Goal: Task Accomplishment & Management: Use online tool/utility

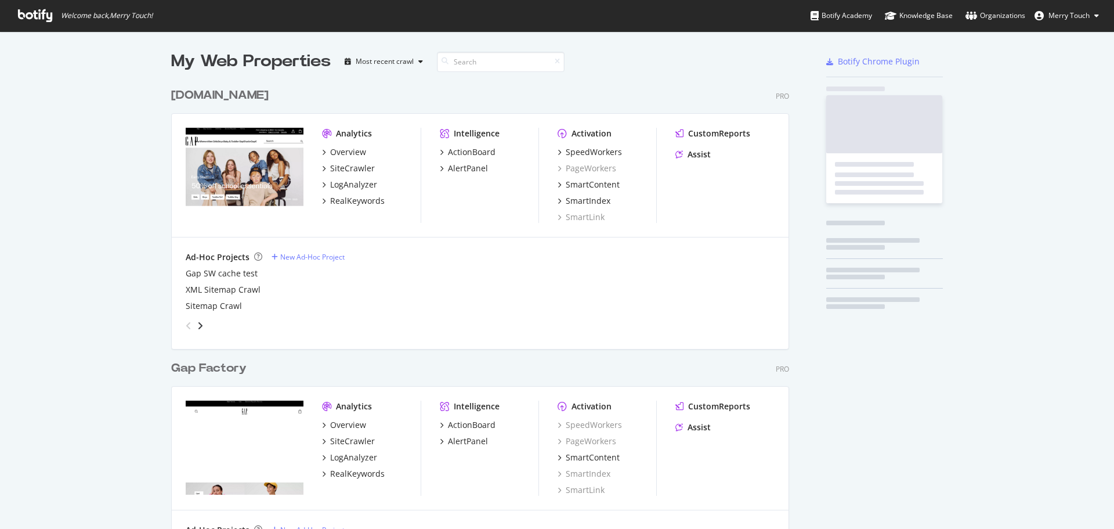
scroll to position [520, 1096]
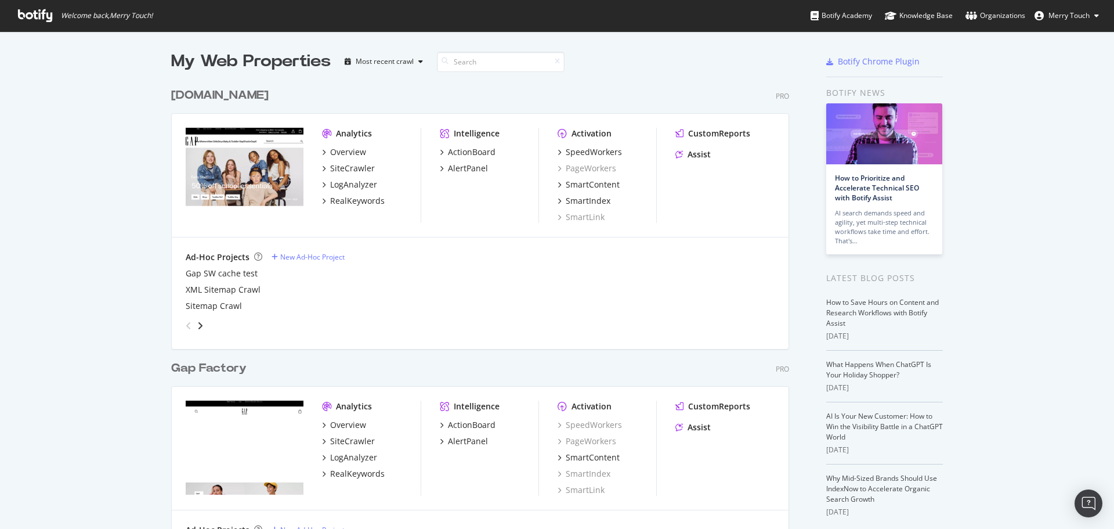
click at [337, 199] on div "RealKeywords" at bounding box center [357, 201] width 55 height 12
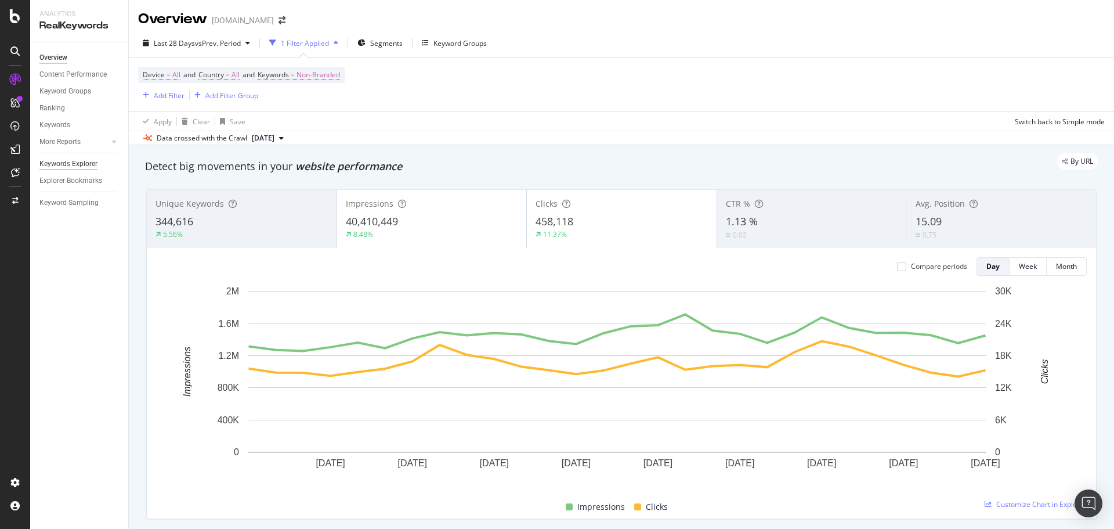
click at [62, 162] on div "Keywords Explorer" at bounding box center [68, 164] width 58 height 12
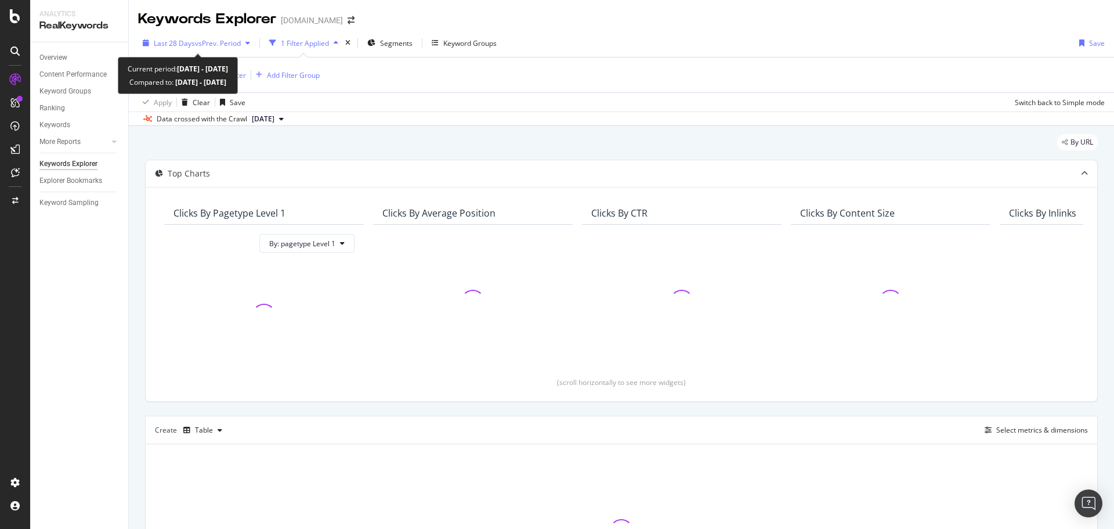
click at [223, 46] on span "vs Prev. Period" at bounding box center [218, 43] width 46 height 10
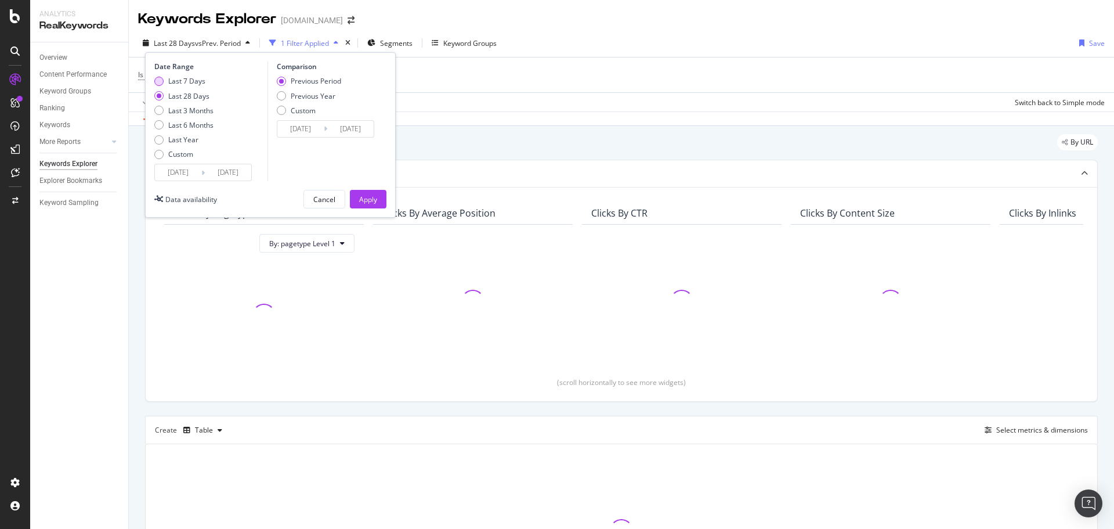
click at [186, 77] on div "Last 7 Days" at bounding box center [186, 81] width 37 height 10
type input "[DATE]"
click at [323, 96] on div "Previous Year" at bounding box center [313, 96] width 45 height 10
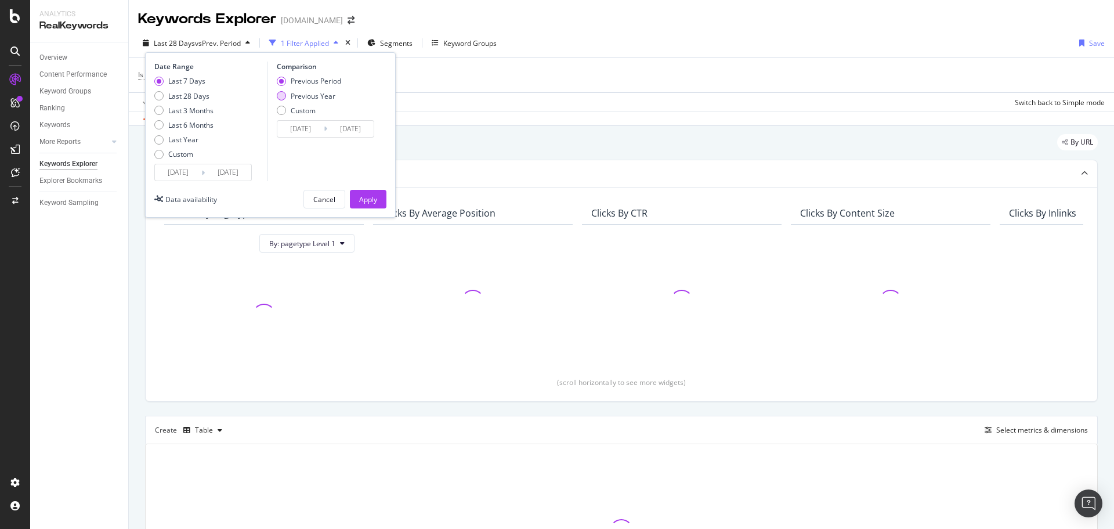
type input "[DATE]"
click at [369, 200] on div "Apply" at bounding box center [368, 199] width 18 height 10
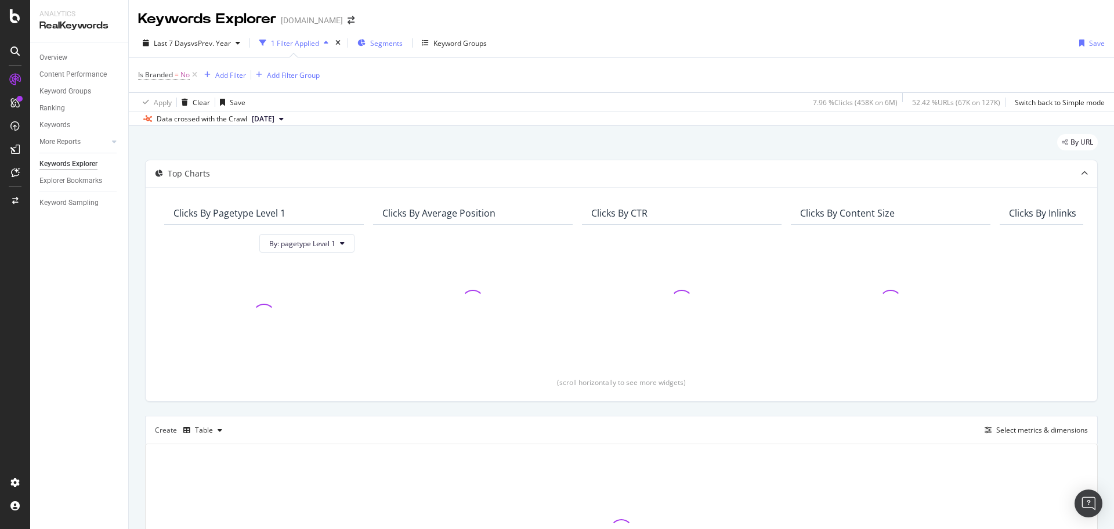
click at [379, 42] on span "Segments" at bounding box center [386, 43] width 32 height 10
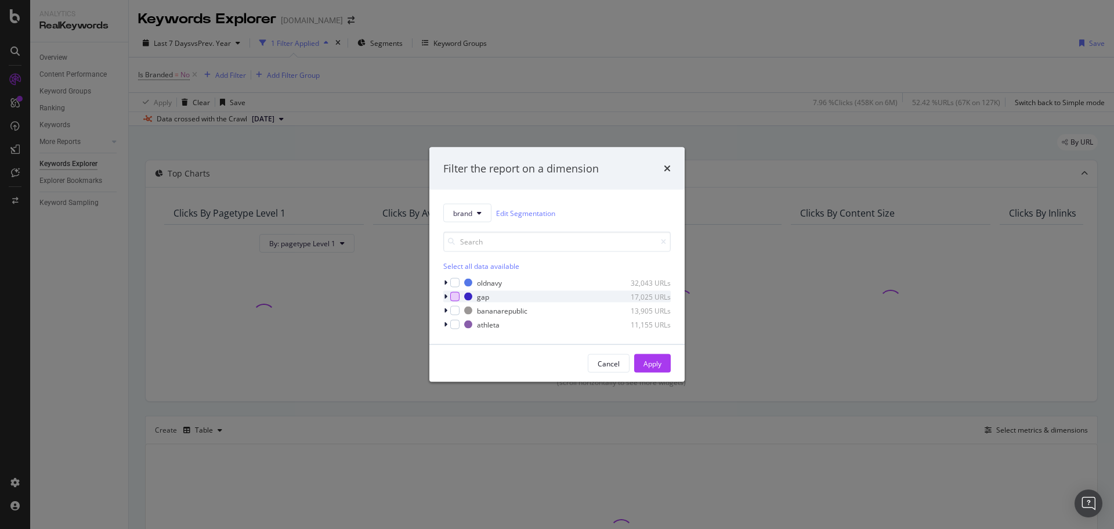
click at [455, 300] on div "modal" at bounding box center [454, 296] width 9 height 9
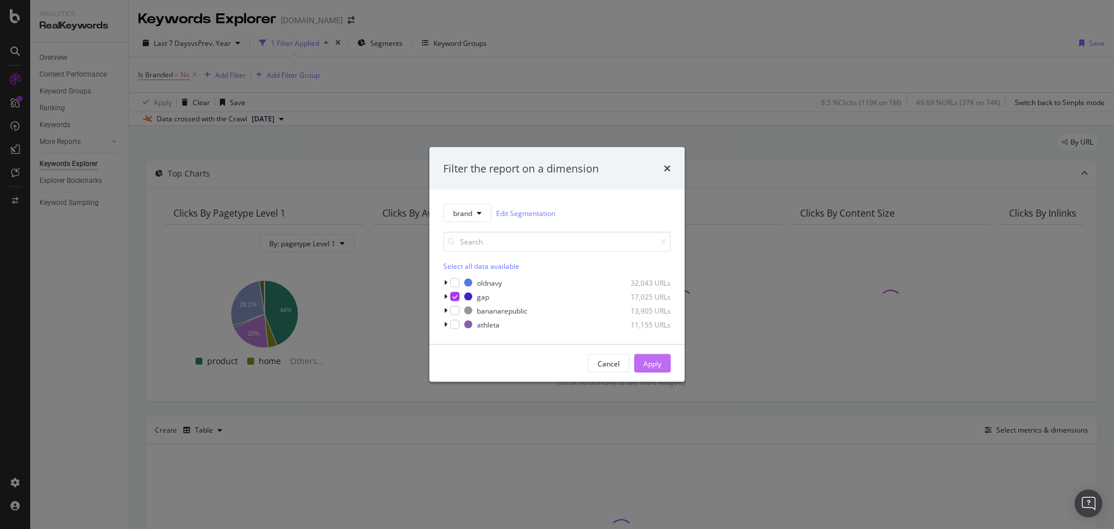
click at [651, 360] on div "Apply" at bounding box center [652, 363] width 18 height 10
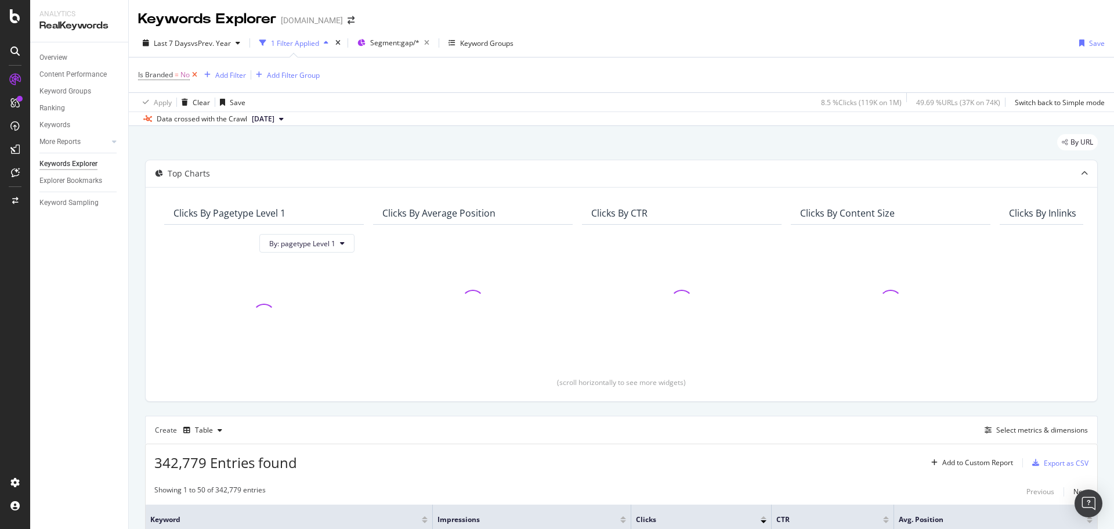
click at [196, 76] on icon at bounding box center [195, 75] width 10 height 12
click at [672, 68] on div "Add Filter Add Filter Group" at bounding box center [621, 73] width 967 height 33
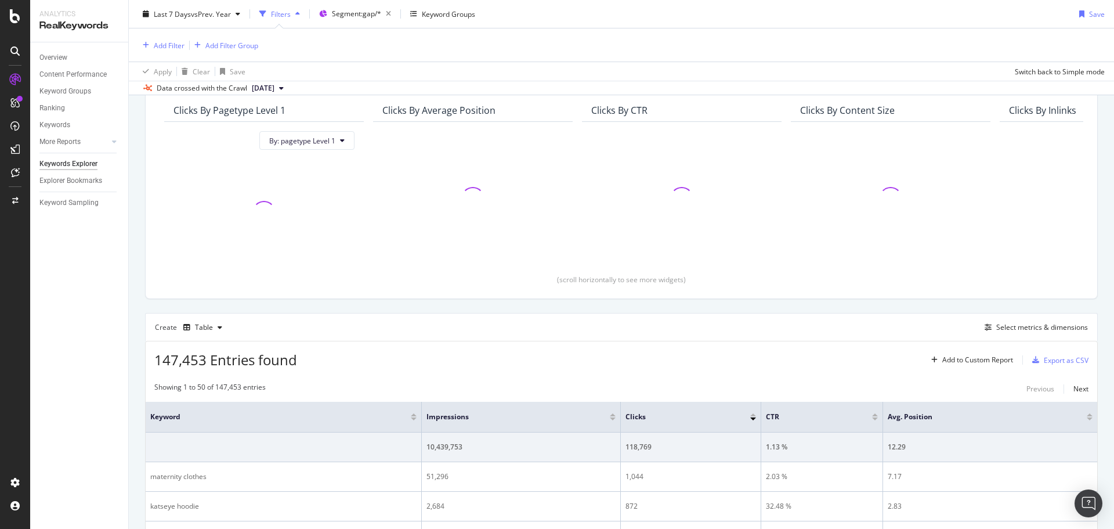
scroll to position [116, 0]
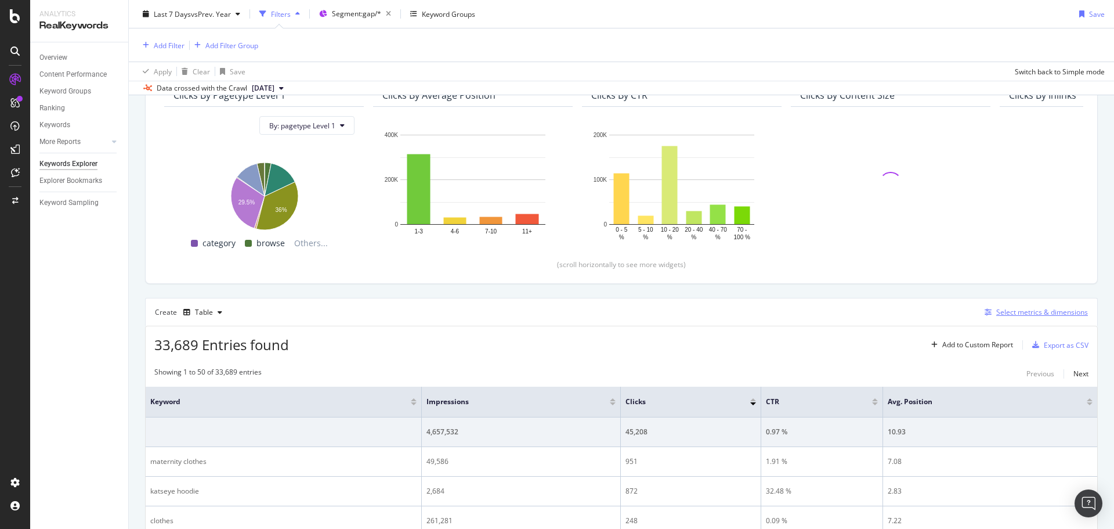
click at [1038, 314] on div "Select metrics & dimensions" at bounding box center [1042, 312] width 92 height 10
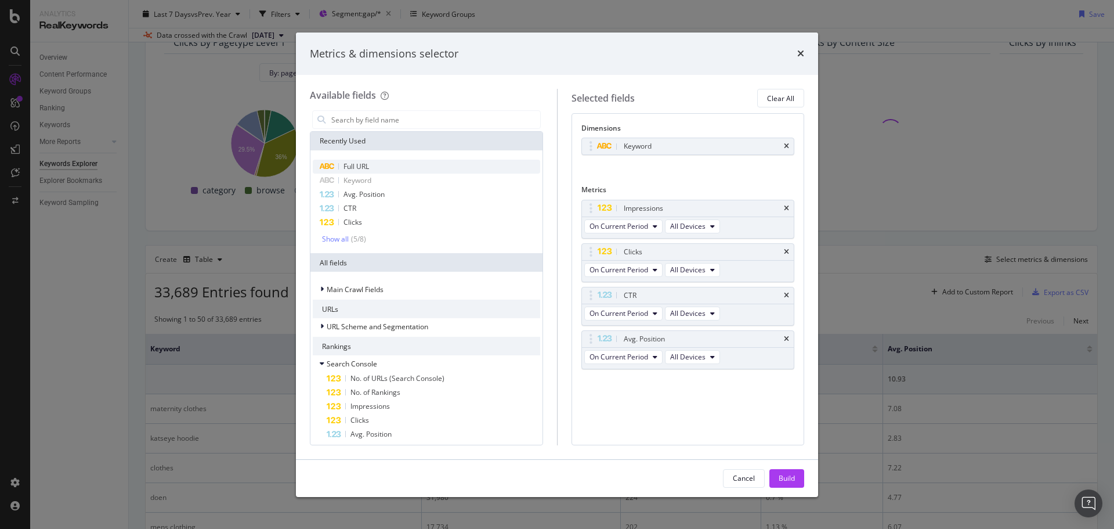
scroll to position [63, 0]
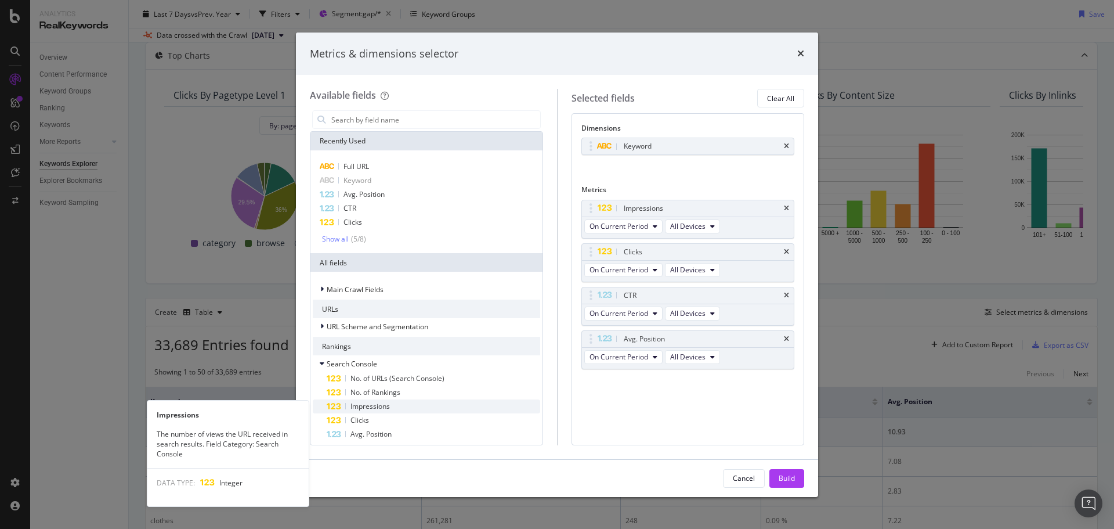
click at [439, 408] on div "Impressions" at bounding box center [433, 406] width 213 height 14
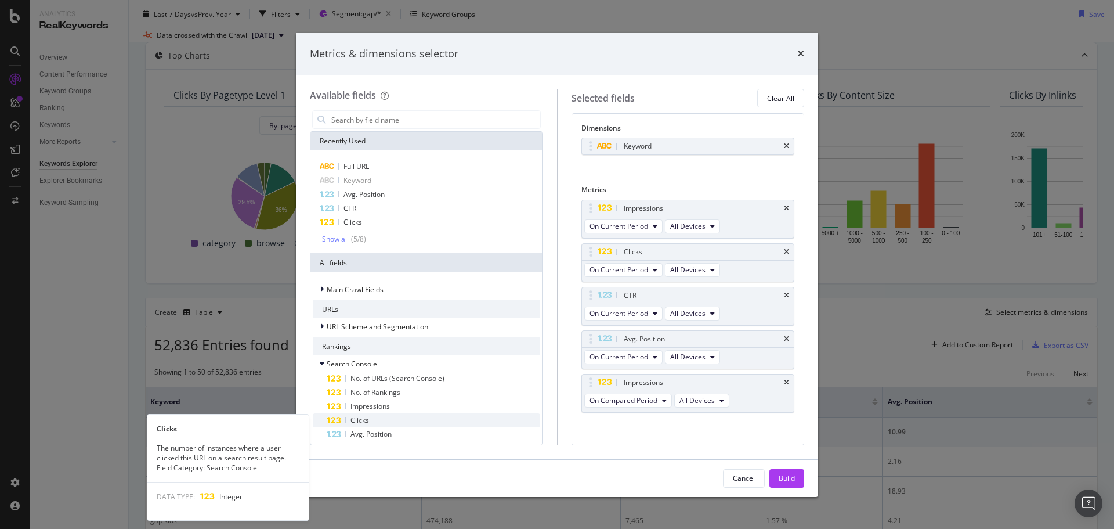
click at [434, 416] on div "Clicks" at bounding box center [433, 420] width 213 height 14
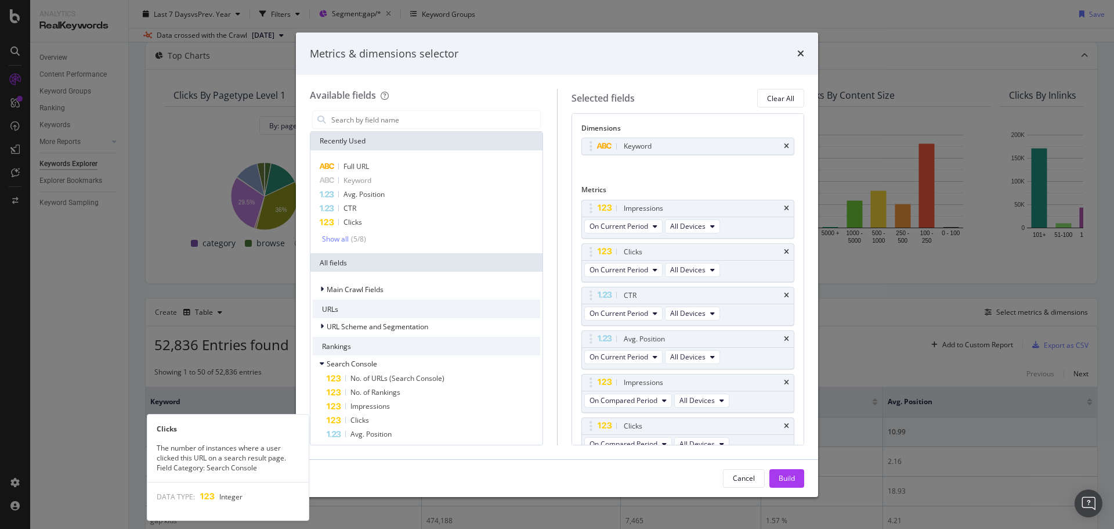
scroll to position [12, 0]
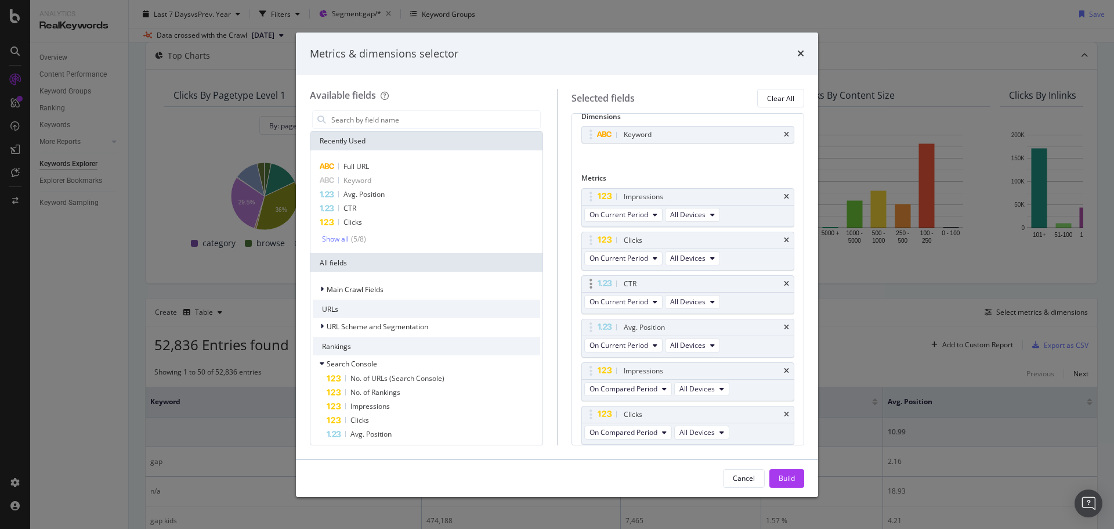
click at [783, 284] on div "CTR" at bounding box center [688, 284] width 212 height 16
click at [780, 281] on div "CTR" at bounding box center [688, 284] width 212 height 16
click at [784, 283] on icon "times" at bounding box center [786, 283] width 5 height 7
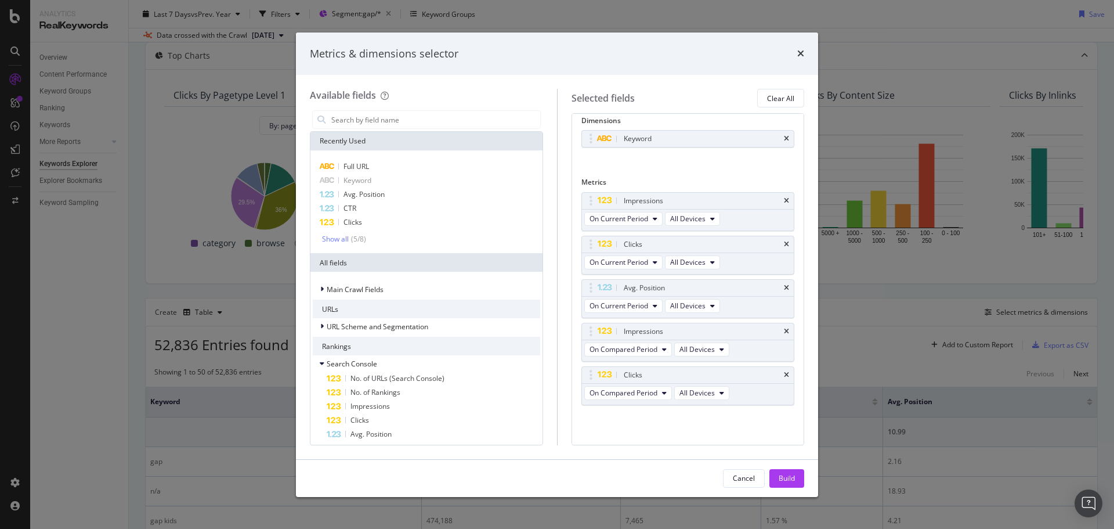
scroll to position [8, 0]
click at [784, 287] on icon "times" at bounding box center [786, 287] width 5 height 7
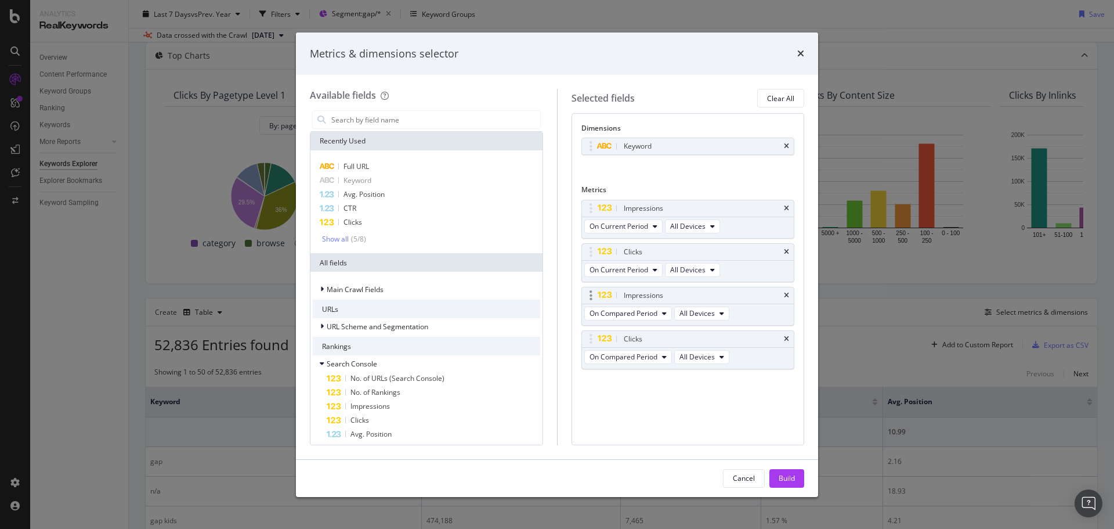
scroll to position [0, 0]
drag, startPoint x: 593, startPoint y: 303, endPoint x: 599, endPoint y: 252, distance: 50.8
click at [598, 245] on body "Analytics RealKeywords Overview Content Performance Keyword Groups Ranking Keyw…" at bounding box center [557, 264] width 1114 height 529
click at [630, 259] on div "Impressions" at bounding box center [688, 252] width 212 height 16
click at [639, 269] on span "On Compared Period" at bounding box center [623, 270] width 68 height 10
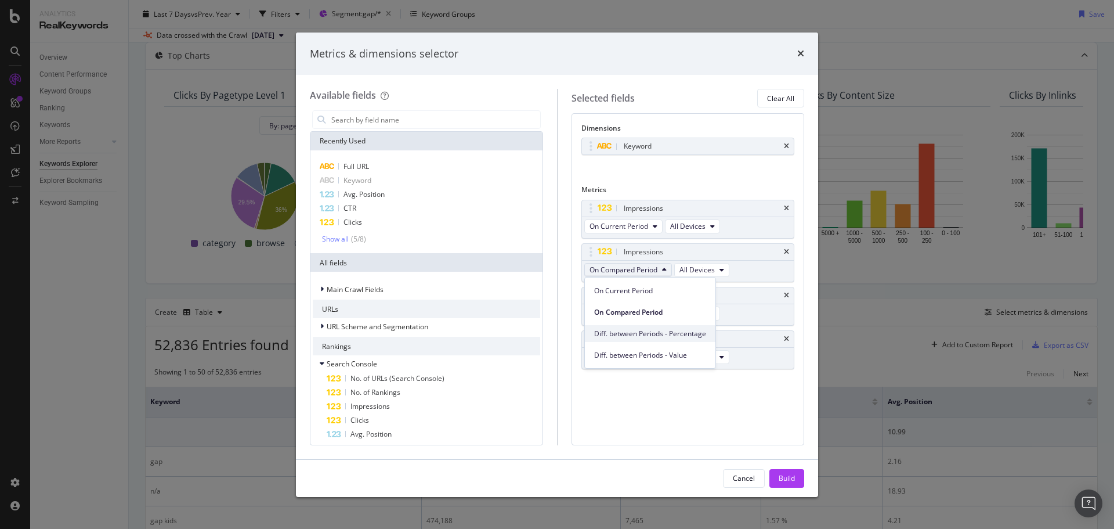
click at [683, 327] on div "Diff. between Periods - Percentage" at bounding box center [650, 333] width 131 height 17
click at [645, 360] on span "On Compared Period" at bounding box center [623, 357] width 68 height 10
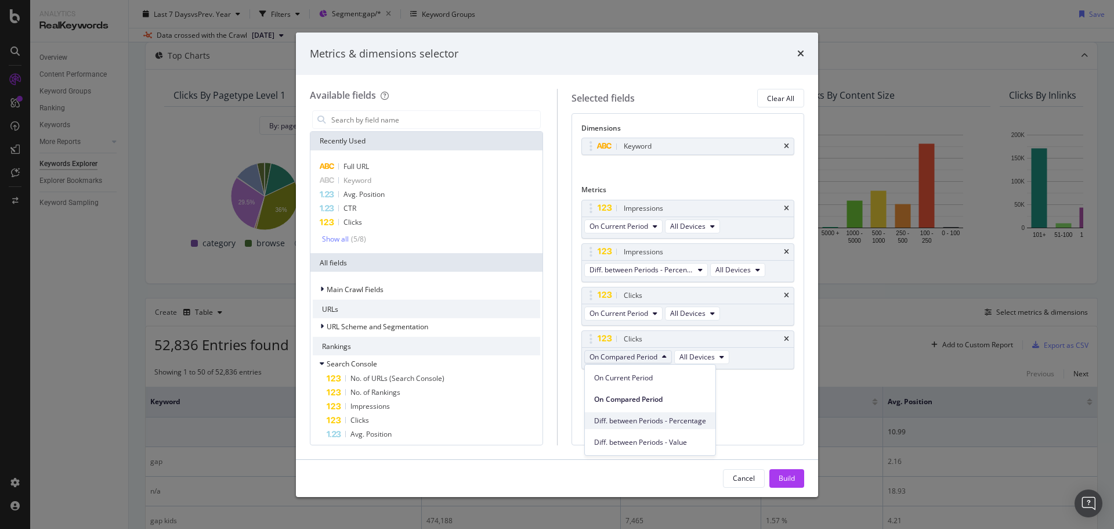
click at [681, 419] on span "Diff. between Periods - Percentage" at bounding box center [650, 420] width 112 height 10
click at [783, 469] on button "Build" at bounding box center [786, 478] width 35 height 19
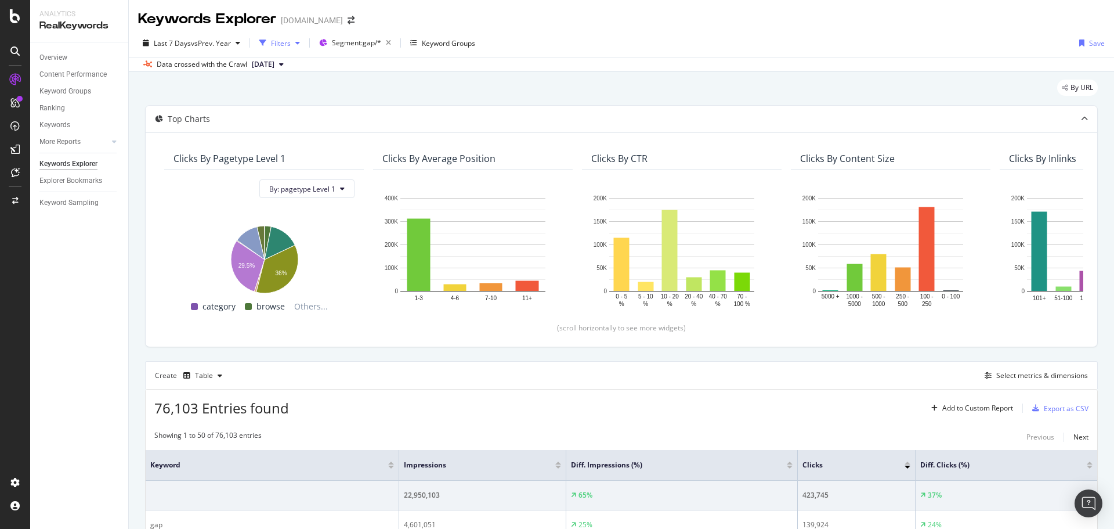
click at [269, 44] on div "button" at bounding box center [263, 43] width 16 height 16
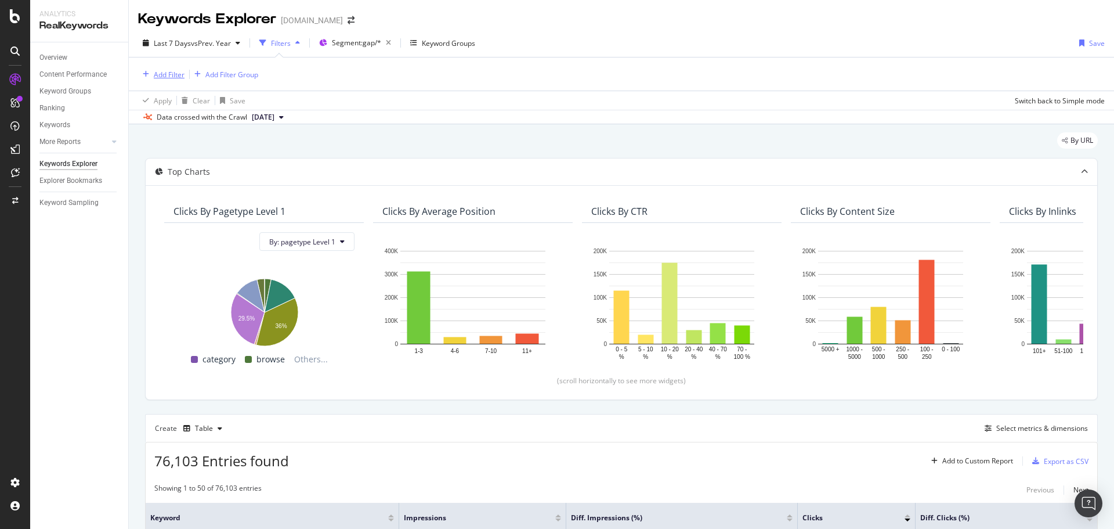
click at [174, 77] on div "Add Filter" at bounding box center [169, 75] width 31 height 10
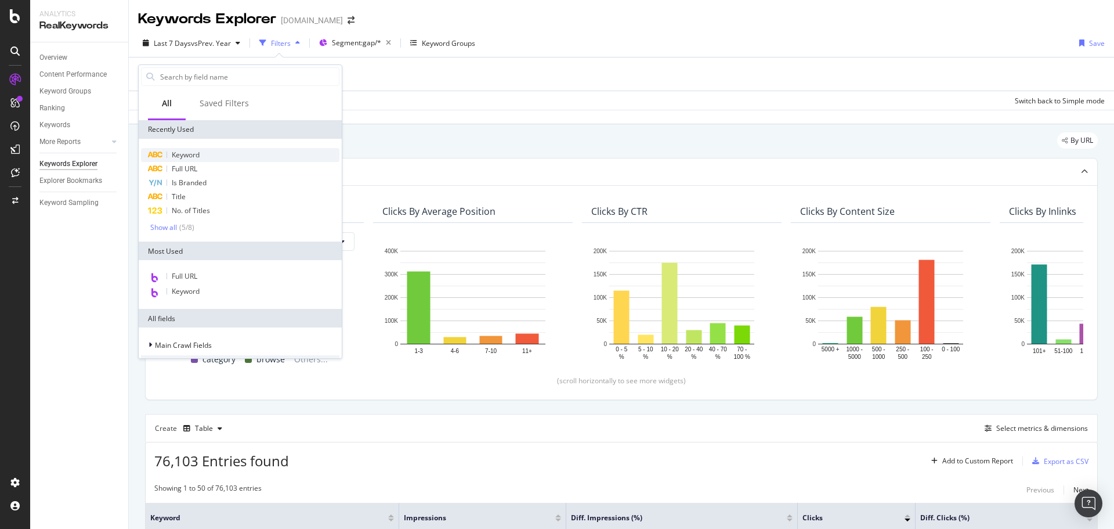
click at [192, 157] on span "Keyword" at bounding box center [186, 155] width 28 height 10
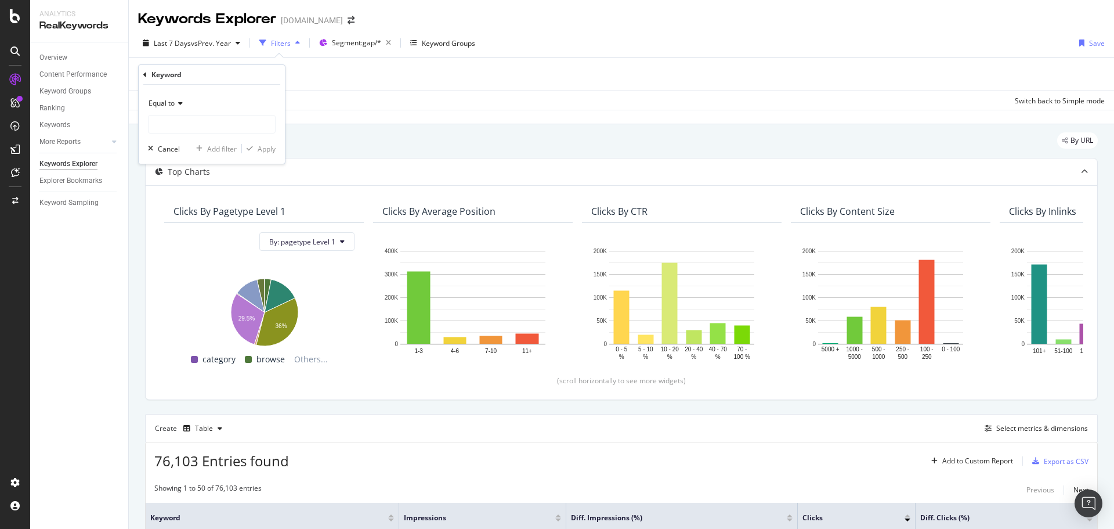
click at [157, 103] on span "Equal to" at bounding box center [162, 103] width 26 height 10
click at [146, 75] on icon at bounding box center [144, 74] width 3 height 7
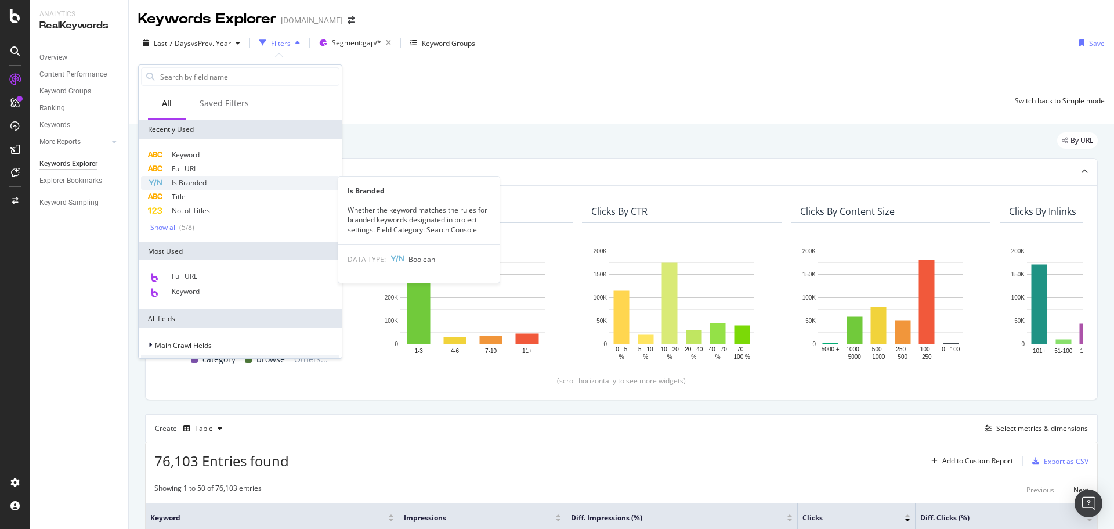
click at [183, 184] on span "Is Branded" at bounding box center [189, 183] width 35 height 10
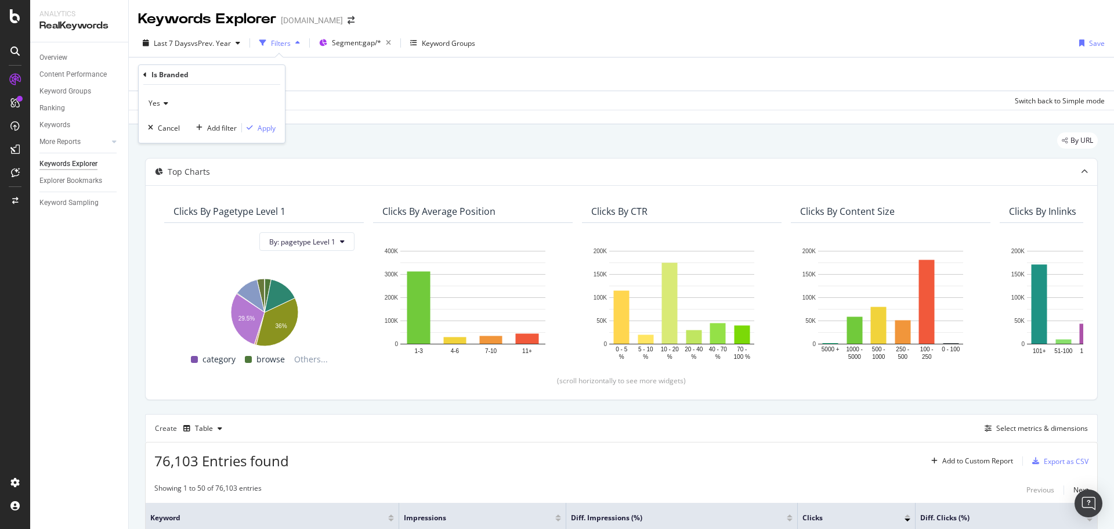
click at [171, 106] on div "Yes" at bounding box center [212, 103] width 128 height 19
click at [165, 142] on div "No" at bounding box center [213, 142] width 124 height 15
click at [262, 126] on div "Apply" at bounding box center [267, 128] width 18 height 10
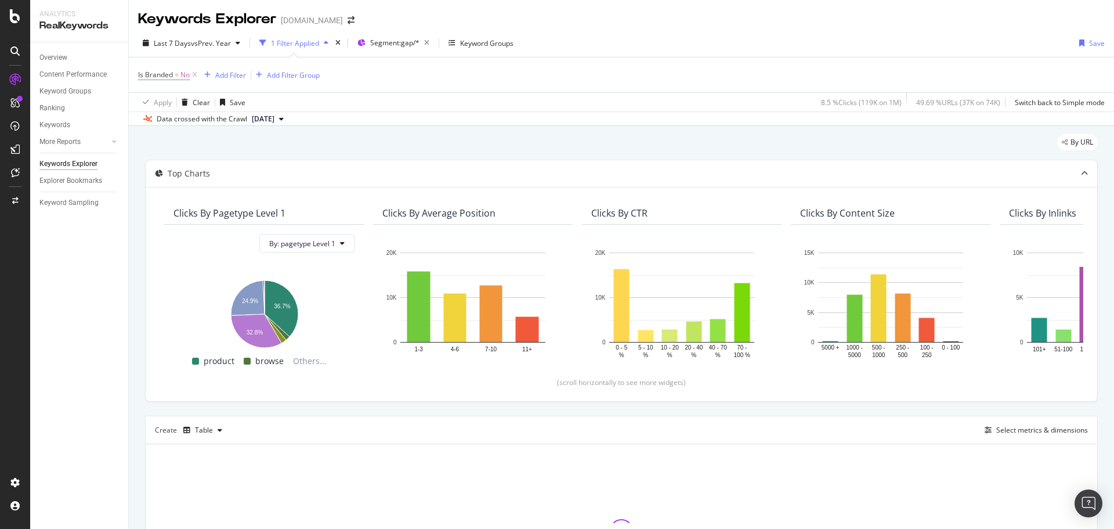
click at [663, 146] on div "By URL" at bounding box center [621, 147] width 953 height 26
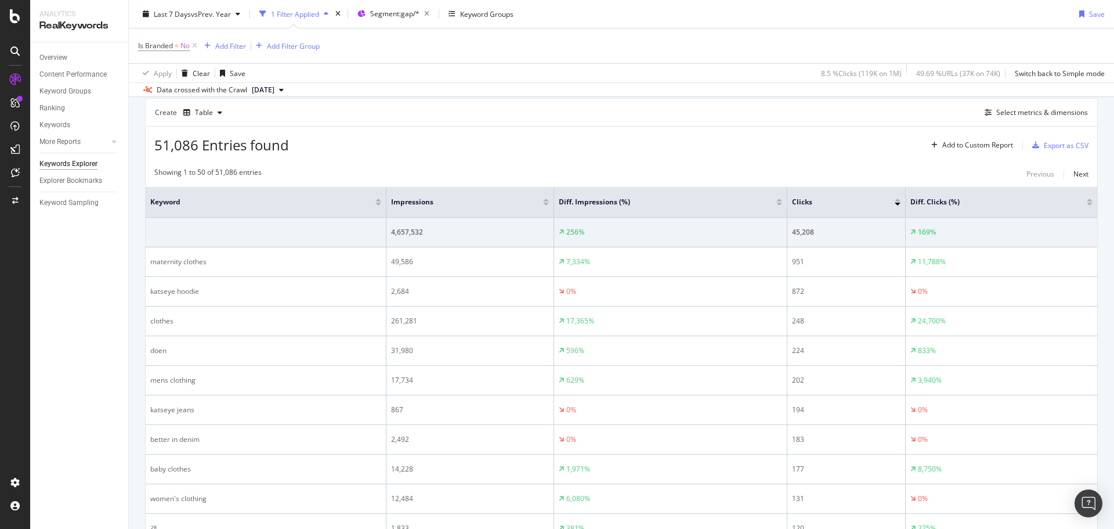
scroll to position [290, 0]
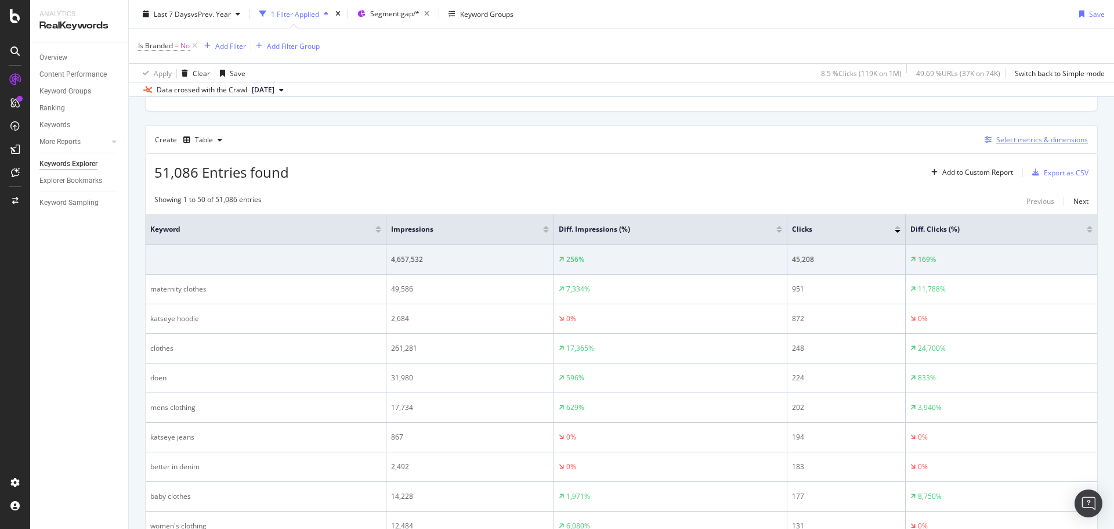
click at [1041, 140] on div "Select metrics & dimensions" at bounding box center [1042, 140] width 92 height 10
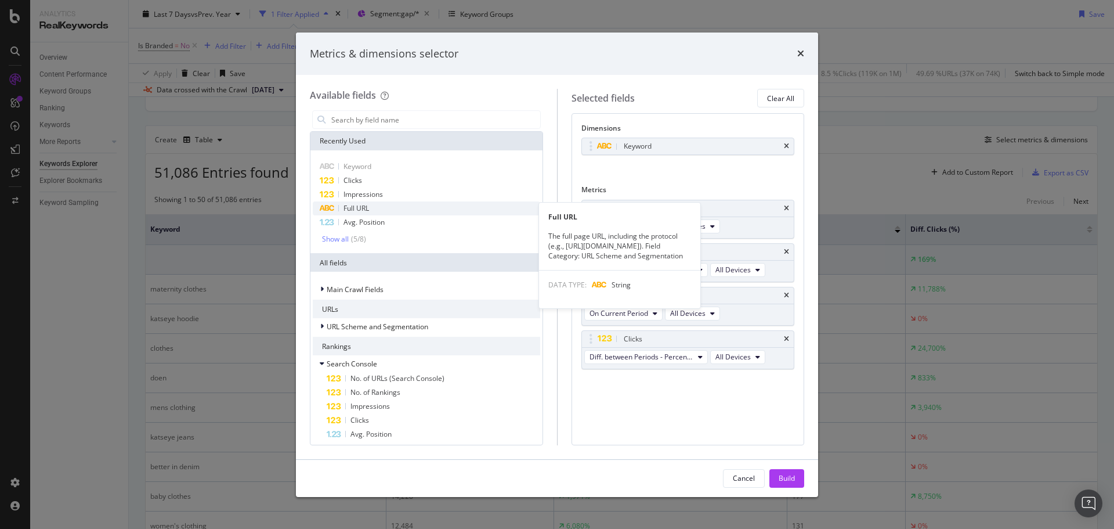
click at [400, 209] on div "Full URL" at bounding box center [426, 208] width 227 height 14
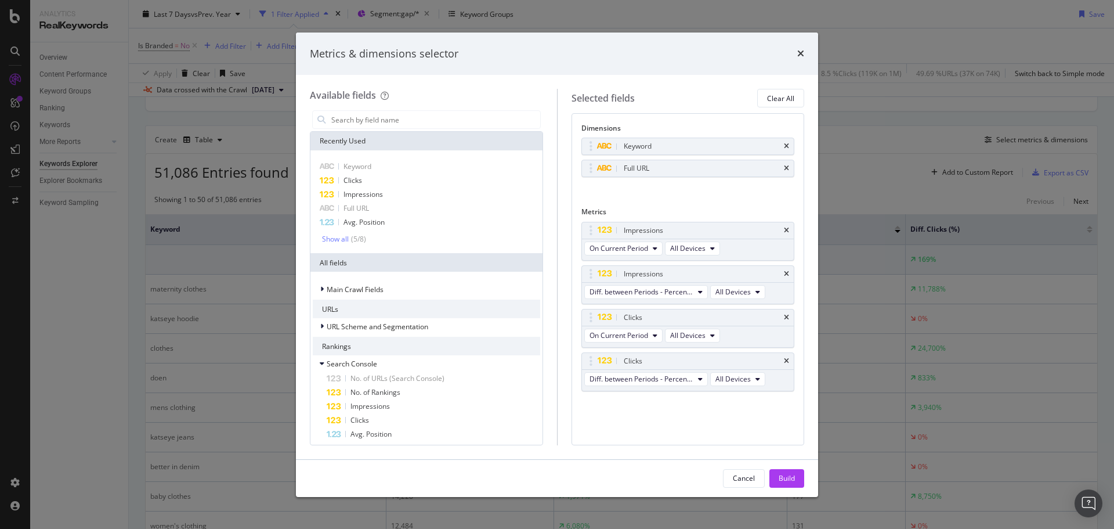
click at [797, 474] on button "Build" at bounding box center [786, 478] width 35 height 19
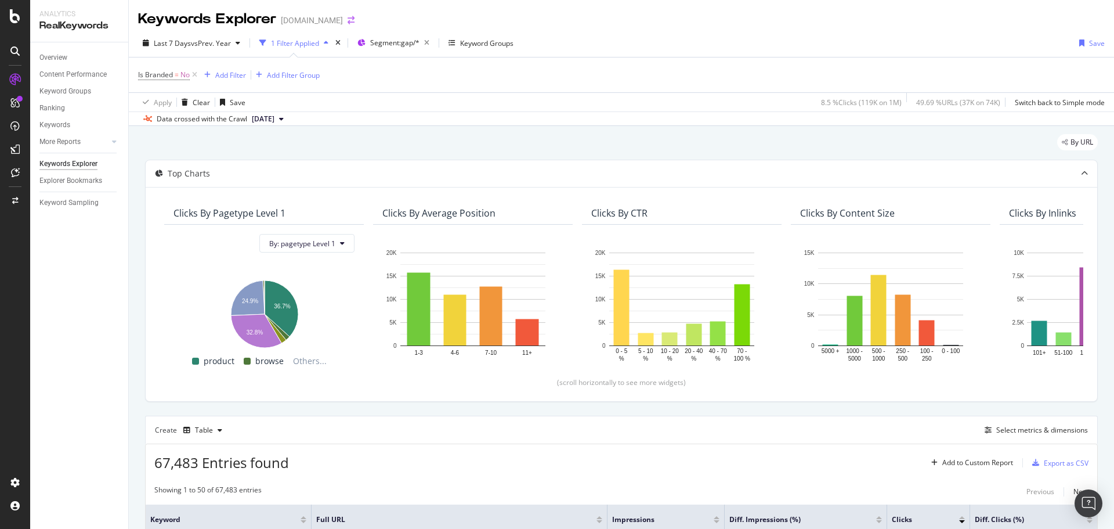
click at [348, 21] on icon "arrow-right-arrow-left" at bounding box center [351, 20] width 7 height 8
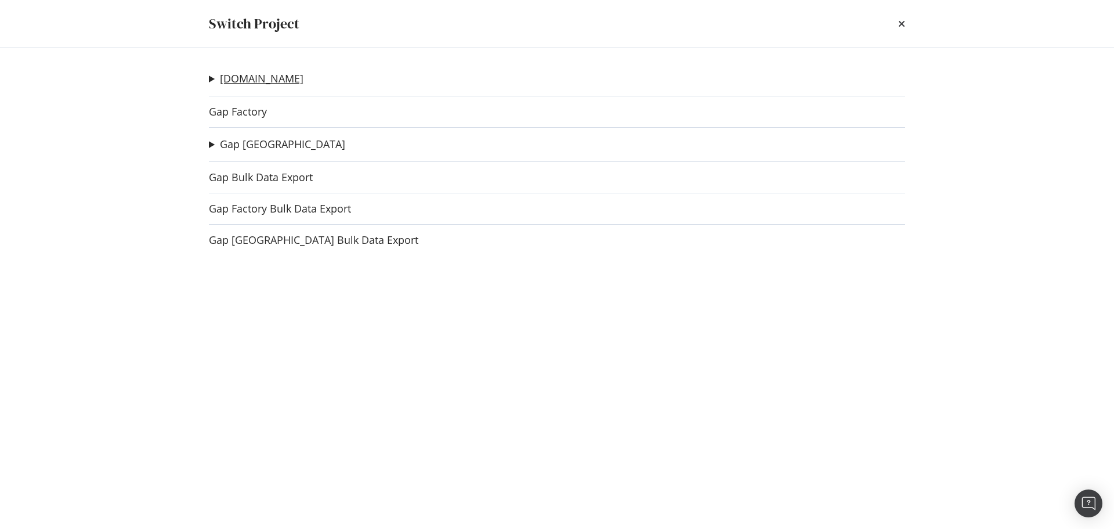
click at [254, 81] on link "[DOMAIN_NAME]" at bounding box center [262, 79] width 84 height 12
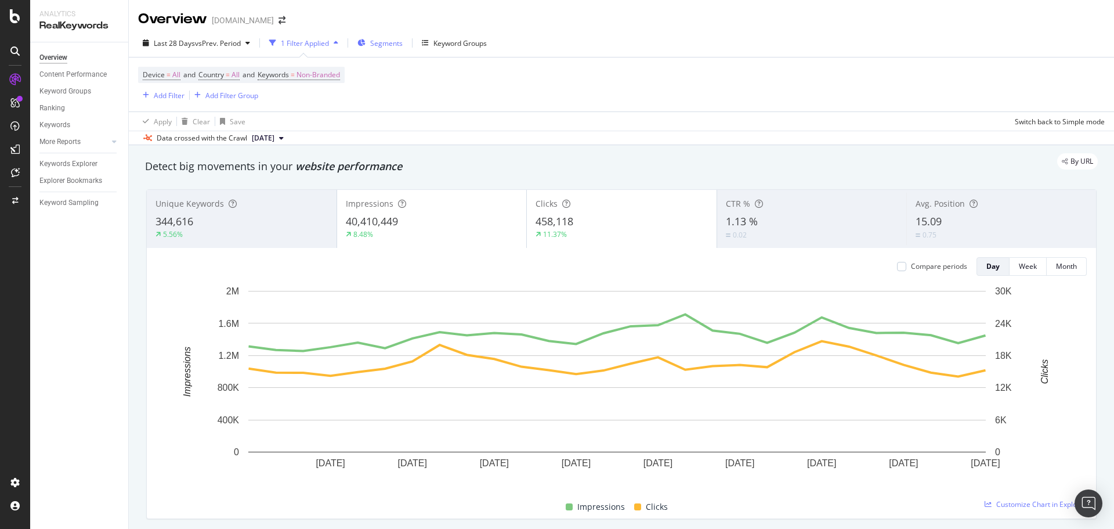
click at [375, 39] on span "Segments" at bounding box center [386, 43] width 32 height 10
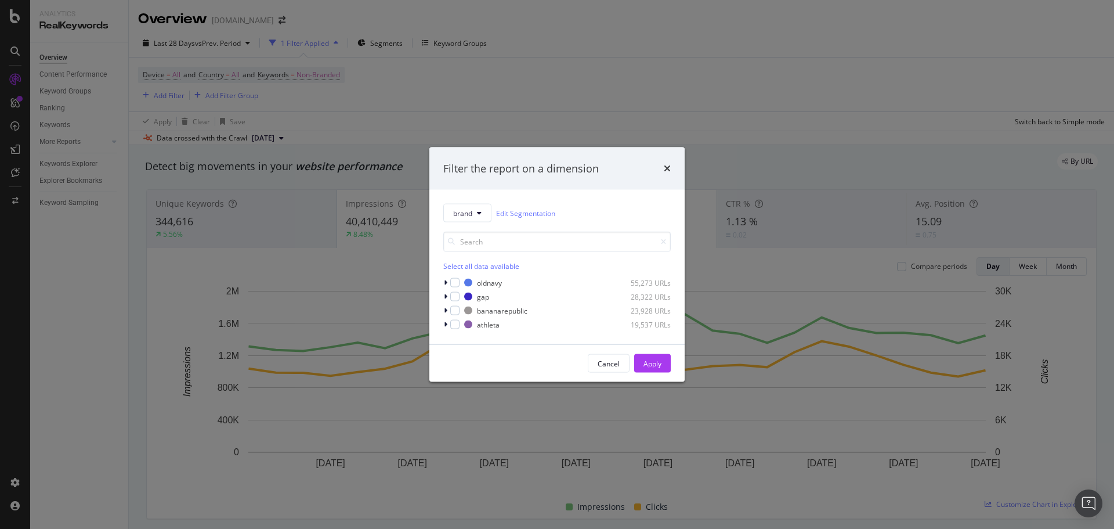
click at [393, 85] on div "Filter the report on a dimension brand Edit Segmentation Select all data availa…" at bounding box center [557, 264] width 1114 height 529
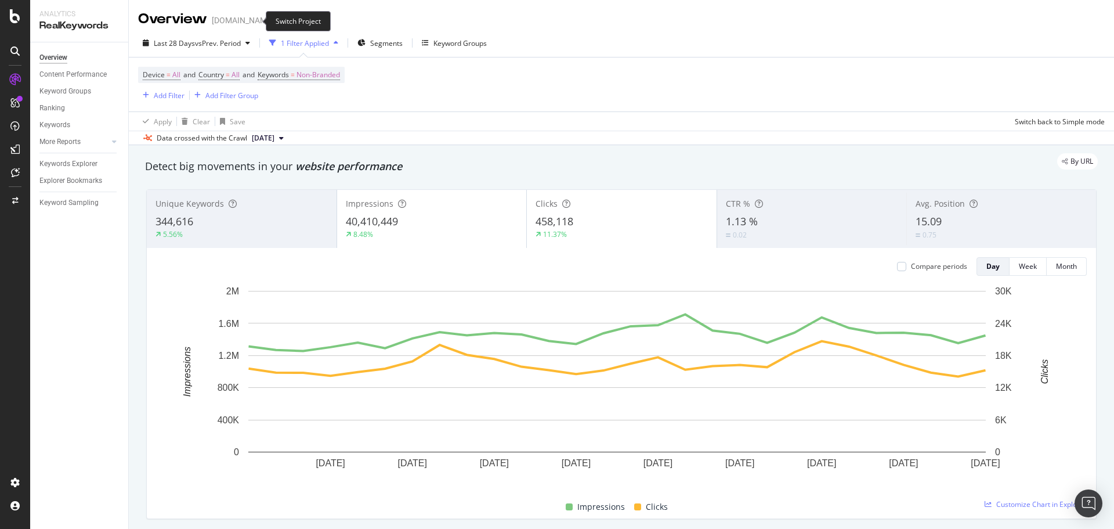
click at [278, 19] on icon "arrow-right-arrow-left" at bounding box center [281, 20] width 7 height 8
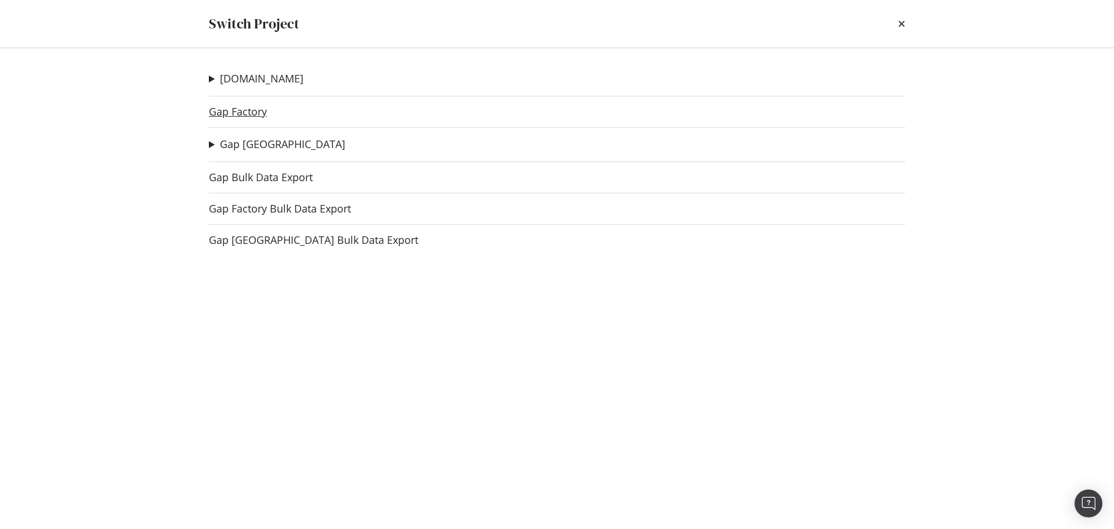
click at [258, 114] on link "Gap Factory" at bounding box center [238, 112] width 58 height 12
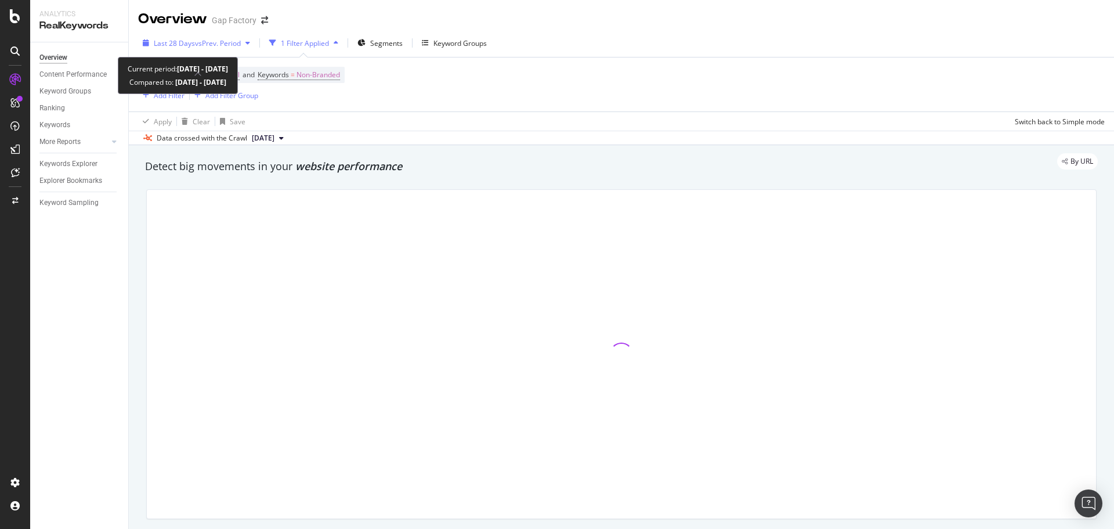
click at [222, 47] on span "vs Prev. Period" at bounding box center [218, 43] width 46 height 10
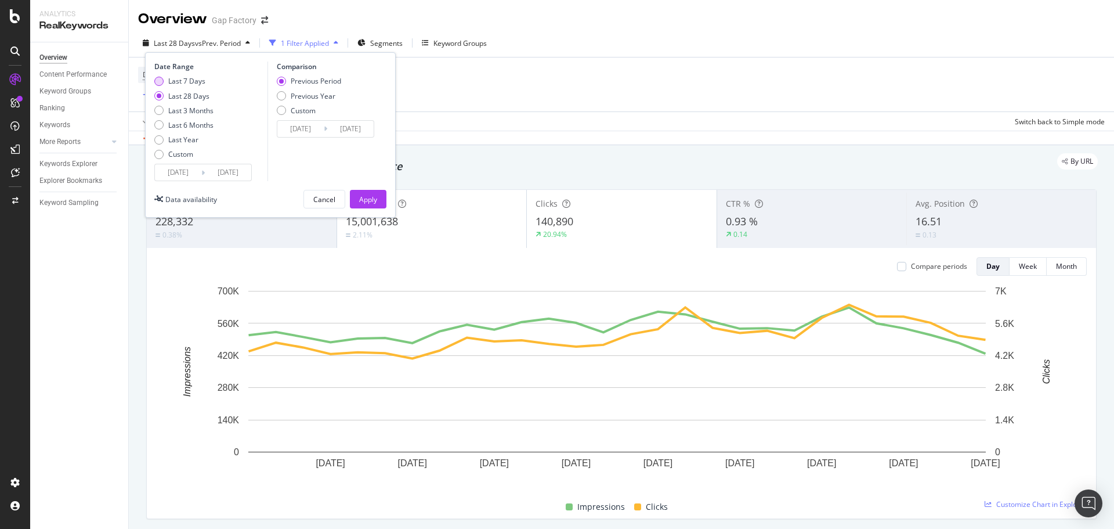
click at [196, 80] on div "Last 7 Days" at bounding box center [186, 81] width 37 height 10
type input "[DATE]"
click at [307, 94] on div "Previous Year" at bounding box center [313, 96] width 45 height 10
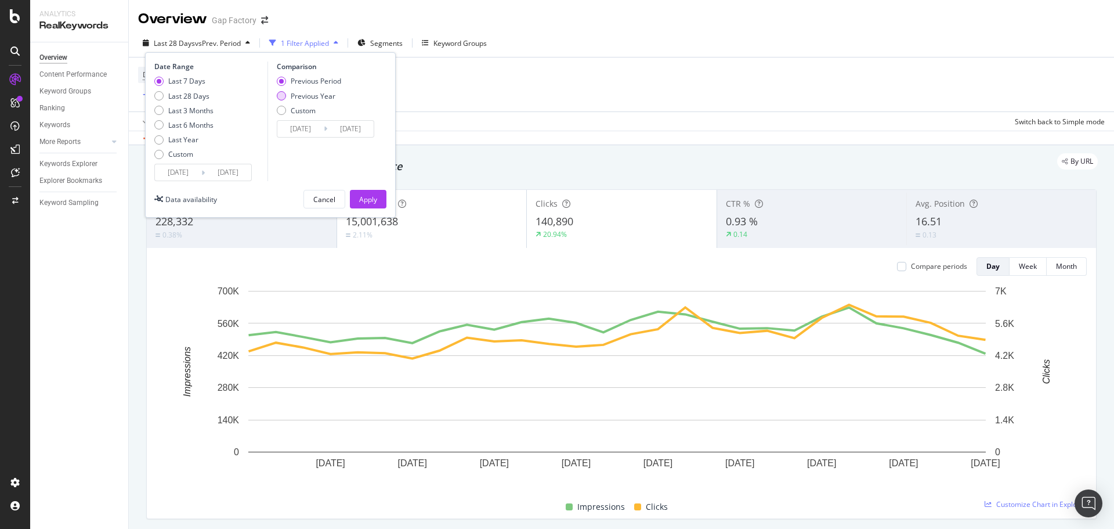
type input "[DATE]"
drag, startPoint x: 380, startPoint y: 197, endPoint x: 407, endPoint y: 56, distance: 143.5
click at [377, 198] on button "Apply" at bounding box center [368, 199] width 37 height 19
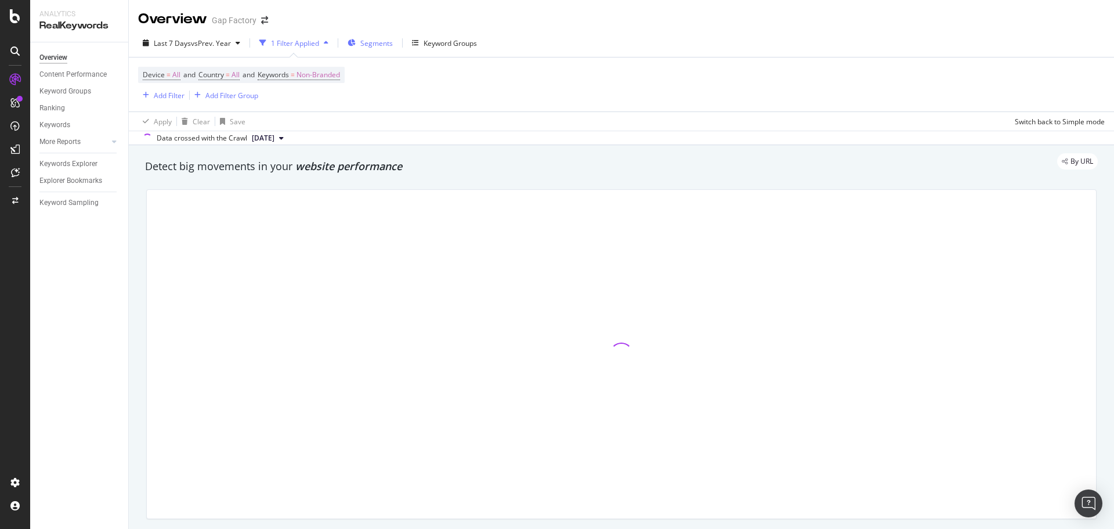
click at [382, 45] on span "Segments" at bounding box center [376, 43] width 32 height 10
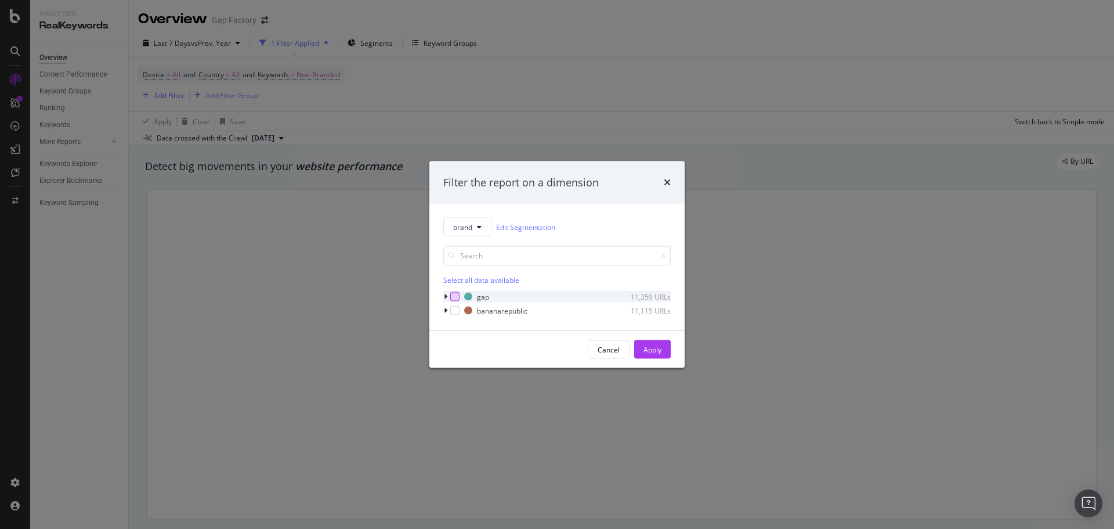
click at [455, 295] on div "modal" at bounding box center [454, 296] width 9 height 9
click at [653, 350] on div "Apply" at bounding box center [652, 349] width 18 height 10
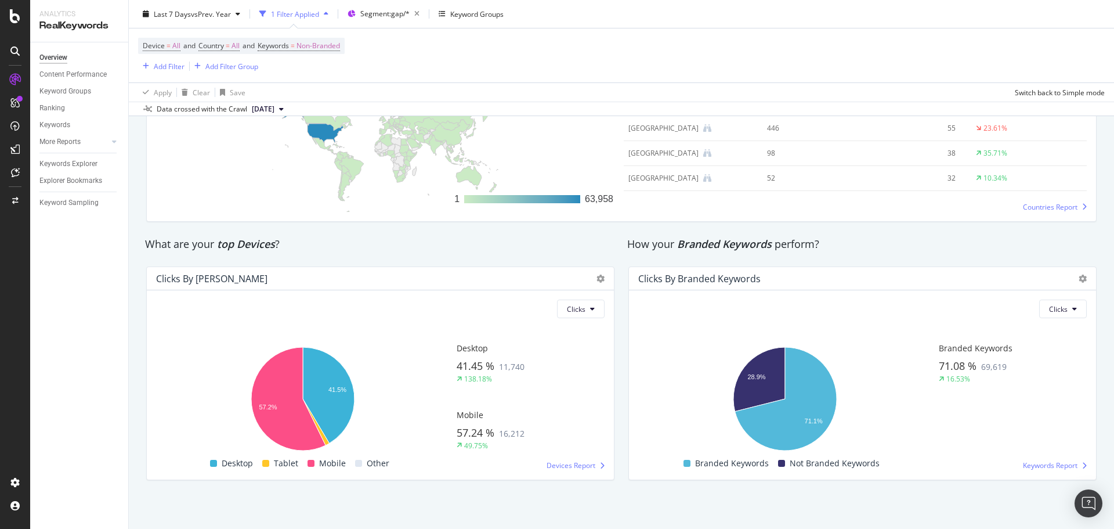
scroll to position [1821, 0]
click at [91, 161] on div "Keywords Explorer" at bounding box center [68, 164] width 58 height 12
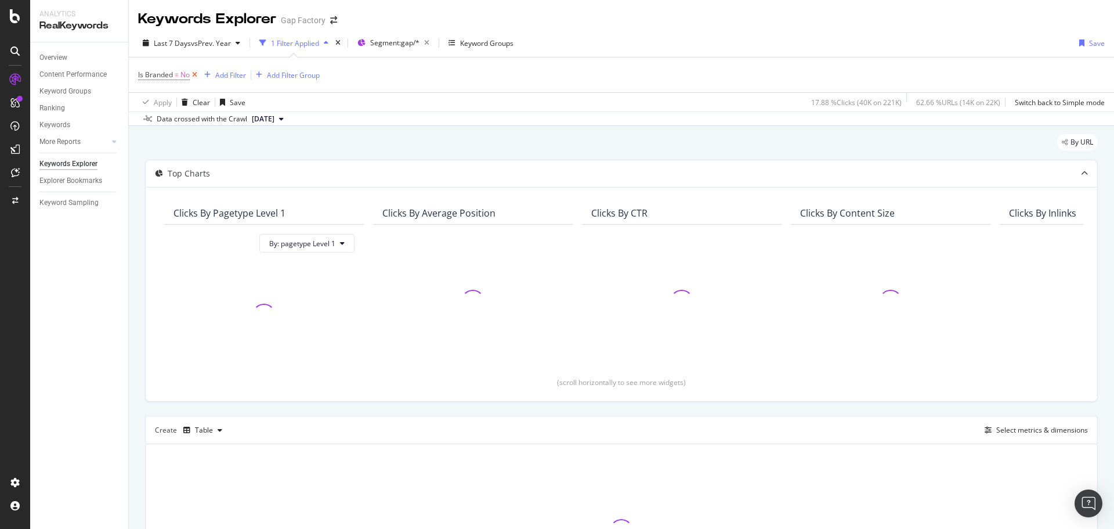
click at [194, 75] on icon at bounding box center [195, 75] width 10 height 12
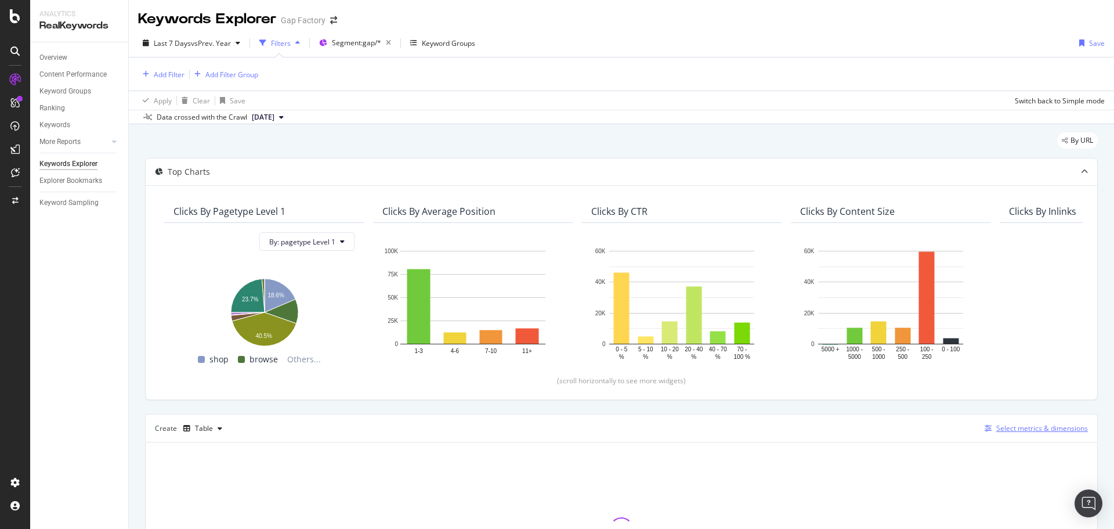
click at [1006, 426] on div "Select metrics & dimensions" at bounding box center [1042, 428] width 92 height 10
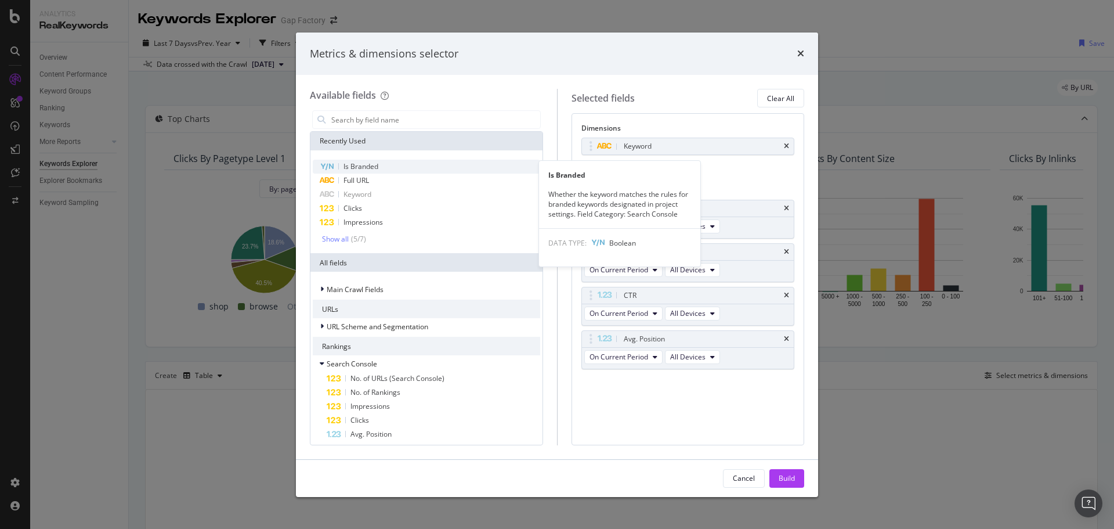
click at [381, 168] on div "Is Branded" at bounding box center [426, 167] width 227 height 14
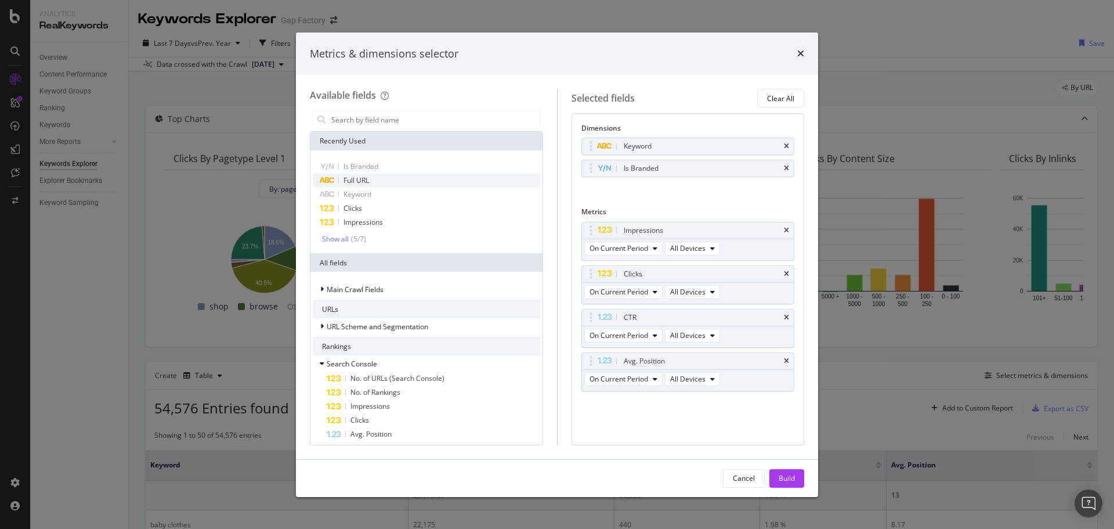
click at [371, 178] on div "Full URL" at bounding box center [426, 180] width 227 height 14
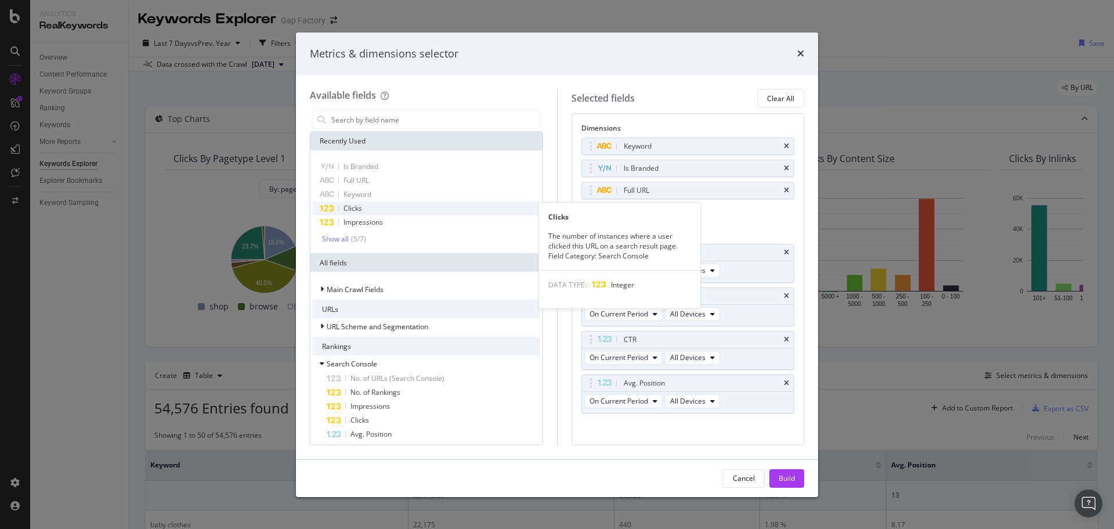
click at [368, 204] on div "Clicks" at bounding box center [426, 208] width 227 height 14
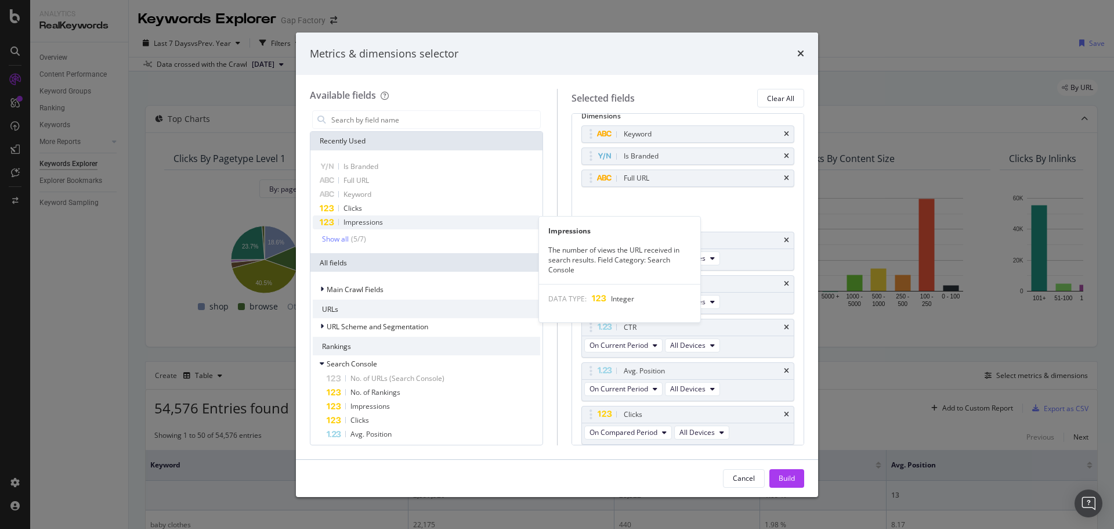
click at [367, 218] on span "Impressions" at bounding box center [362, 222] width 39 height 10
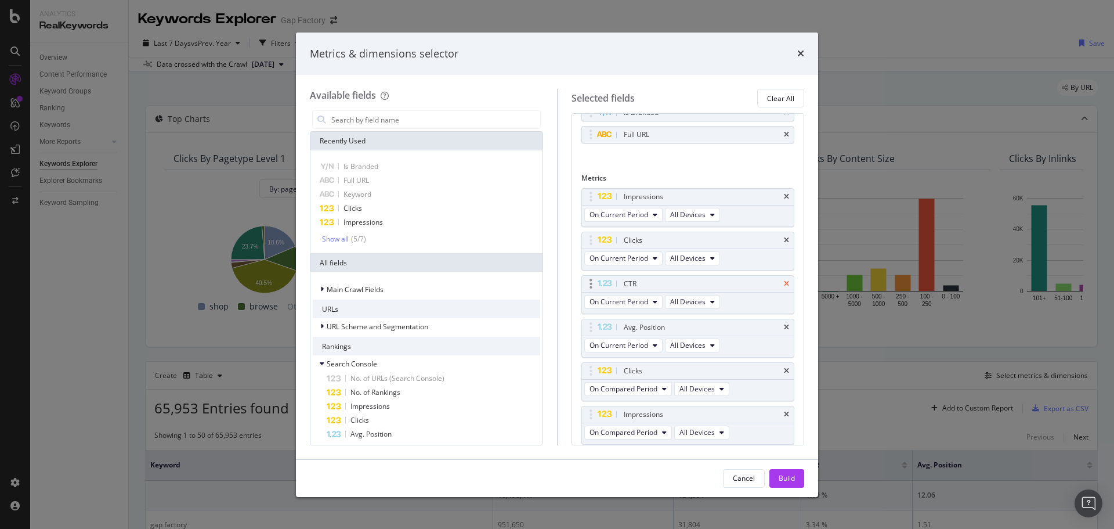
click at [784, 280] on icon "times" at bounding box center [786, 283] width 5 height 7
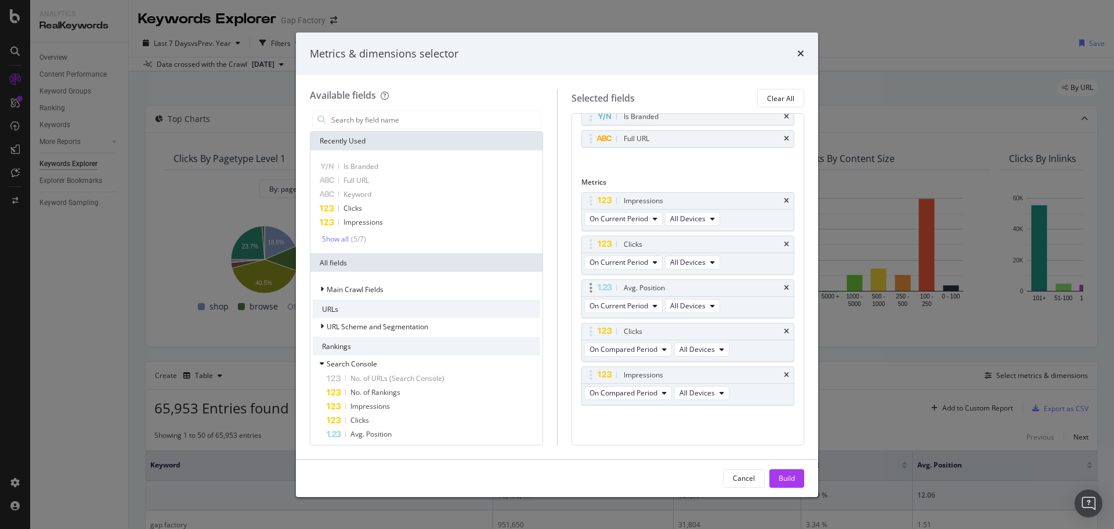
scroll to position [52, 0]
click at [781, 287] on div "Avg. Position" at bounding box center [688, 288] width 212 height 16
click at [773, 287] on div "Avg. Position" at bounding box center [688, 288] width 212 height 16
click at [784, 287] on icon "times" at bounding box center [786, 287] width 5 height 7
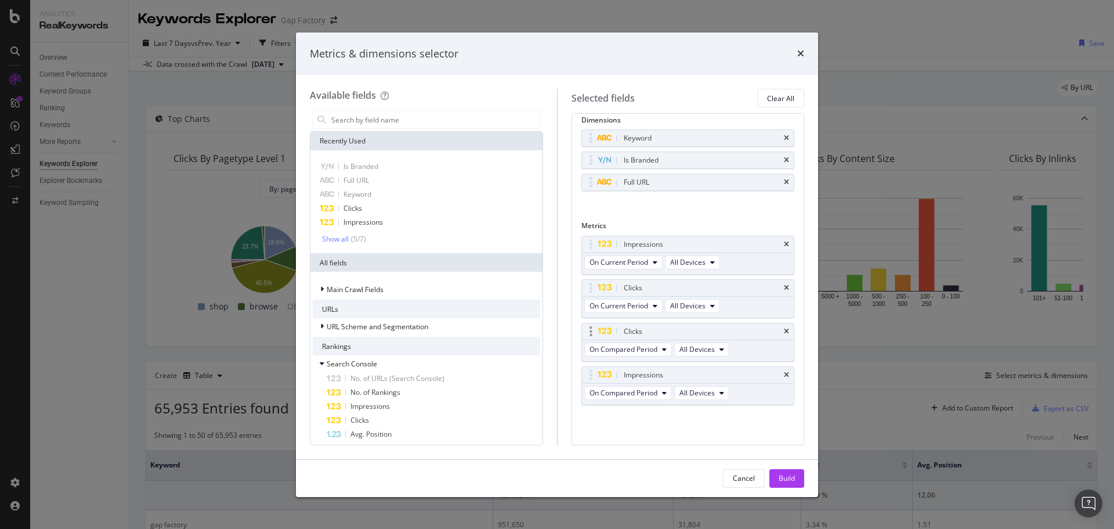
scroll to position [8, 0]
drag, startPoint x: 589, startPoint y: 378, endPoint x: 630, endPoint y: 295, distance: 92.9
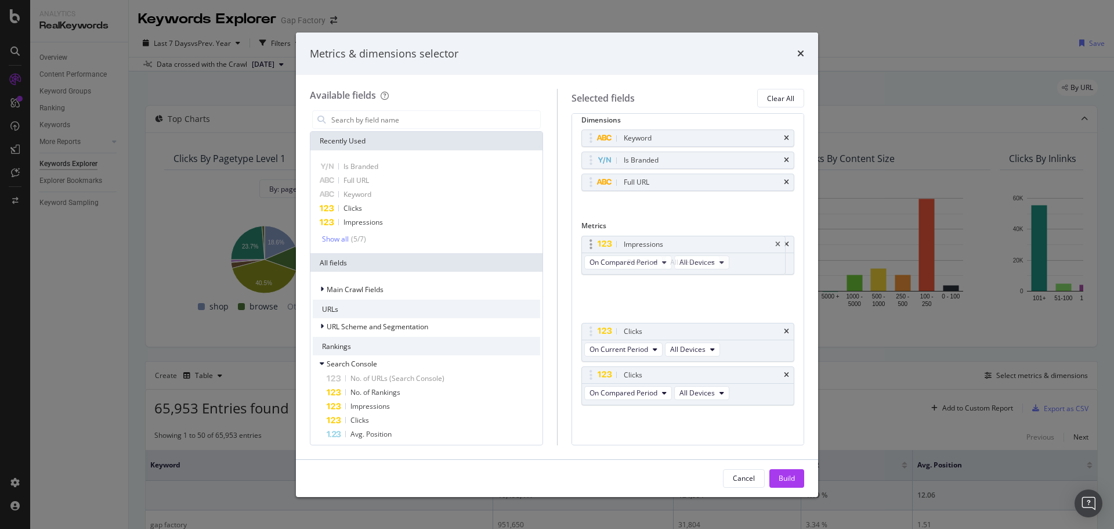
click at [585, 273] on body "Analytics RealKeywords Overview Content Performance Keyword Groups Ranking Keyw…" at bounding box center [557, 264] width 1114 height 529
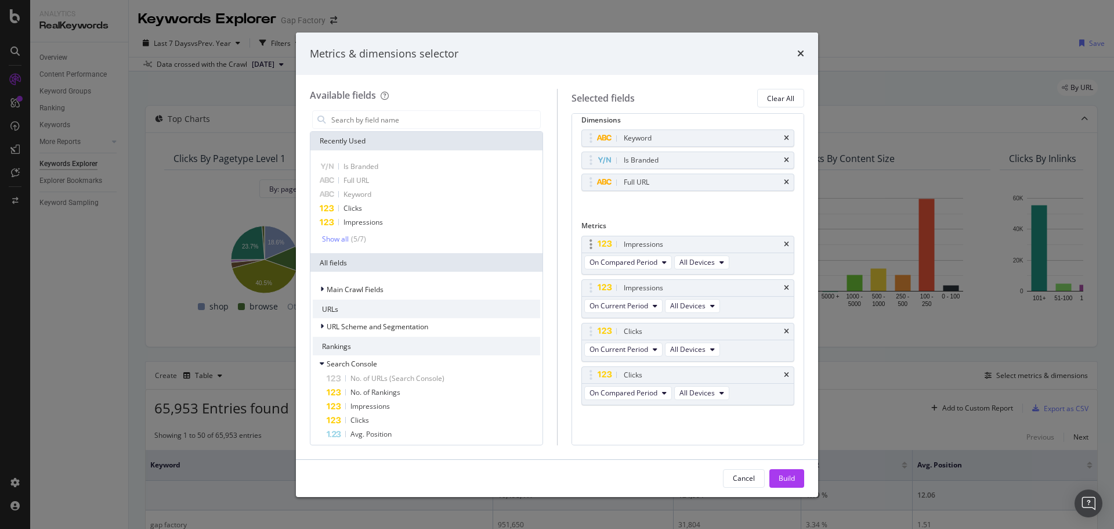
click at [591, 269] on body "Analytics RealKeywords Overview Content Performance Keyword Groups Ranking Keyw…" at bounding box center [557, 264] width 1114 height 529
click at [632, 297] on div "On Compared Period All Devices" at bounding box center [658, 306] width 152 height 21
click at [661, 308] on button "On Compared Period" at bounding box center [628, 306] width 88 height 14
click at [678, 366] on span "Diff. between Periods - Percentage" at bounding box center [650, 369] width 112 height 10
click at [645, 395] on span "On Compared Period" at bounding box center [623, 393] width 68 height 10
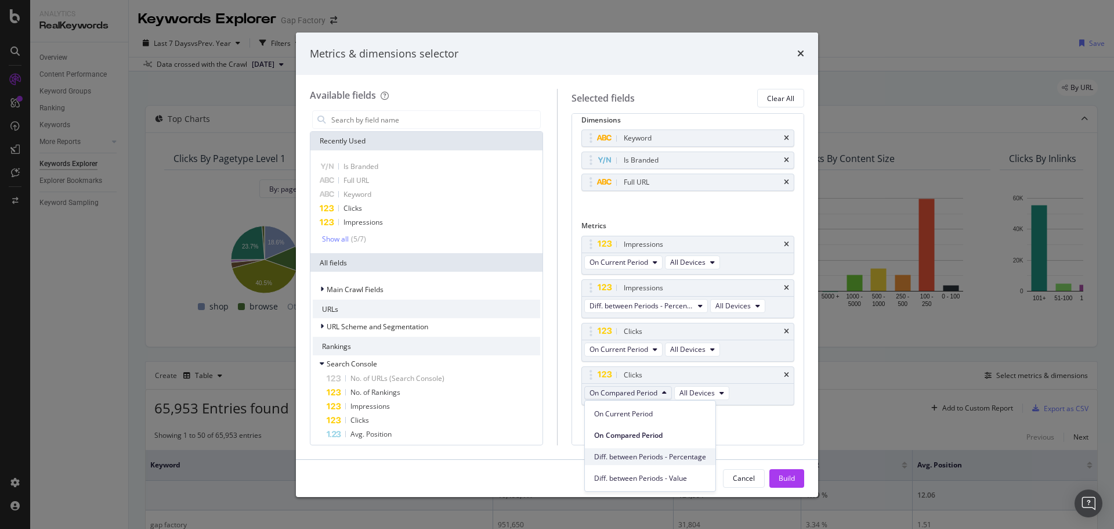
click at [678, 455] on span "Diff. between Periods - Percentage" at bounding box center [650, 456] width 112 height 10
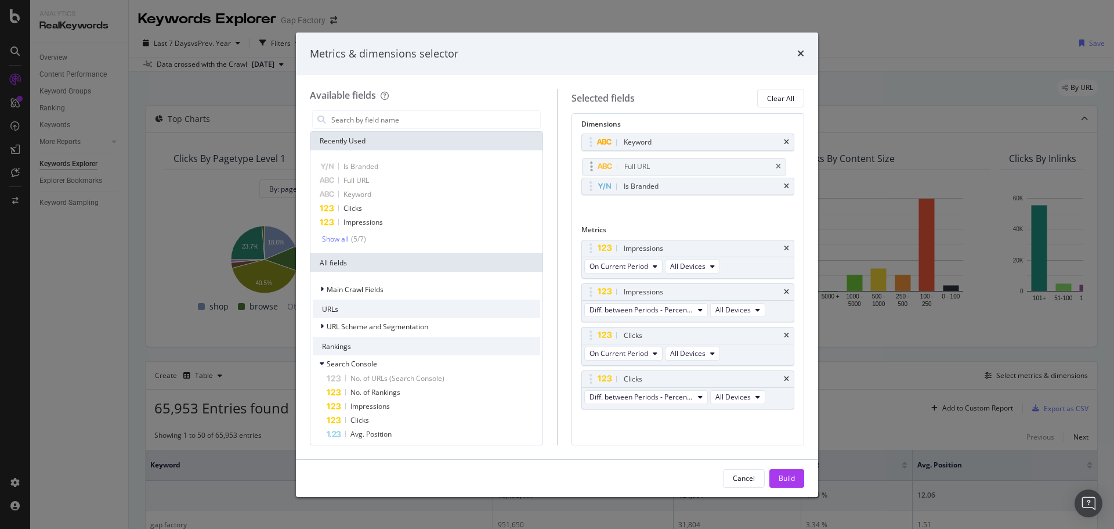
scroll to position [0, 0]
drag, startPoint x: 593, startPoint y: 184, endPoint x: 592, endPoint y: 162, distance: 21.5
click at [593, 161] on body "Analytics RealKeywords Overview Content Performance Keyword Groups Ranking Keyw…" at bounding box center [557, 264] width 1114 height 529
click at [784, 474] on div "Build" at bounding box center [787, 478] width 16 height 10
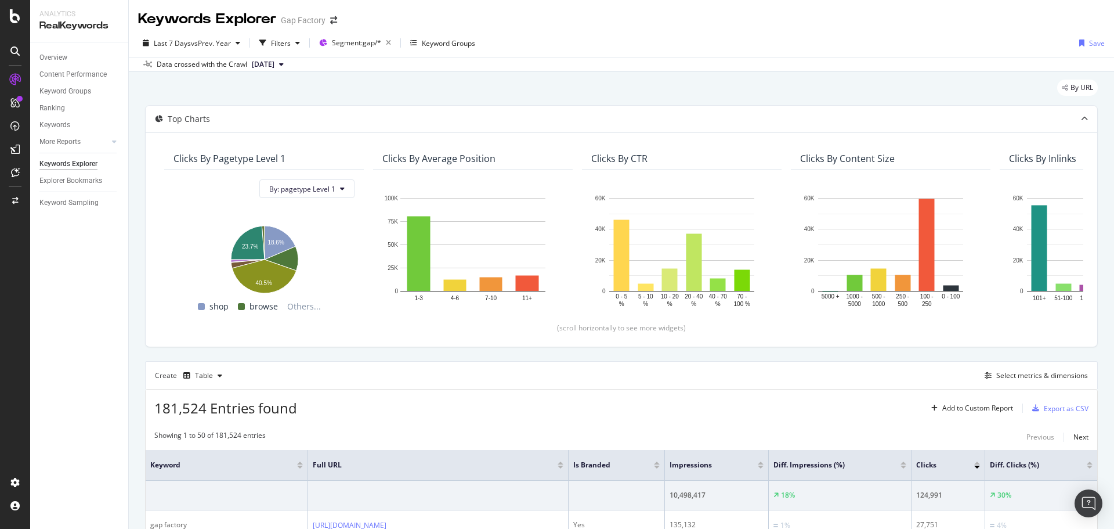
click at [625, 93] on div "By URL" at bounding box center [621, 92] width 953 height 26
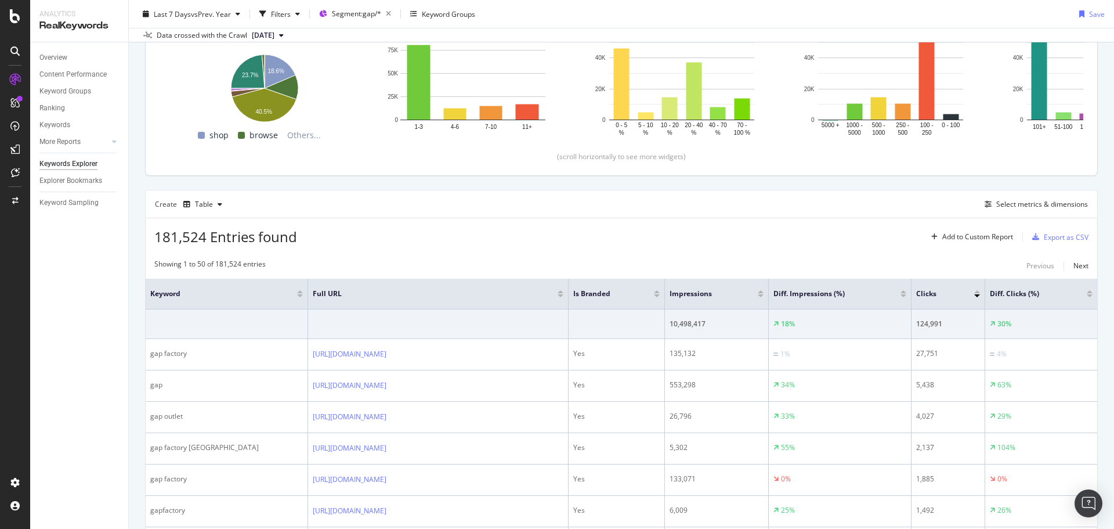
scroll to position [174, 0]
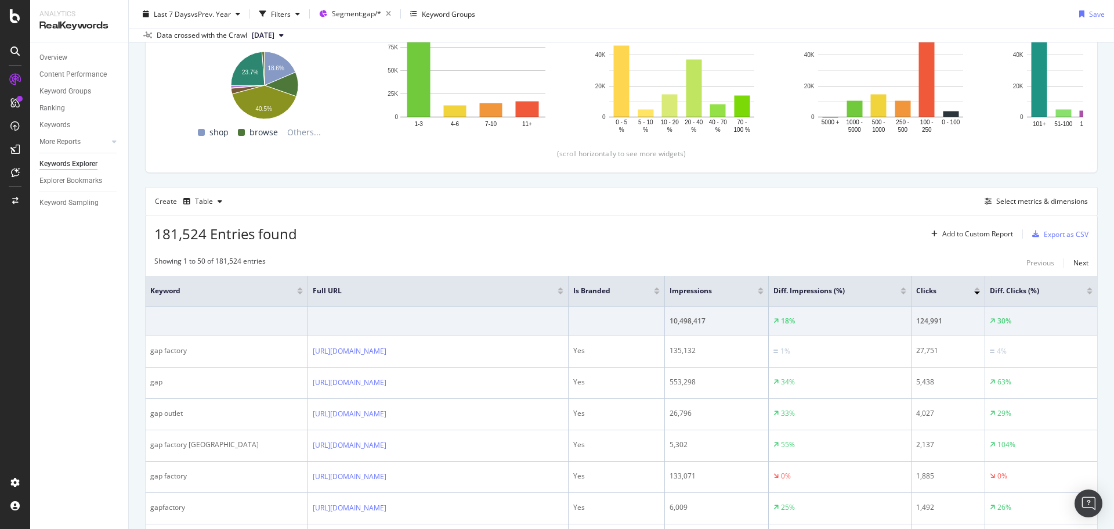
click at [595, 209] on div "Create Table Select metrics & dimensions" at bounding box center [621, 201] width 953 height 28
click at [1072, 235] on div "Export as CSV" at bounding box center [1066, 234] width 45 height 10
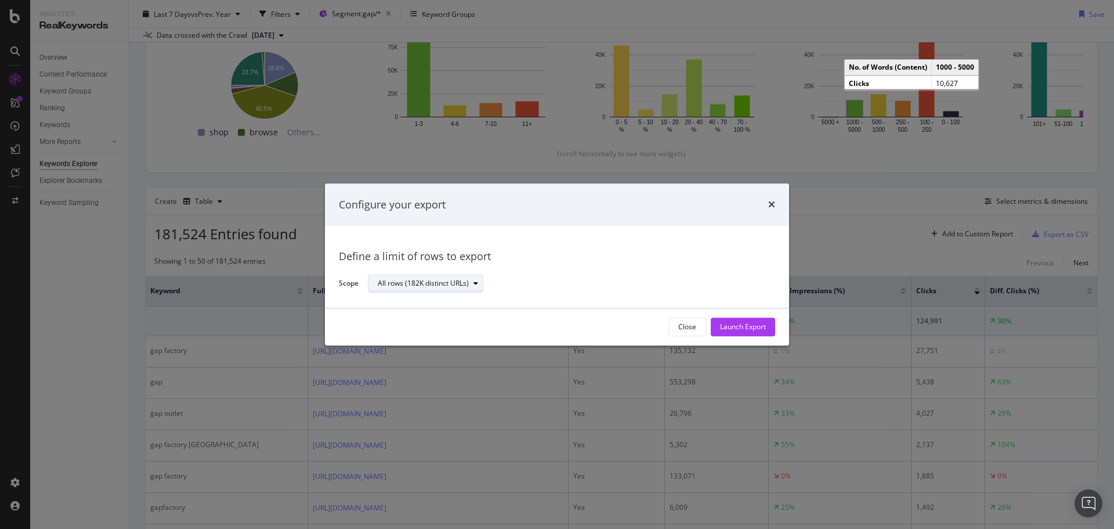
click at [428, 290] on div "All rows (182K distinct URLs)" at bounding box center [430, 284] width 105 height 16
click at [424, 320] on div "Define a limit" at bounding box center [403, 322] width 43 height 10
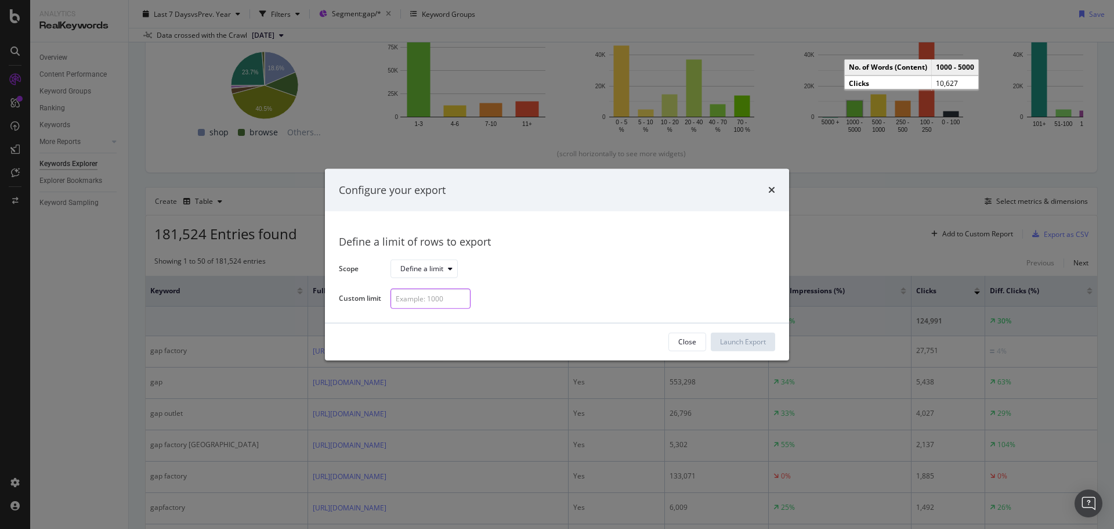
click at [415, 301] on input "modal" at bounding box center [430, 298] width 80 height 20
type input "300"
click at [737, 333] on div "Launch Export" at bounding box center [743, 341] width 46 height 17
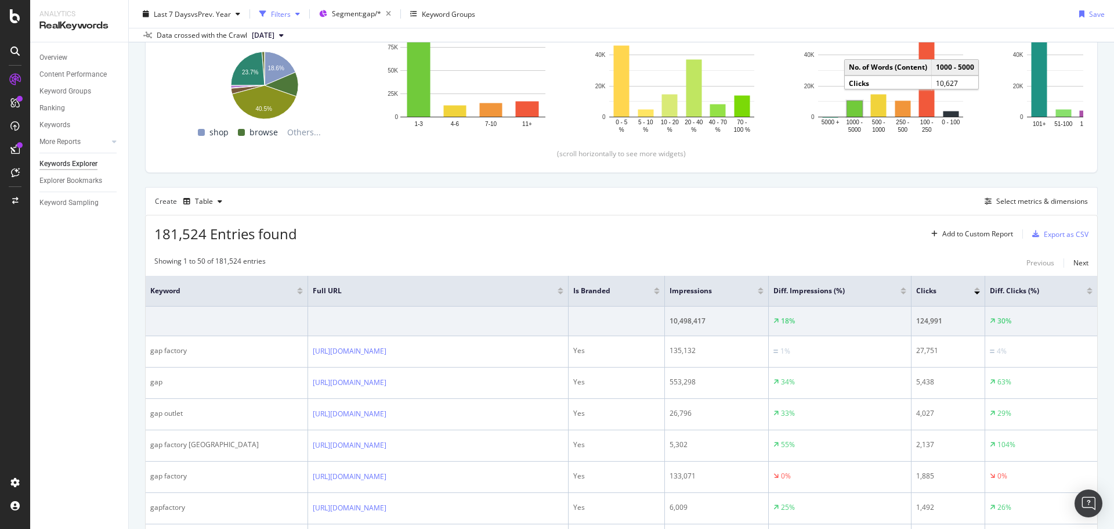
click at [288, 6] on div "Filters" at bounding box center [280, 13] width 50 height 17
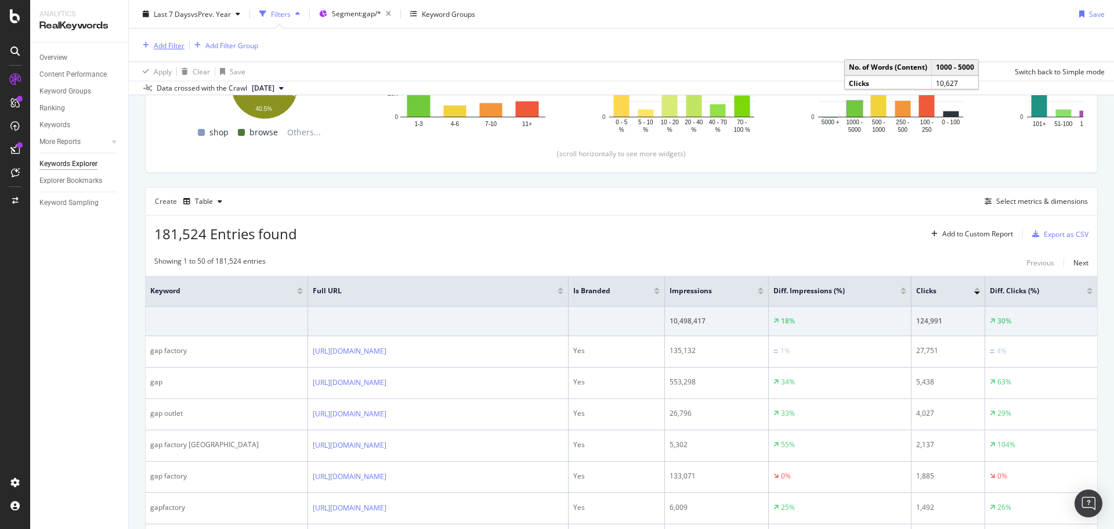
click at [171, 43] on div "Add Filter" at bounding box center [169, 45] width 31 height 10
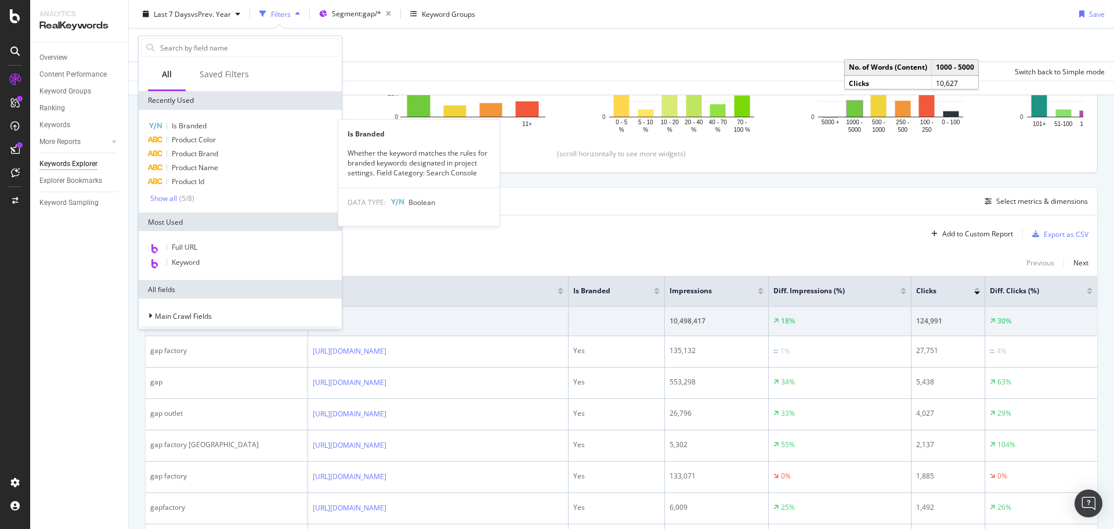
click at [175, 124] on span "Is Branded" at bounding box center [189, 126] width 35 height 10
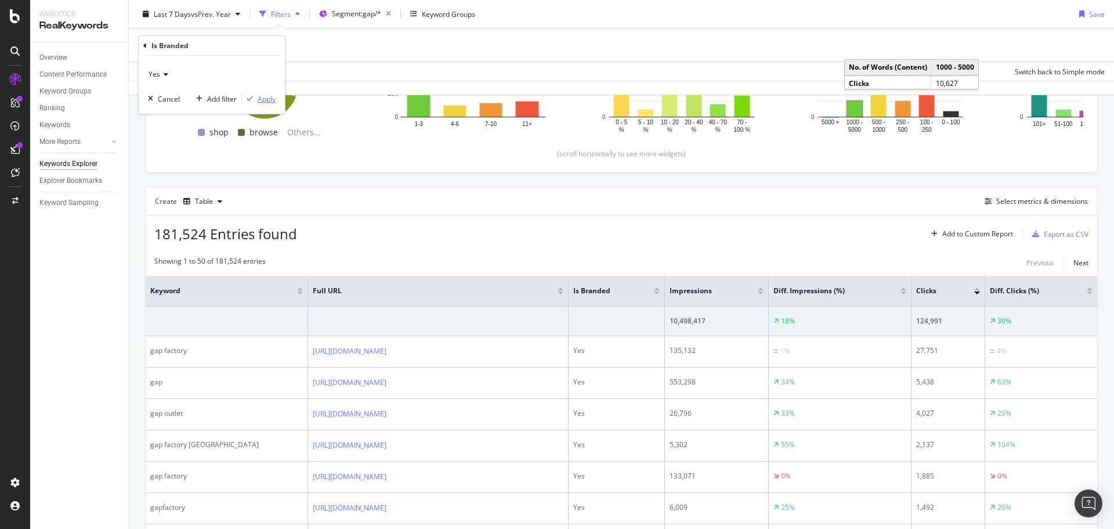
click at [262, 102] on div "Apply" at bounding box center [267, 99] width 18 height 10
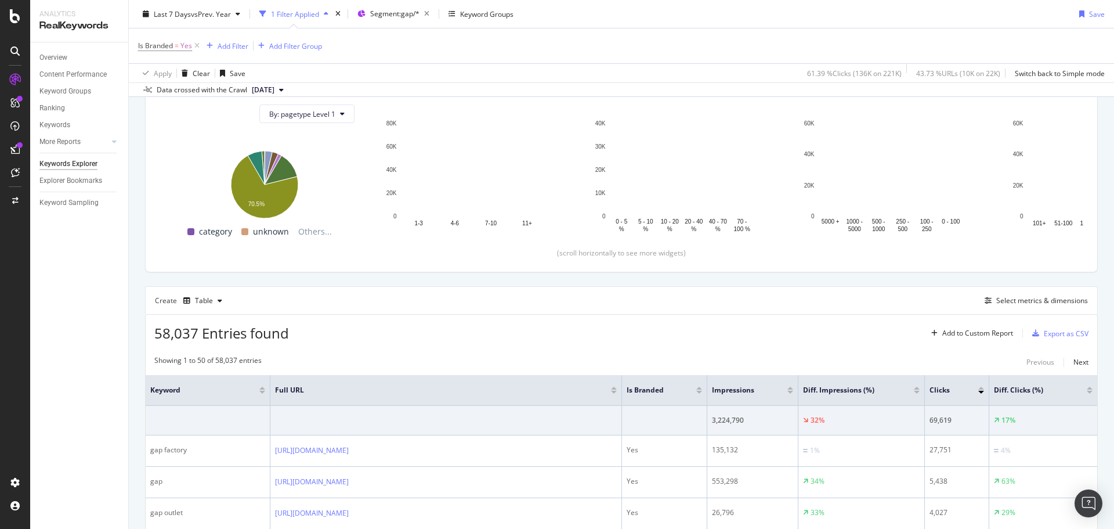
scroll to position [229, 0]
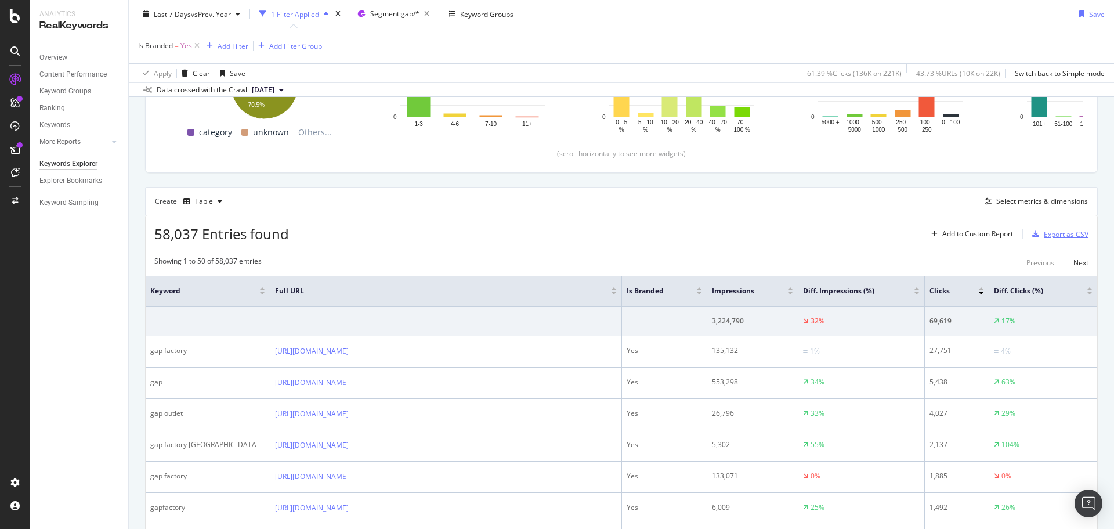
click at [1066, 232] on div "Export as CSV" at bounding box center [1066, 234] width 45 height 10
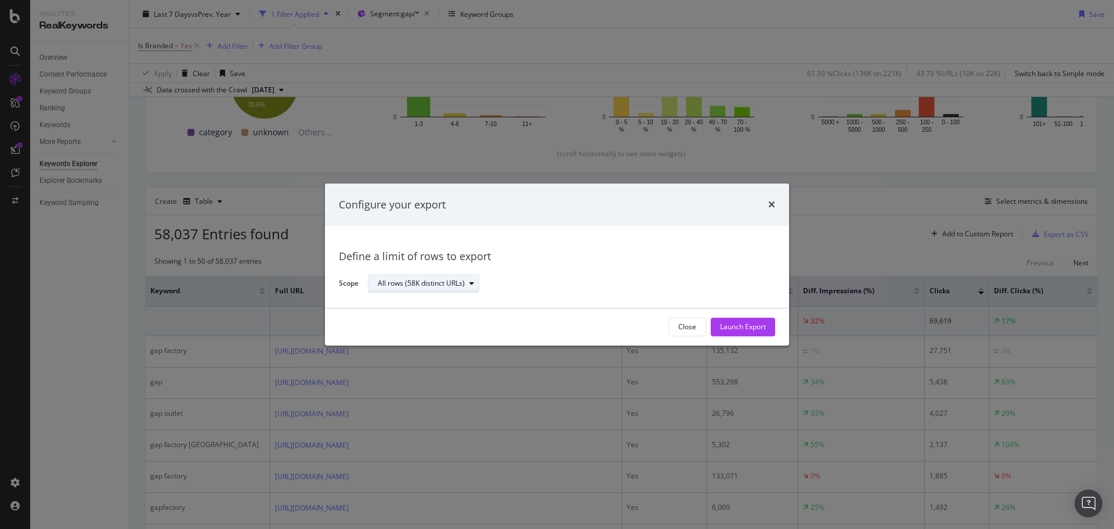
click at [458, 282] on div "All rows (58K distinct URLs)" at bounding box center [421, 283] width 87 height 7
click at [446, 321] on div "Define a limit" at bounding box center [429, 322] width 113 height 15
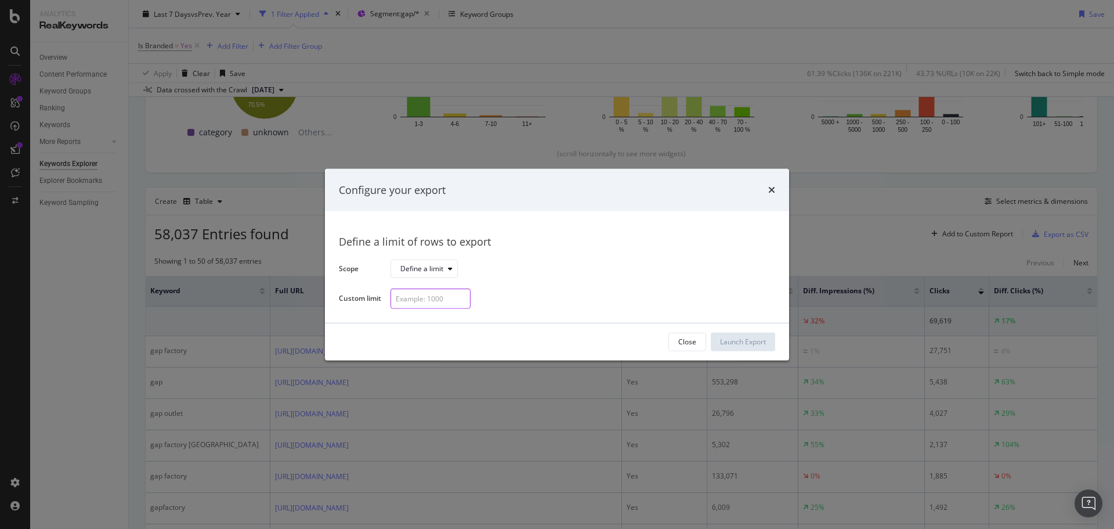
click at [444, 303] on input "modal" at bounding box center [430, 298] width 80 height 20
type input "300"
click at [755, 343] on div "Launch Export" at bounding box center [743, 341] width 46 height 10
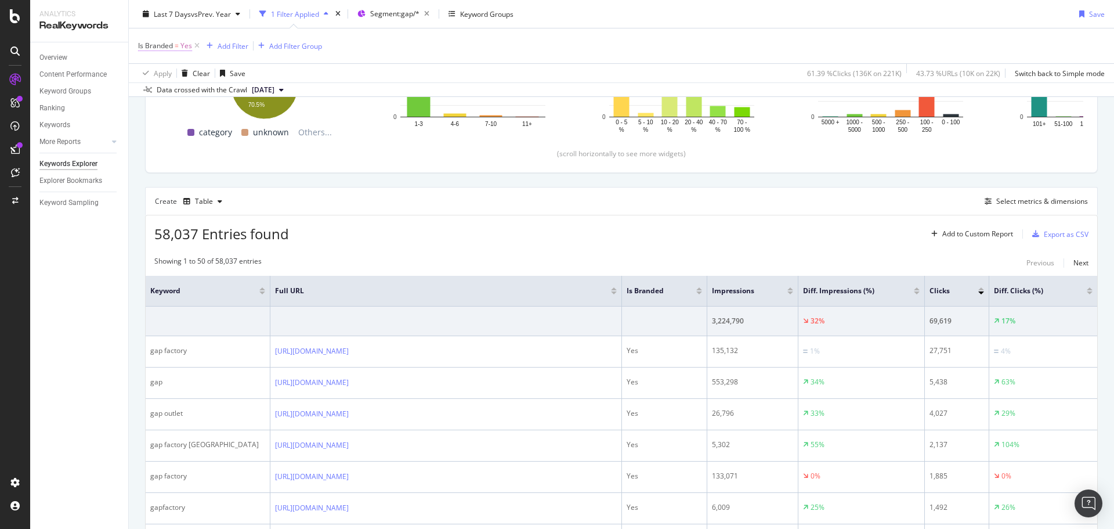
click at [178, 44] on span "=" at bounding box center [177, 46] width 4 height 10
click at [167, 77] on div "Yes" at bounding box center [212, 73] width 128 height 19
click at [173, 109] on div "No" at bounding box center [213, 111] width 124 height 15
click at [255, 95] on div "button" at bounding box center [250, 97] width 16 height 7
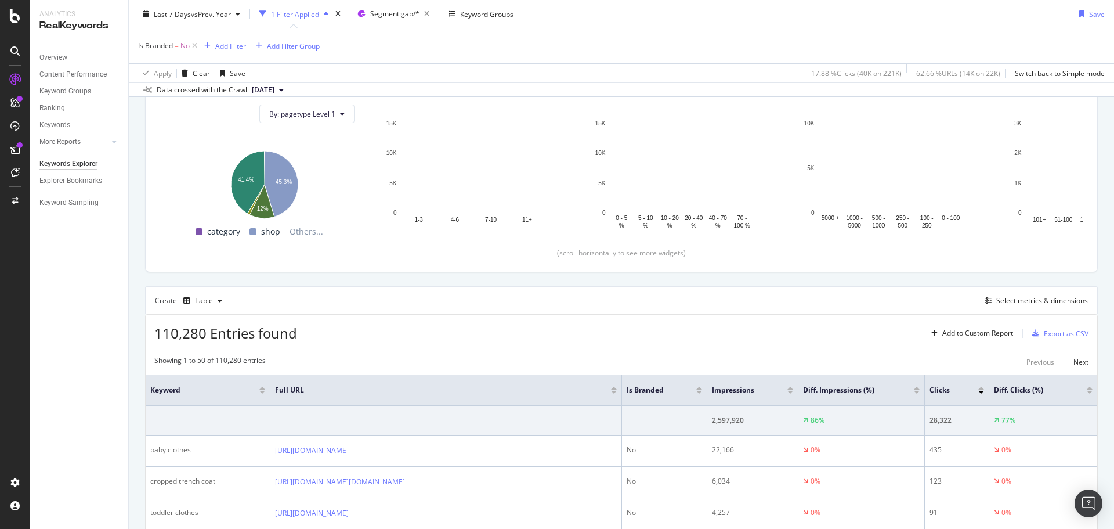
scroll to position [229, 0]
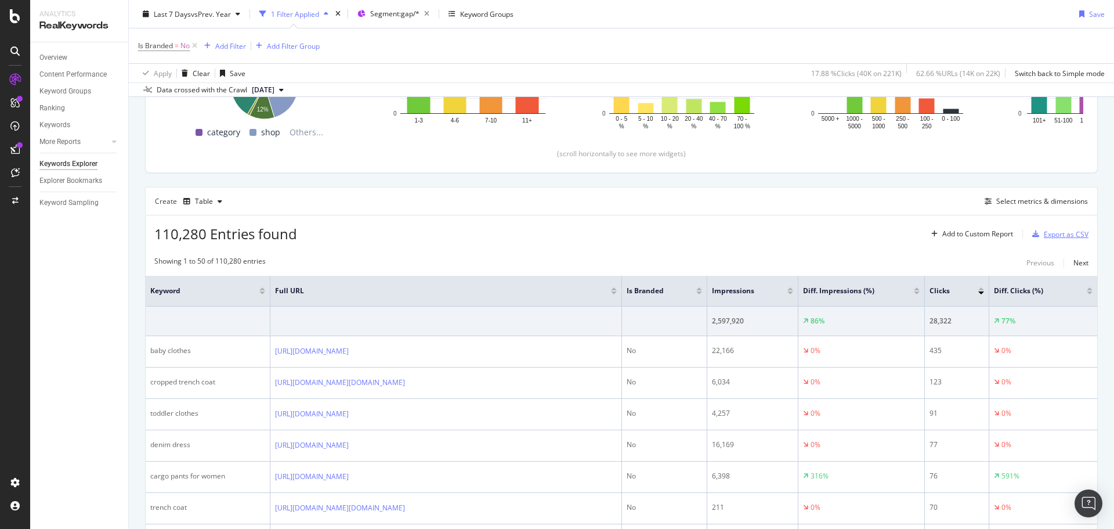
click at [1051, 234] on div "Export as CSV" at bounding box center [1066, 234] width 45 height 10
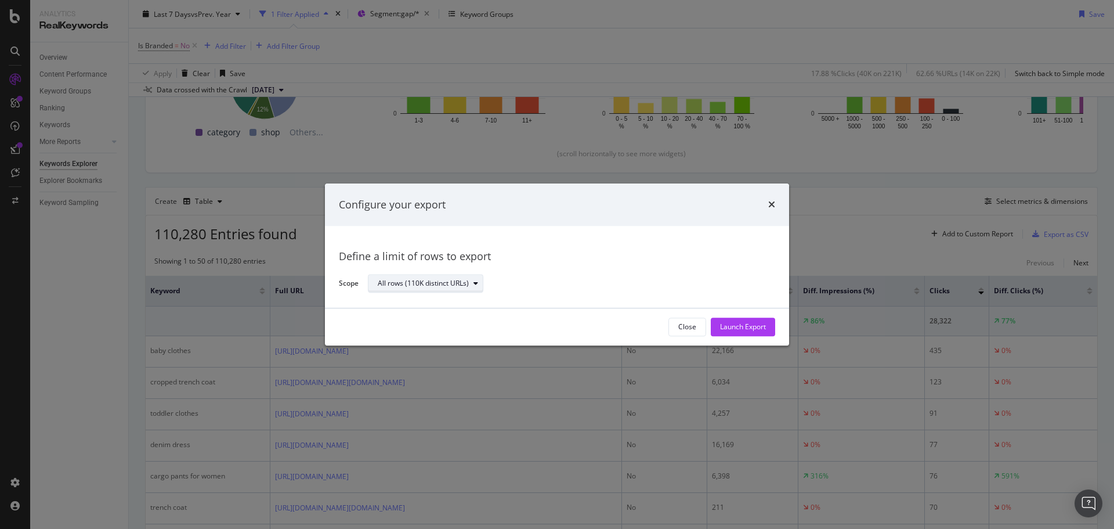
click at [415, 284] on div "All rows (110K distinct URLs)" at bounding box center [423, 283] width 91 height 7
click at [408, 321] on div "Define a limit" at bounding box center [403, 322] width 43 height 10
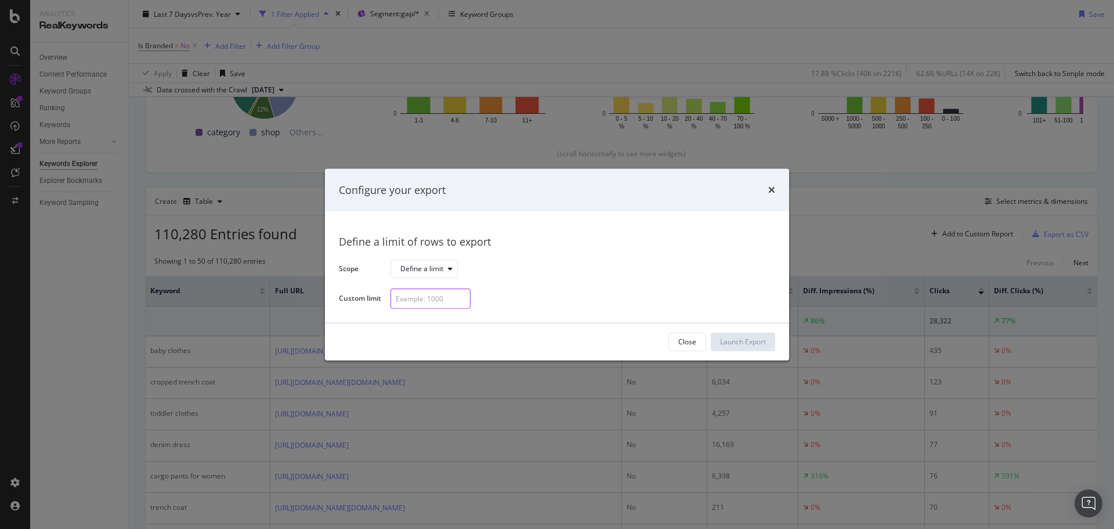
click at [430, 301] on input "modal" at bounding box center [430, 298] width 80 height 20
type input "300"
click at [725, 344] on div "Launch Export" at bounding box center [743, 341] width 46 height 10
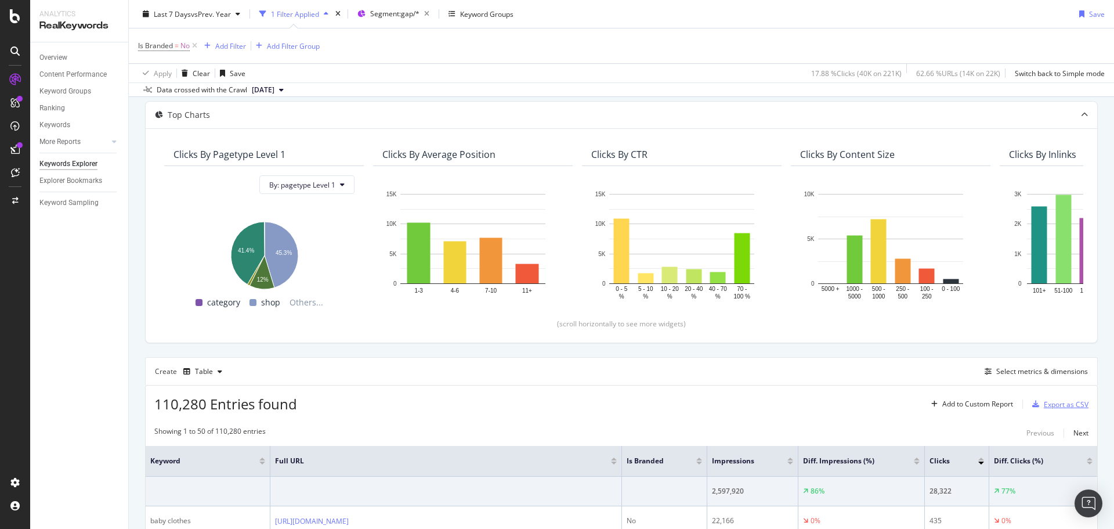
scroll to position [0, 0]
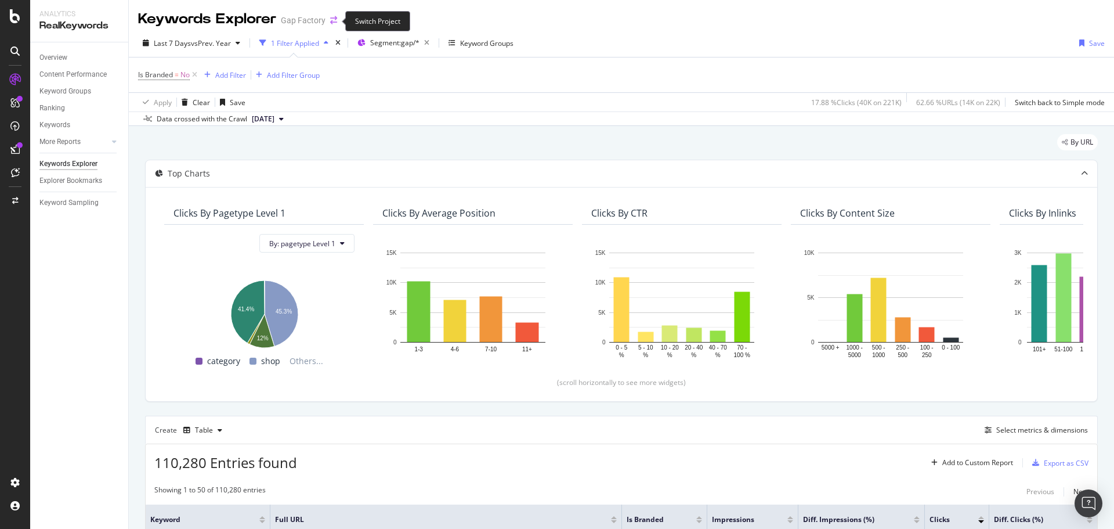
click at [335, 21] on icon "arrow-right-arrow-left" at bounding box center [333, 20] width 7 height 8
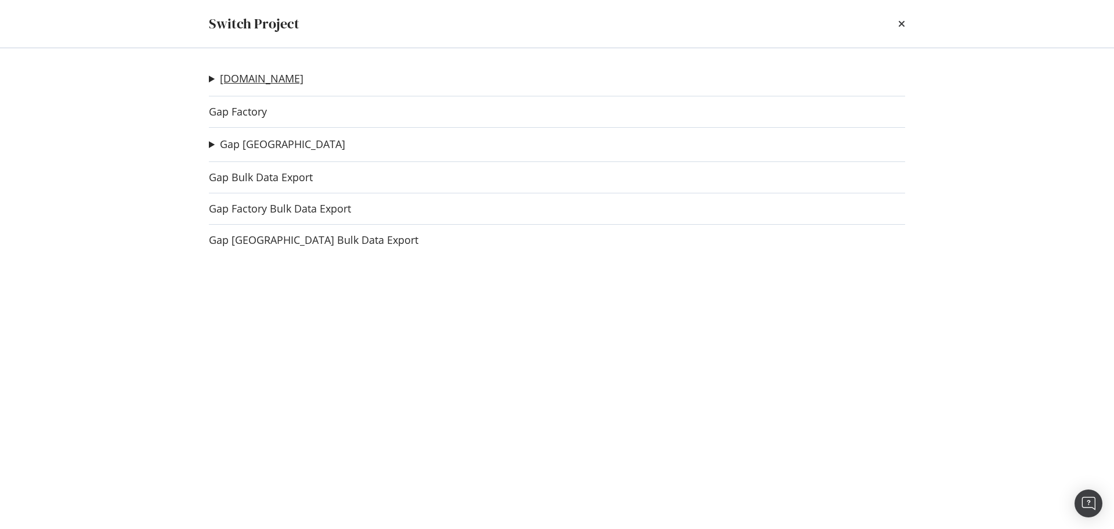
click at [241, 78] on link "[DOMAIN_NAME]" at bounding box center [262, 79] width 84 height 12
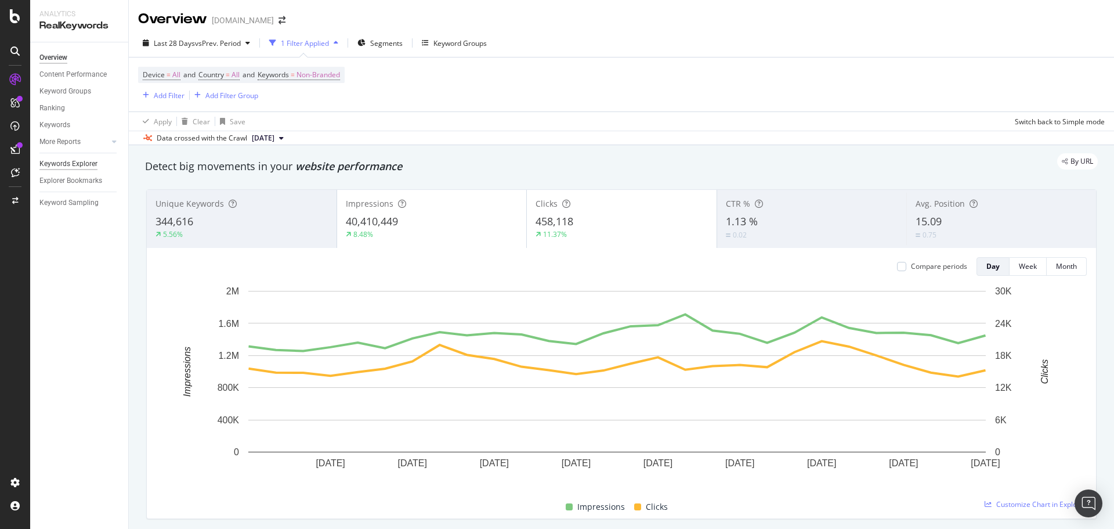
click at [74, 165] on div "Keywords Explorer" at bounding box center [68, 164] width 58 height 12
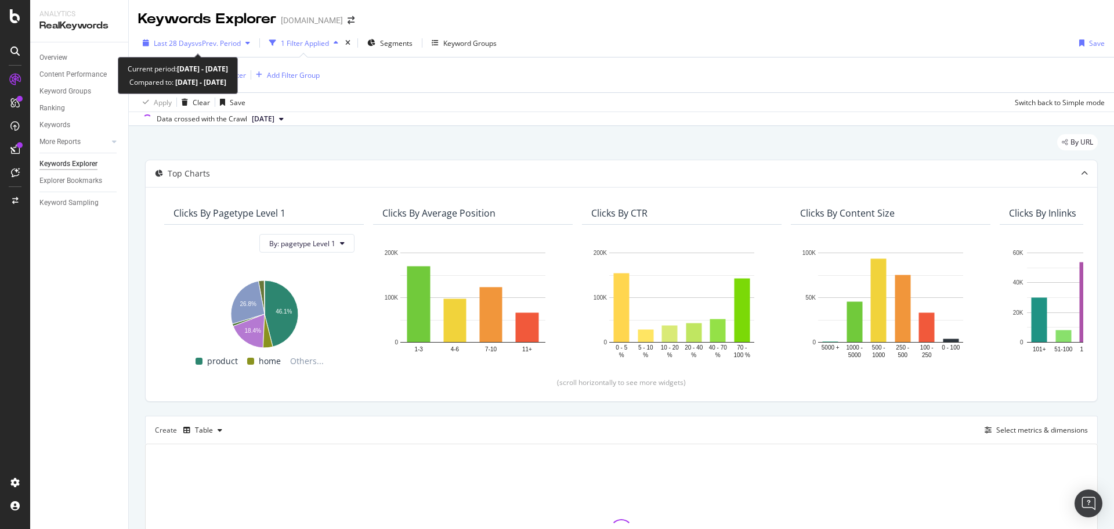
click at [200, 42] on span "vs Prev. Period" at bounding box center [218, 43] width 46 height 10
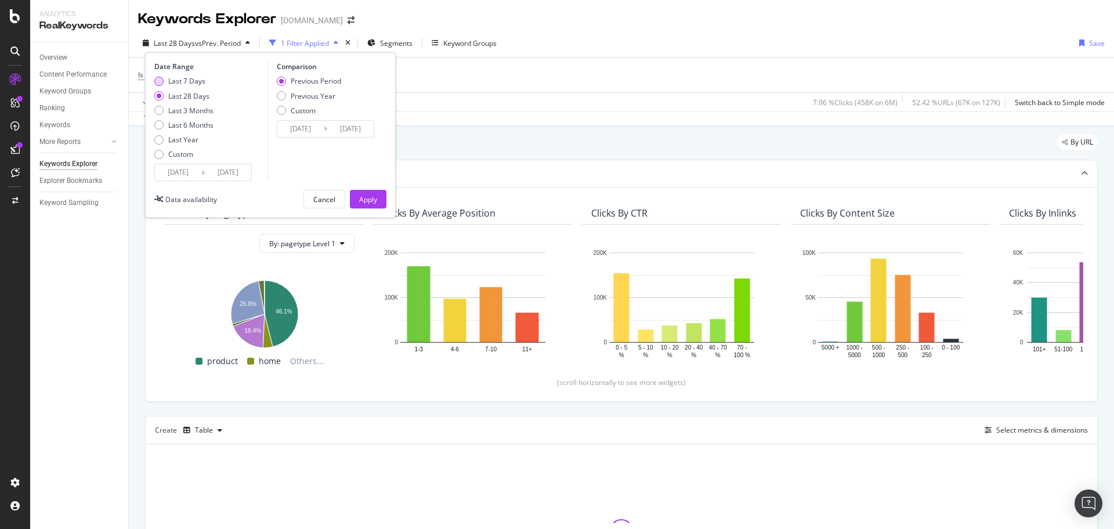
click at [182, 83] on div "Last 7 Days" at bounding box center [186, 81] width 37 height 10
type input "[DATE]"
click at [294, 96] on div "Previous Year" at bounding box center [313, 96] width 45 height 10
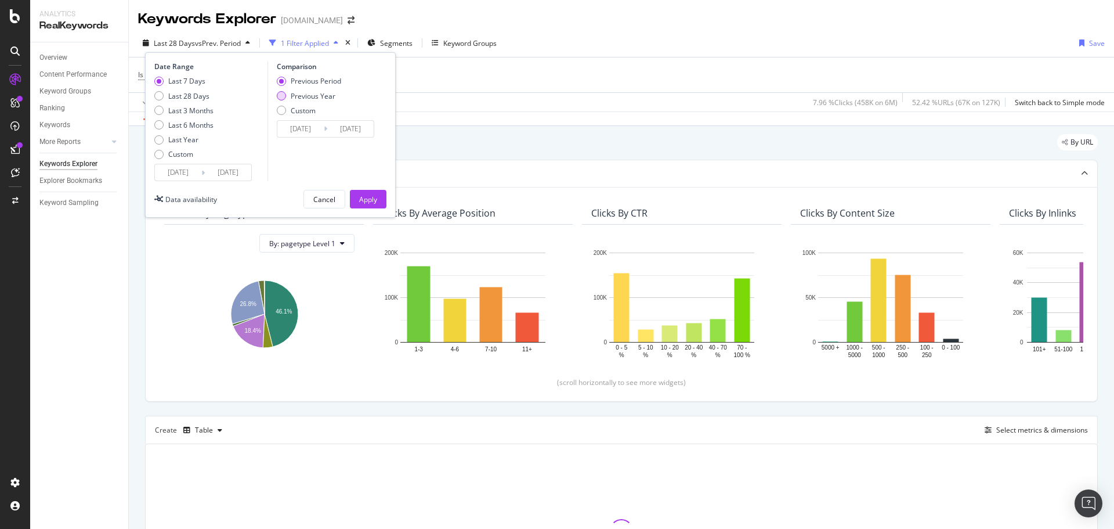
type input "[DATE]"
click at [355, 196] on button "Apply" at bounding box center [368, 199] width 37 height 19
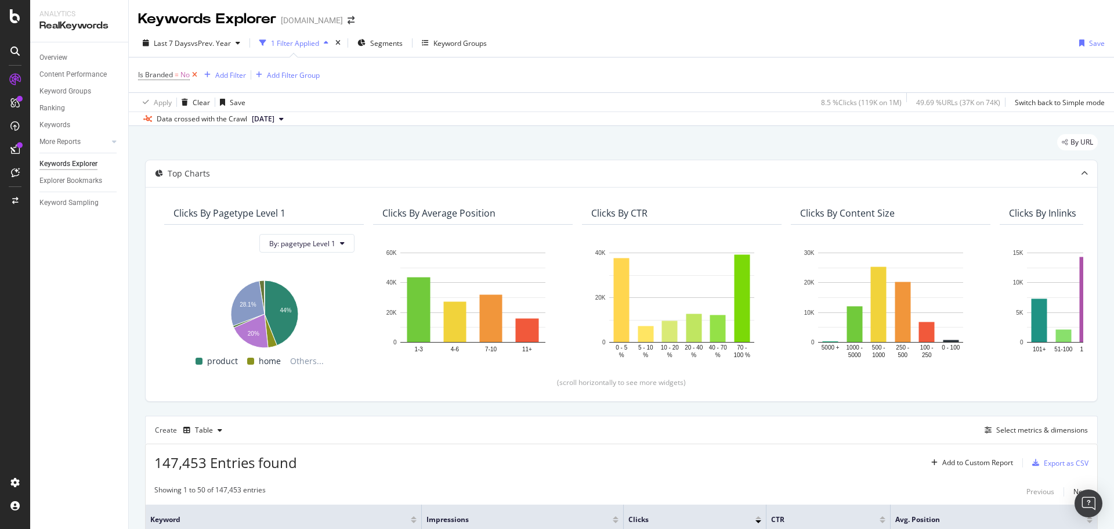
click at [198, 73] on icon at bounding box center [195, 75] width 10 height 12
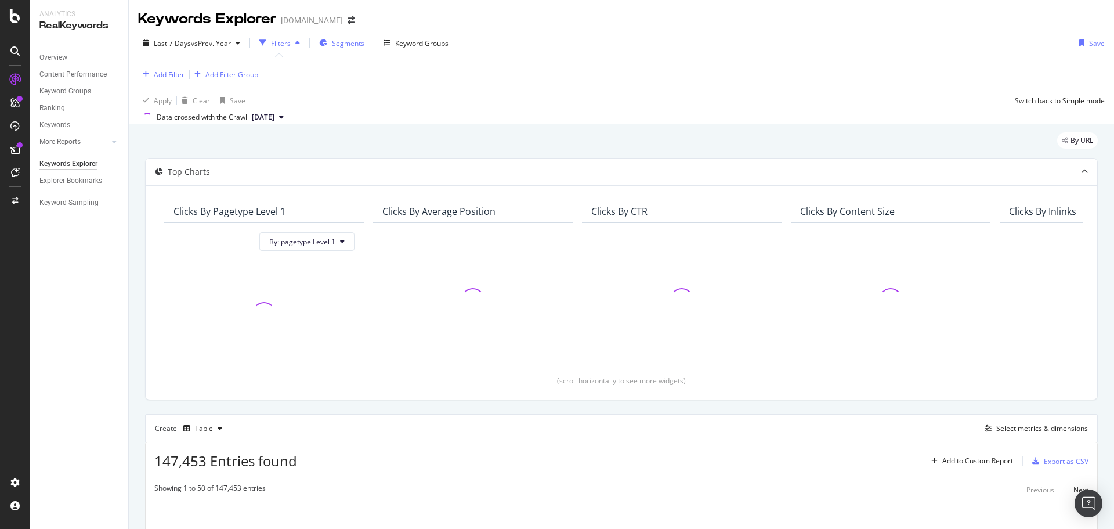
click at [349, 44] on span "Segments" at bounding box center [348, 43] width 32 height 10
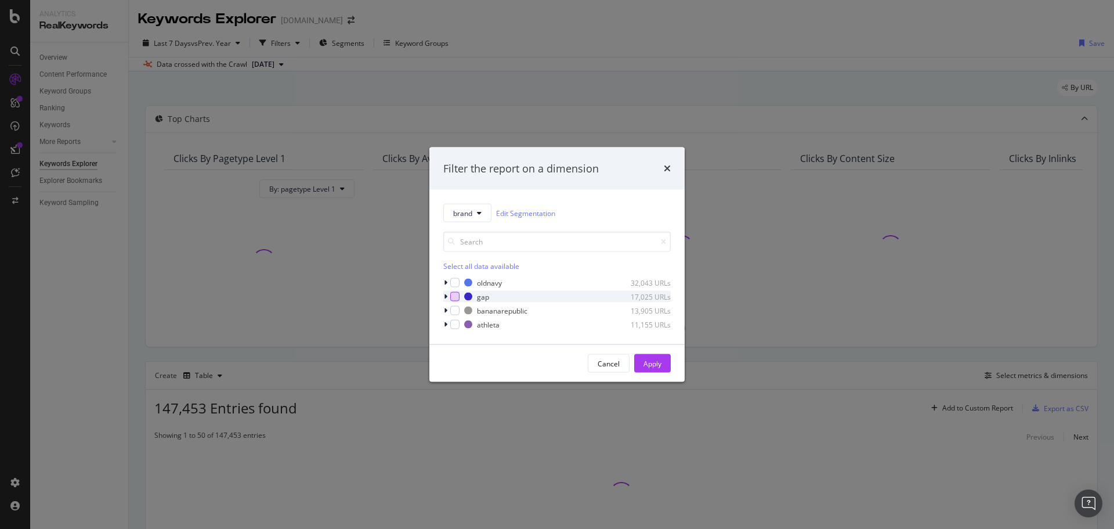
click at [457, 294] on div "modal" at bounding box center [454, 296] width 9 height 9
click at [649, 363] on div "Apply" at bounding box center [652, 363] width 18 height 10
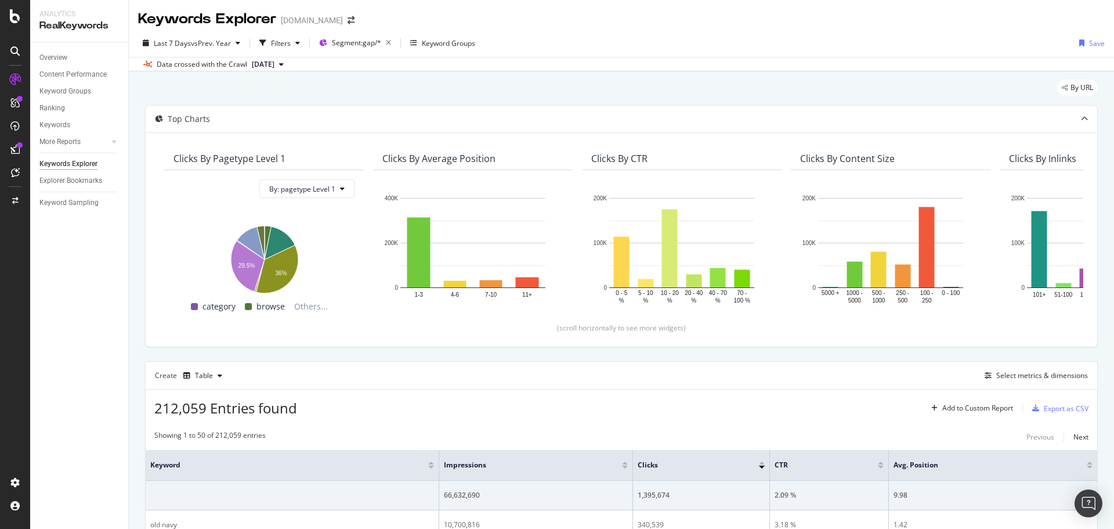
click at [649, 34] on div "Last 7 Days vs Prev. Year Filters Segment: gap/* Keyword Groups Save" at bounding box center [621, 45] width 985 height 23
click at [996, 371] on div "Select metrics & dimensions" at bounding box center [1042, 375] width 92 height 10
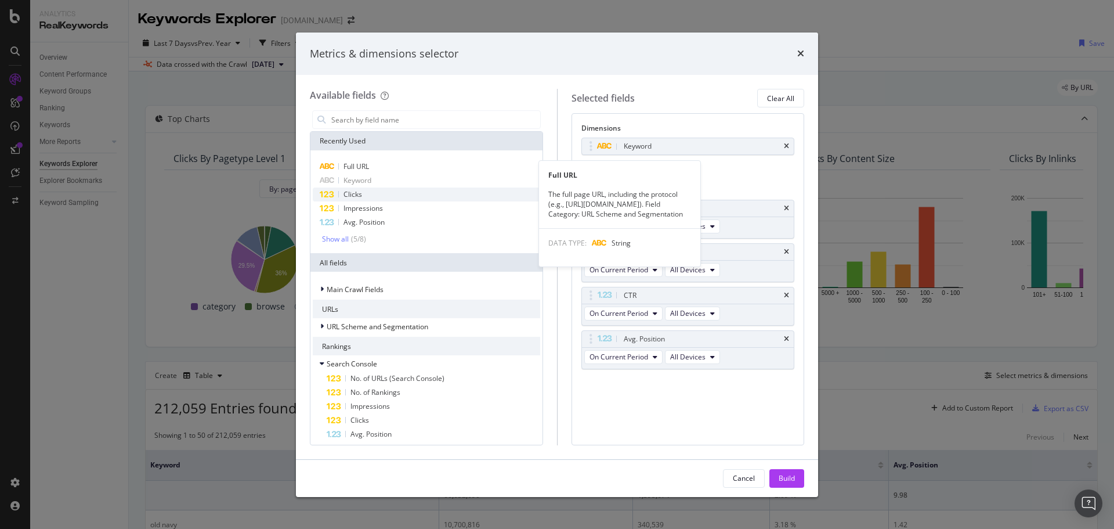
drag, startPoint x: 355, startPoint y: 164, endPoint x: 358, endPoint y: 192, distance: 28.6
click at [355, 164] on span "Full URL" at bounding box center [356, 166] width 26 height 10
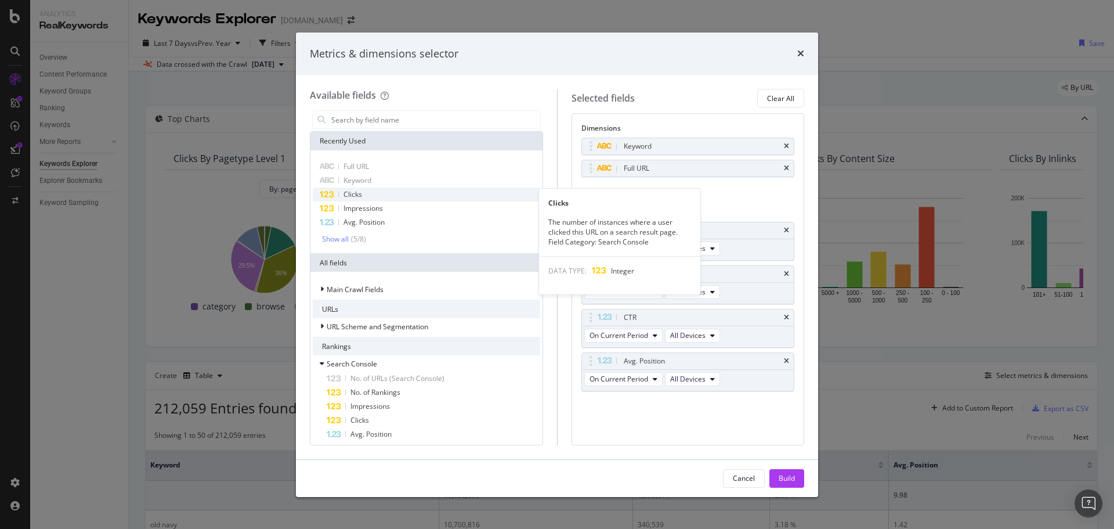
click at [358, 192] on span "Clicks" at bounding box center [352, 194] width 19 height 10
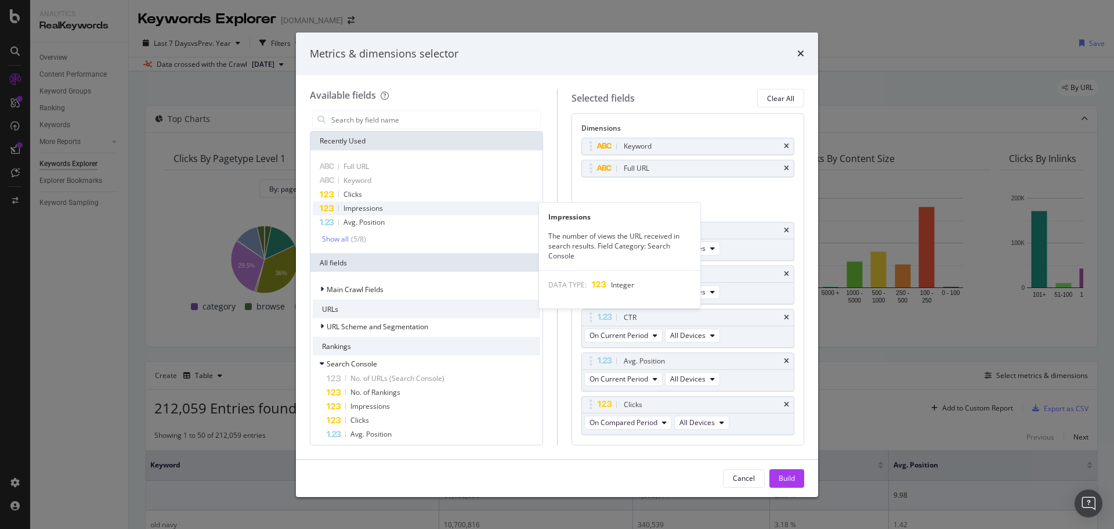
click at [359, 204] on span "Impressions" at bounding box center [362, 208] width 39 height 10
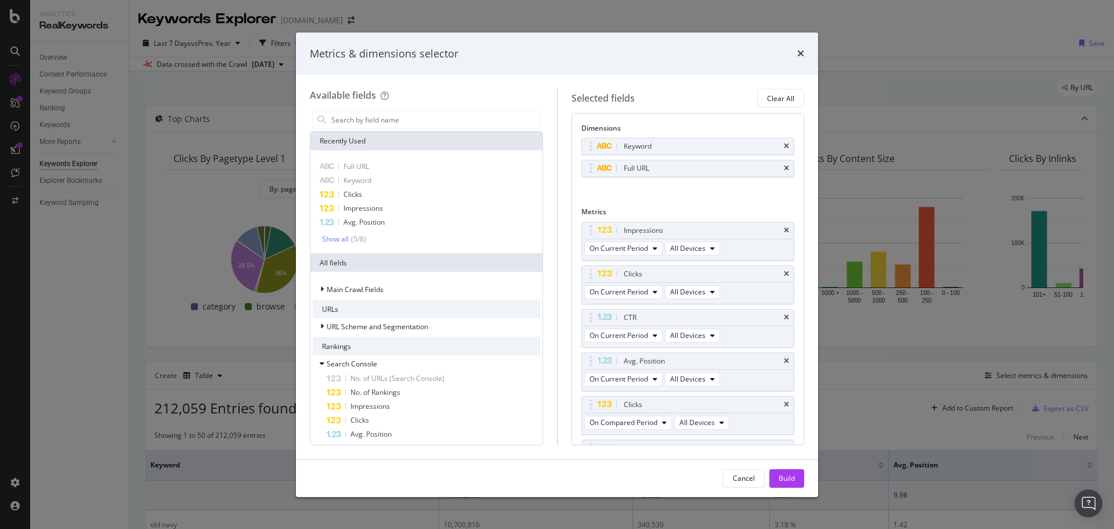
scroll to position [34, 0]
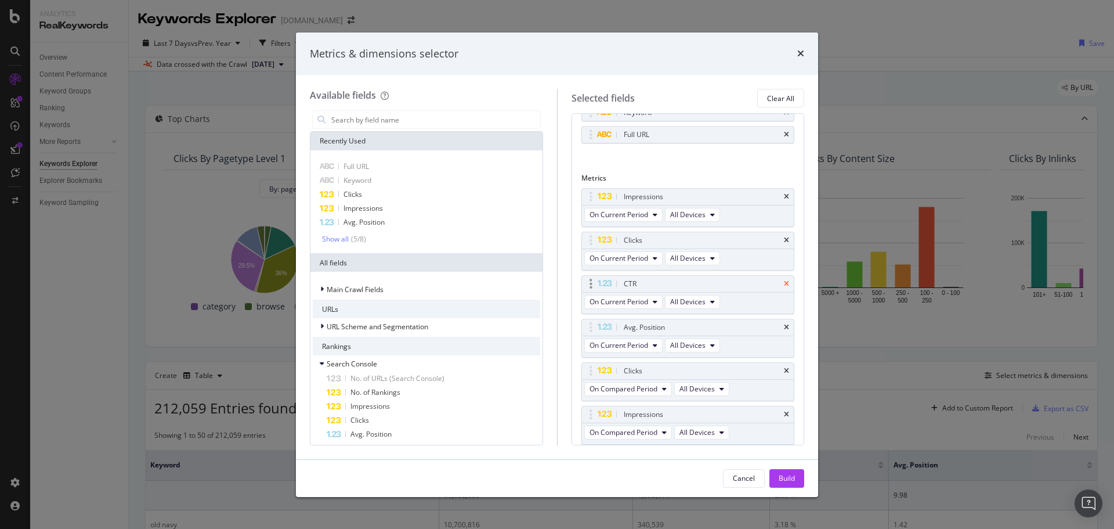
click at [784, 281] on icon "times" at bounding box center [786, 283] width 5 height 7
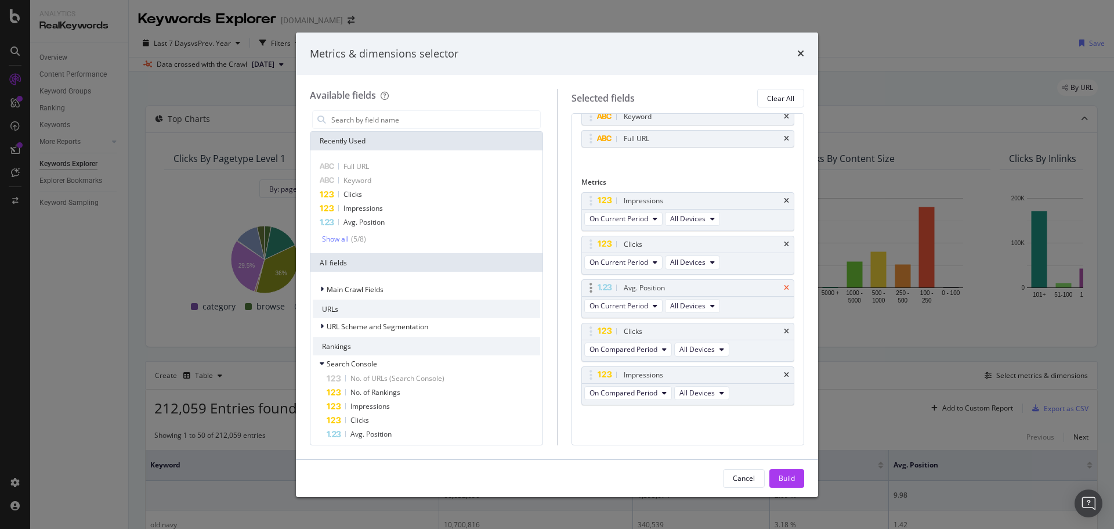
scroll to position [30, 0]
click at [784, 289] on icon "times" at bounding box center [786, 287] width 5 height 7
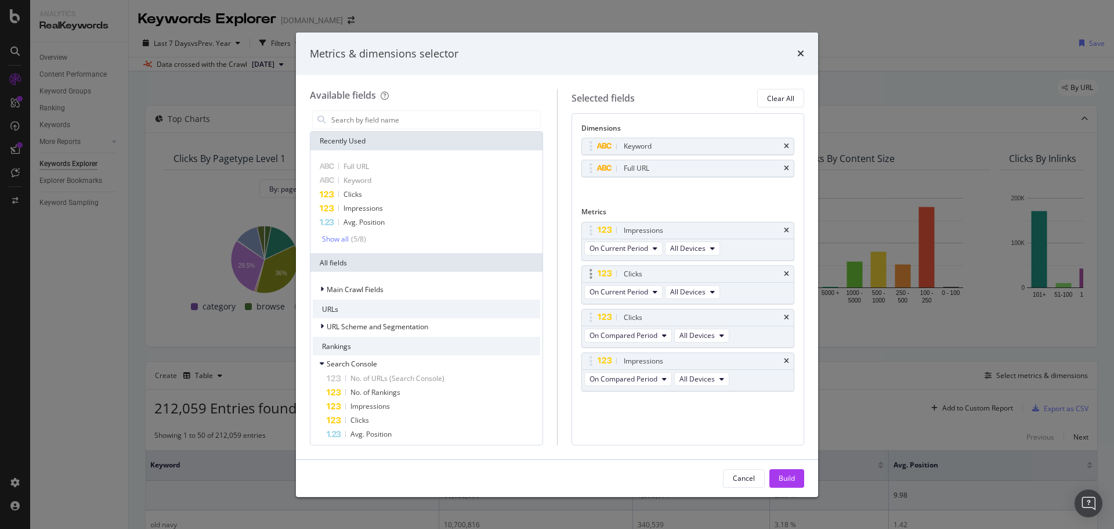
scroll to position [0, 0]
drag, startPoint x: 592, startPoint y: 356, endPoint x: 598, endPoint y: 261, distance: 95.4
click at [598, 261] on body "Analytics RealKeywords Overview Content Performance Keyword Groups Ranking Keyw…" at bounding box center [557, 264] width 1114 height 529
click at [631, 288] on span "On Compared Period" at bounding box center [623, 292] width 68 height 10
click at [675, 358] on span "Diff. between Periods - Percentage" at bounding box center [650, 355] width 112 height 10
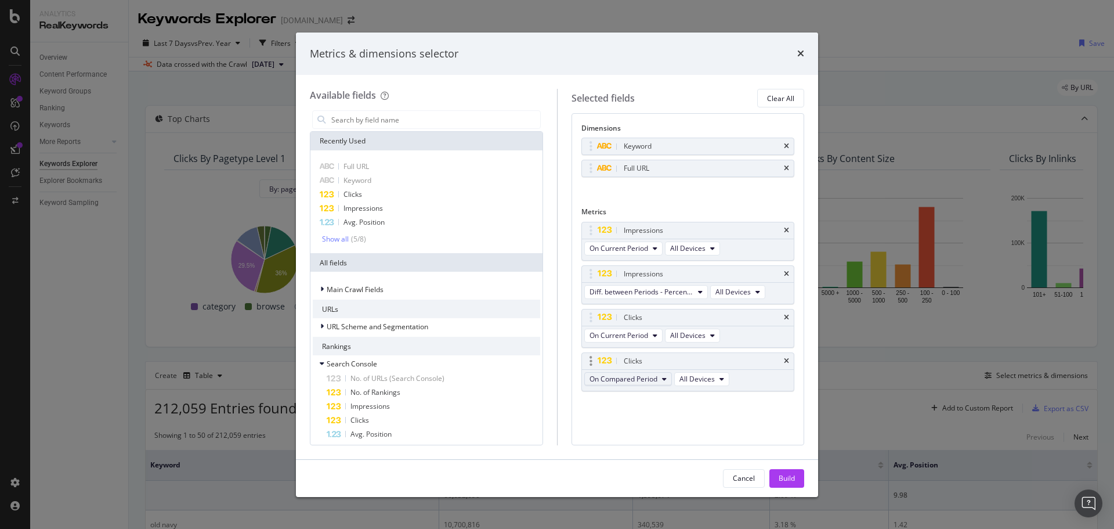
click at [639, 385] on button "On Compared Period" at bounding box center [628, 379] width 88 height 14
click at [683, 441] on span "Diff. between Periods - Percentage" at bounding box center [650, 442] width 112 height 10
click at [408, 120] on input "modal" at bounding box center [435, 119] width 210 height 17
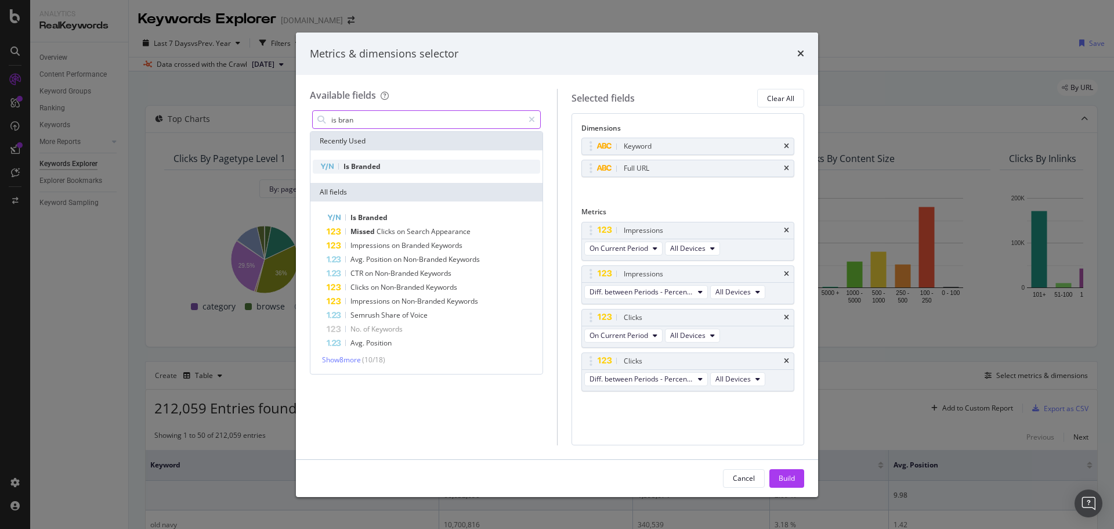
type input "is bran"
click at [408, 162] on div "Is Branded" at bounding box center [426, 167] width 227 height 14
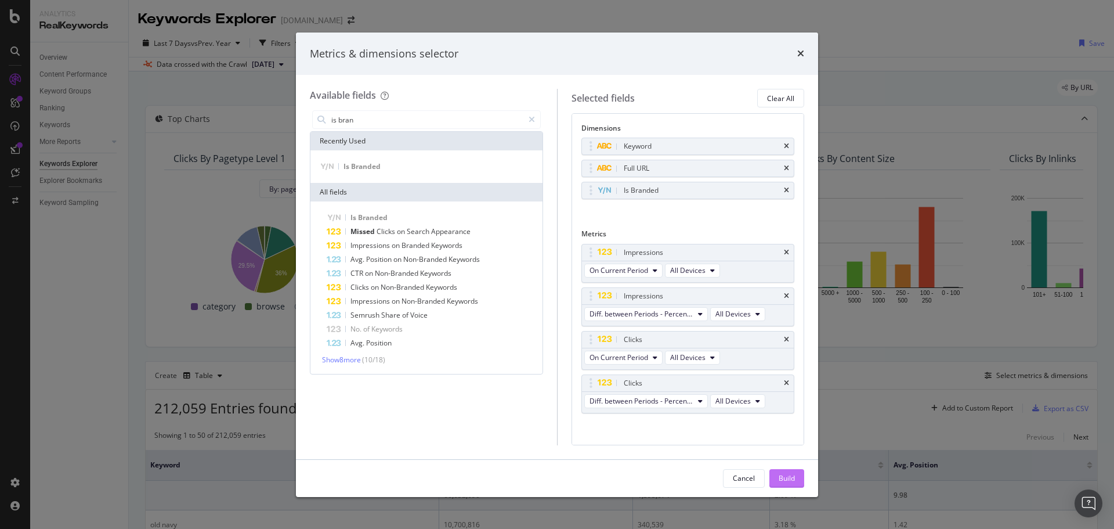
click at [786, 481] on div "Build" at bounding box center [787, 478] width 16 height 10
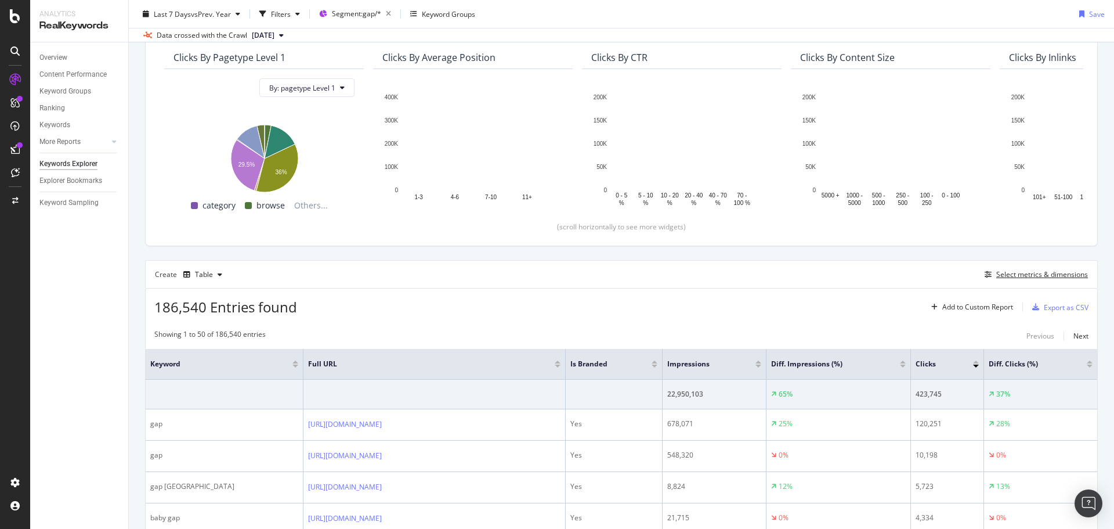
scroll to position [116, 0]
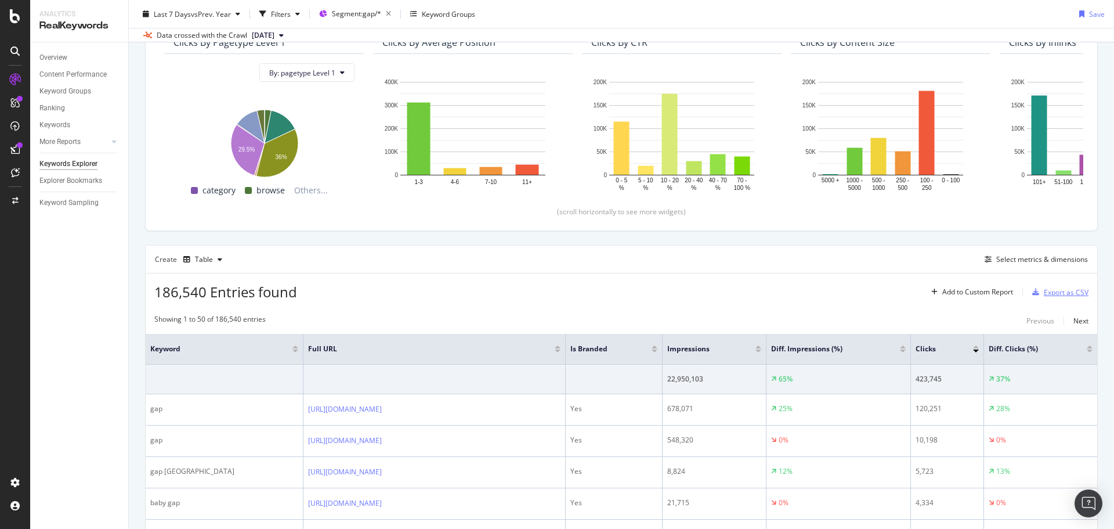
click at [1045, 291] on div "Export as CSV" at bounding box center [1066, 292] width 45 height 10
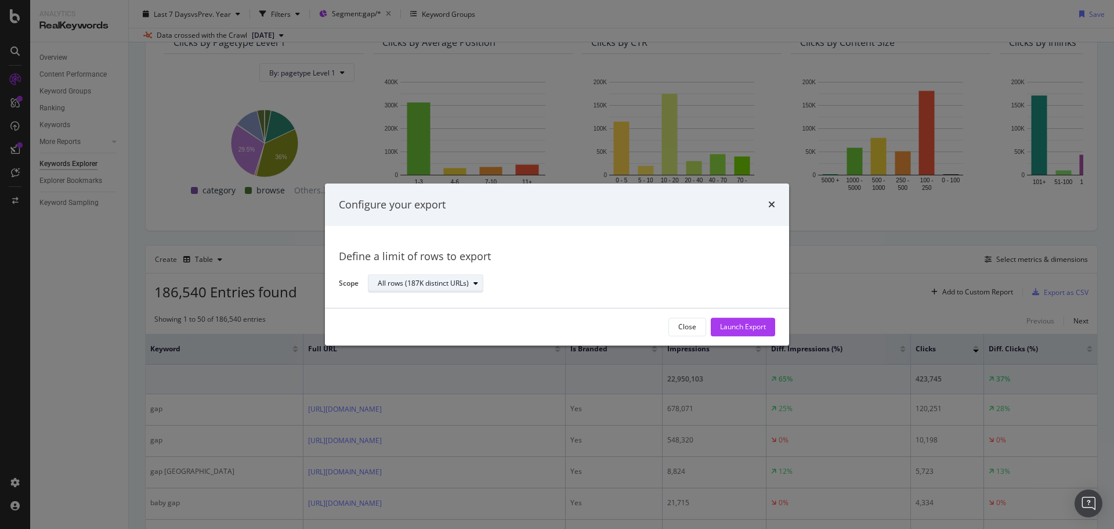
click at [422, 276] on div "All rows (187K distinct URLs)" at bounding box center [430, 284] width 105 height 16
click at [421, 321] on div "Define a limit" at bounding box center [403, 322] width 43 height 10
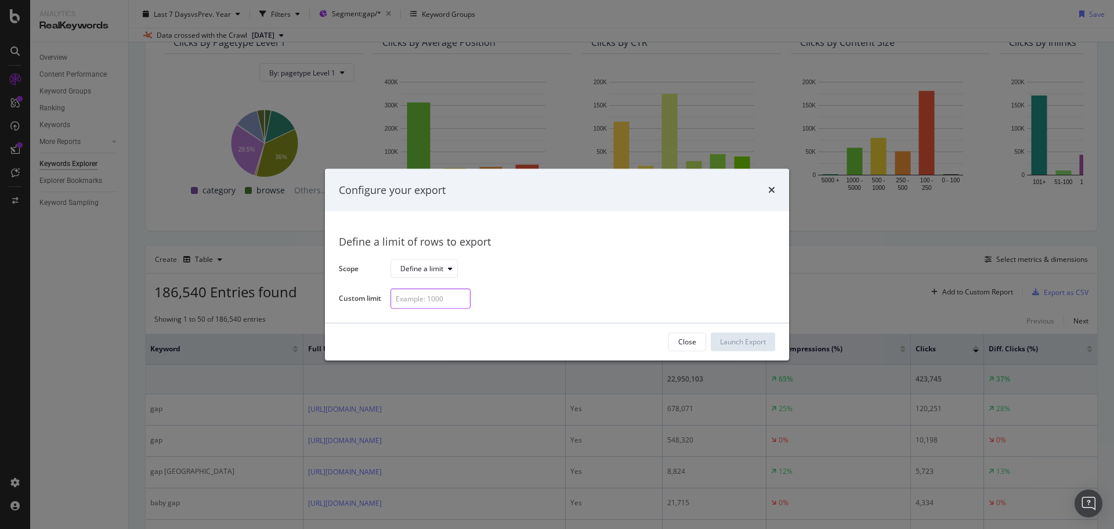
click at [422, 301] on input "modal" at bounding box center [430, 298] width 80 height 20
type input "500"
click at [734, 341] on div "Launch Export" at bounding box center [743, 341] width 46 height 10
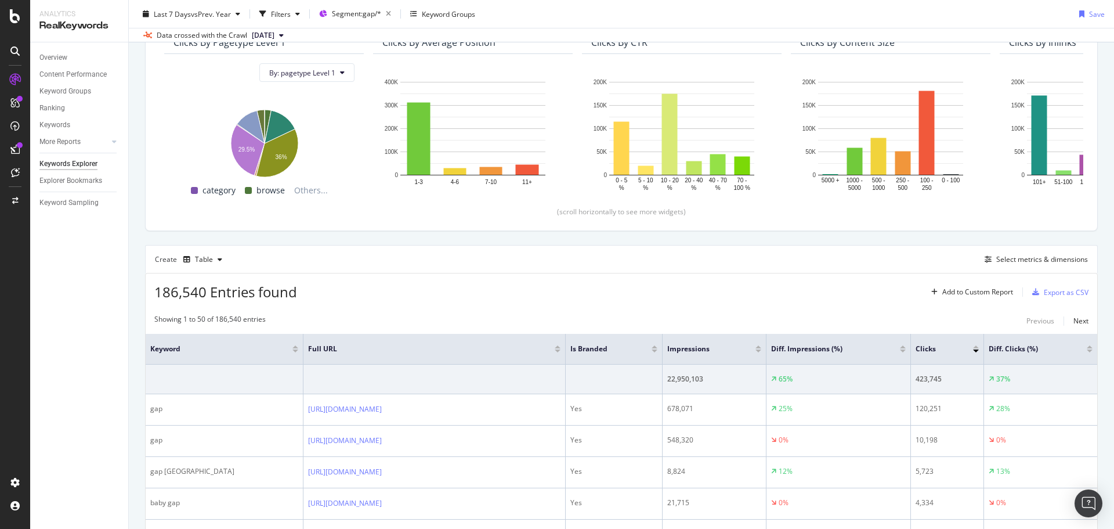
click at [1058, 293] on div "Export as CSV" at bounding box center [1066, 292] width 45 height 10
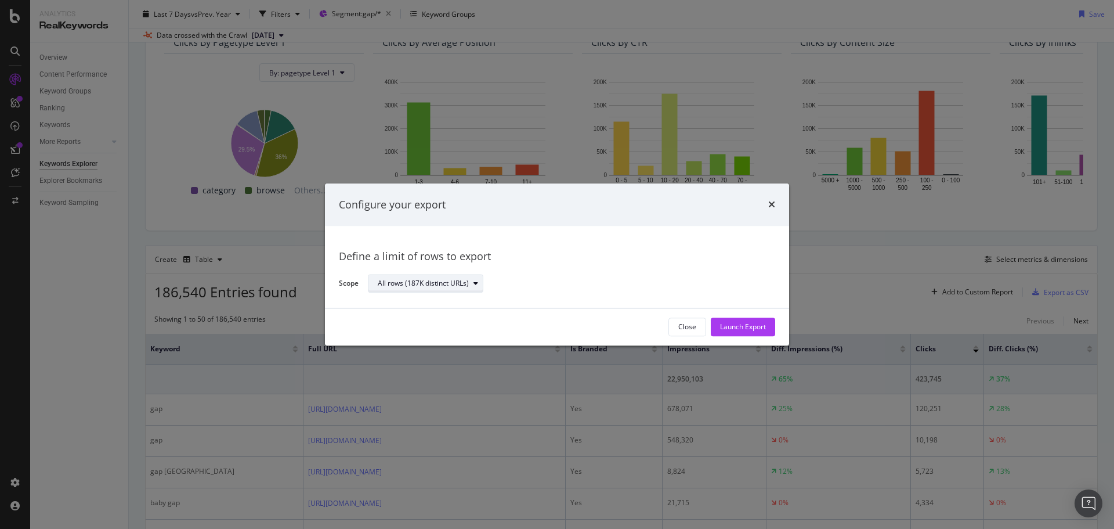
click at [397, 282] on div "All rows (187K distinct URLs)" at bounding box center [423, 283] width 91 height 7
click at [405, 328] on div "Define a limit" at bounding box center [431, 322] width 117 height 15
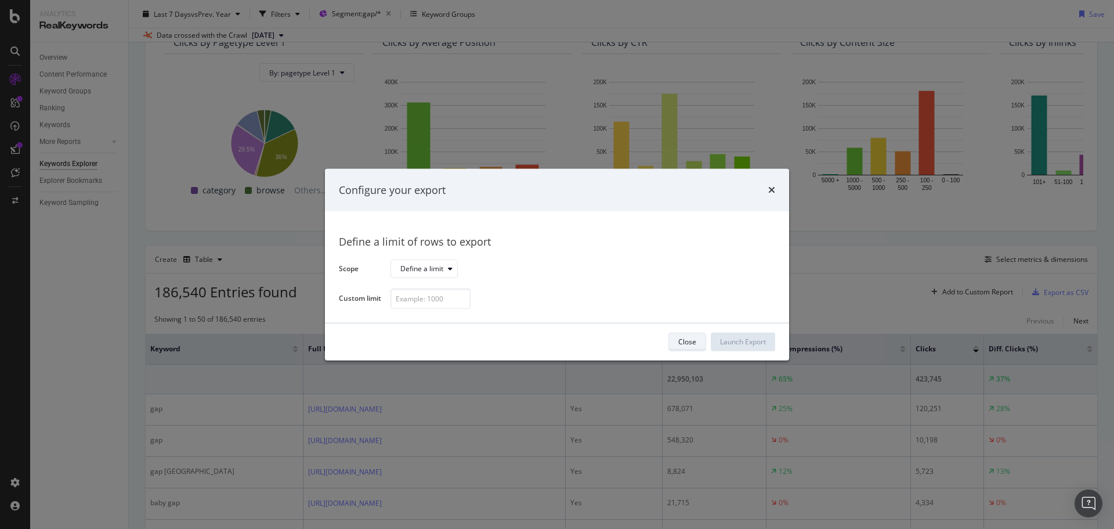
click at [695, 341] on div "Close" at bounding box center [687, 341] width 18 height 10
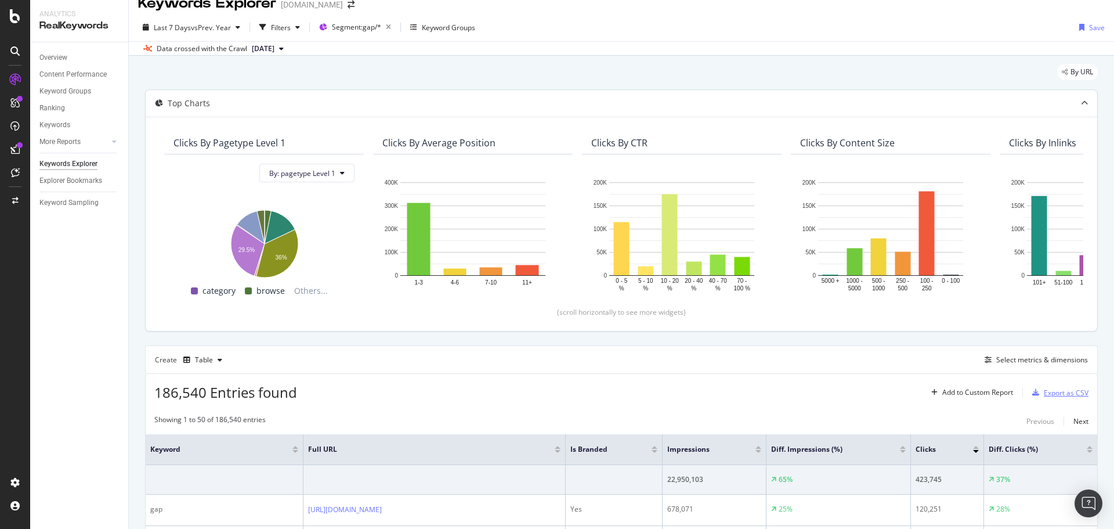
scroll to position [0, 0]
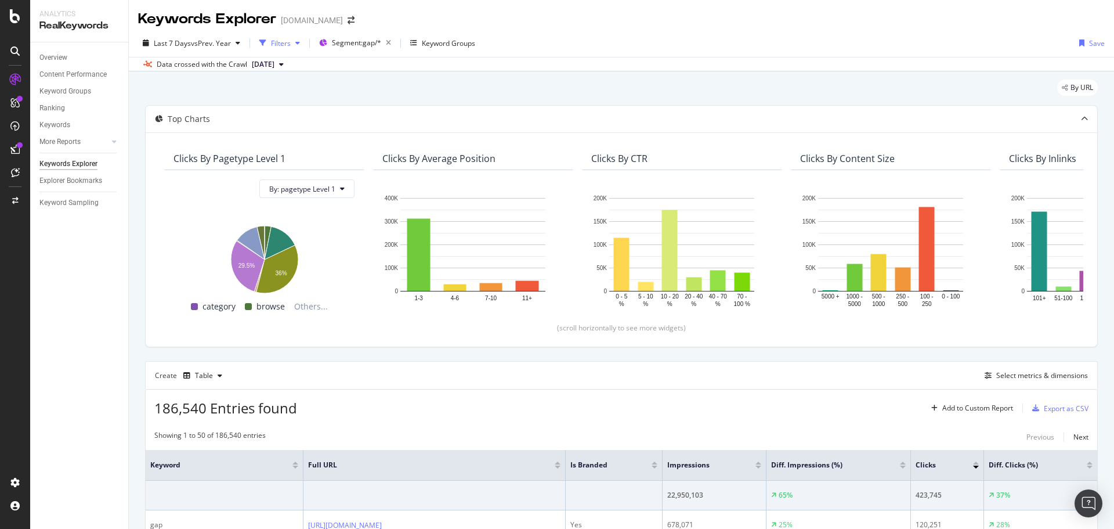
click at [294, 44] on div "button" at bounding box center [298, 42] width 14 height 7
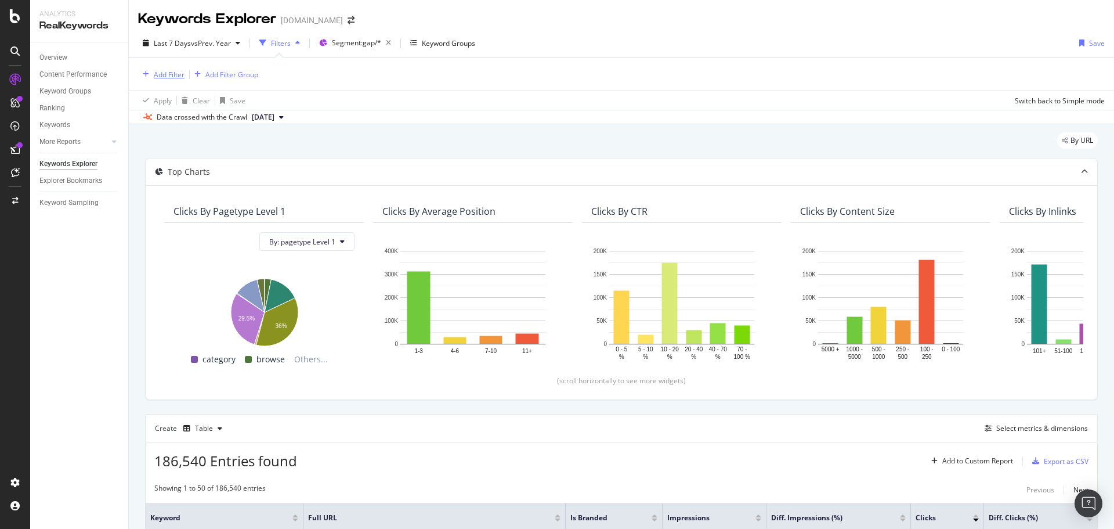
click at [176, 74] on div "Add Filter" at bounding box center [169, 75] width 31 height 10
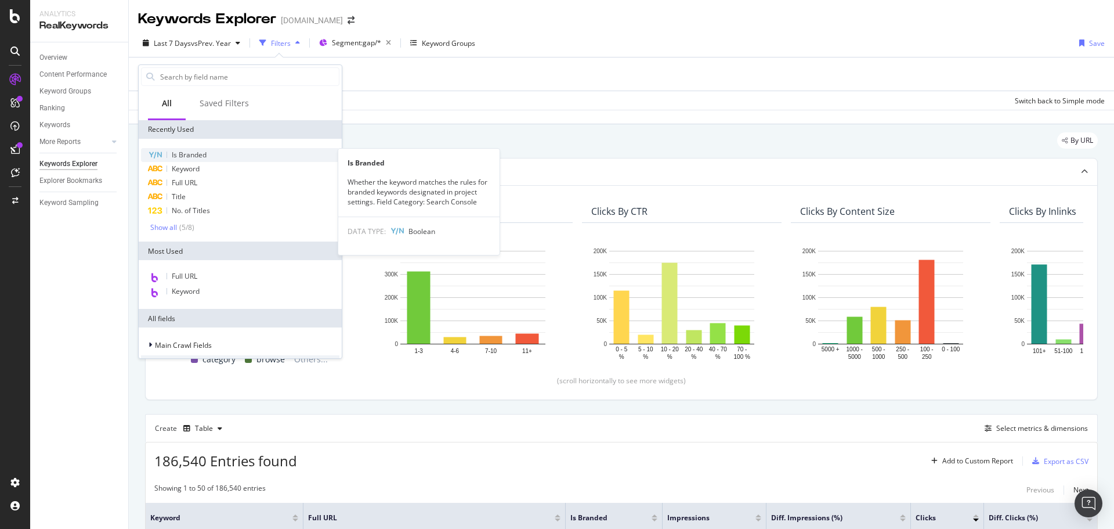
click at [179, 155] on span "Is Branded" at bounding box center [189, 155] width 35 height 10
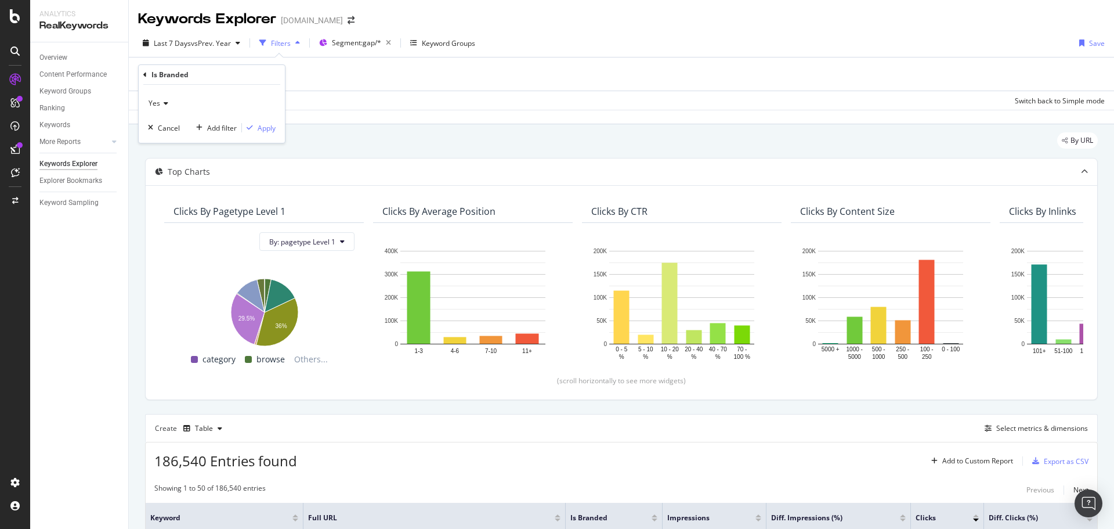
click at [162, 97] on div "Yes" at bounding box center [212, 103] width 128 height 19
click at [174, 147] on div "No" at bounding box center [213, 142] width 124 height 15
click at [272, 123] on div "Apply" at bounding box center [267, 128] width 18 height 10
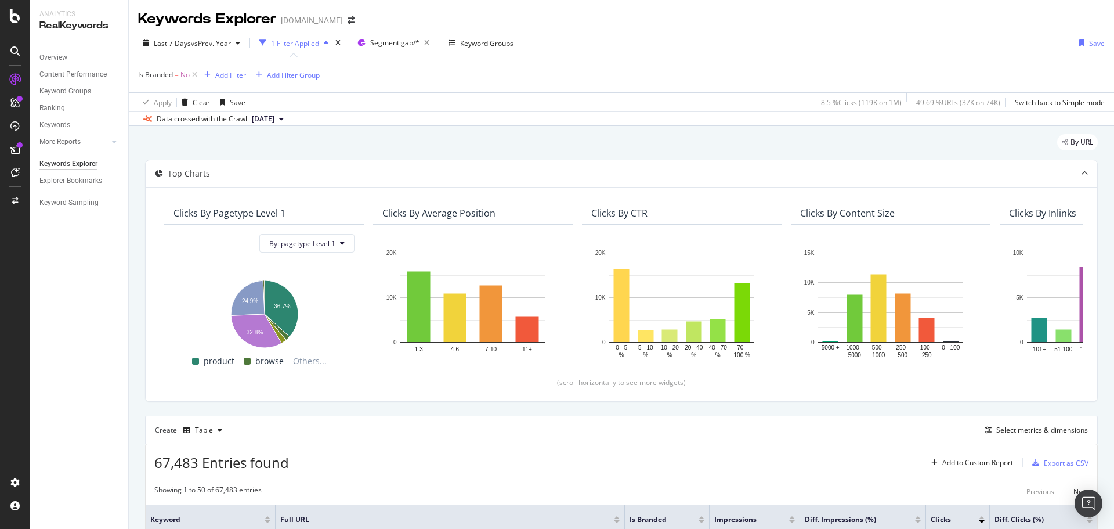
click at [681, 21] on div "Keywords Explorer [DOMAIN_NAME]" at bounding box center [621, 14] width 985 height 29
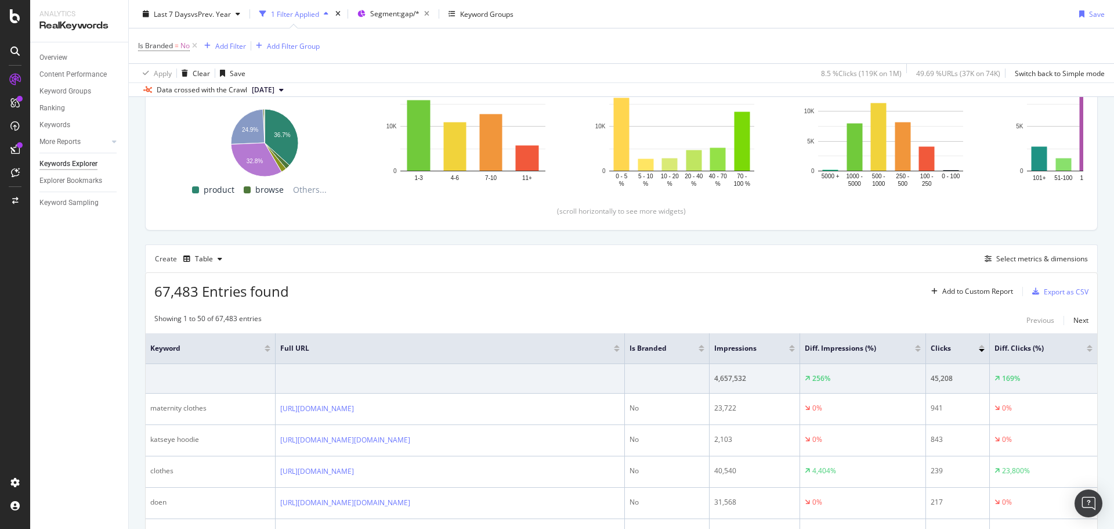
scroll to position [174, 0]
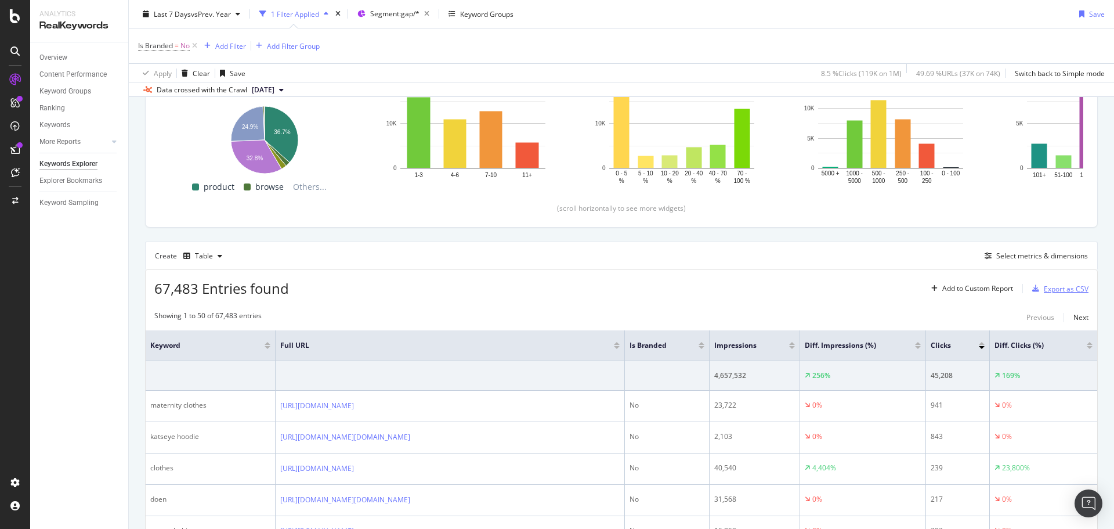
click at [1072, 287] on div "Export as CSV" at bounding box center [1066, 289] width 45 height 10
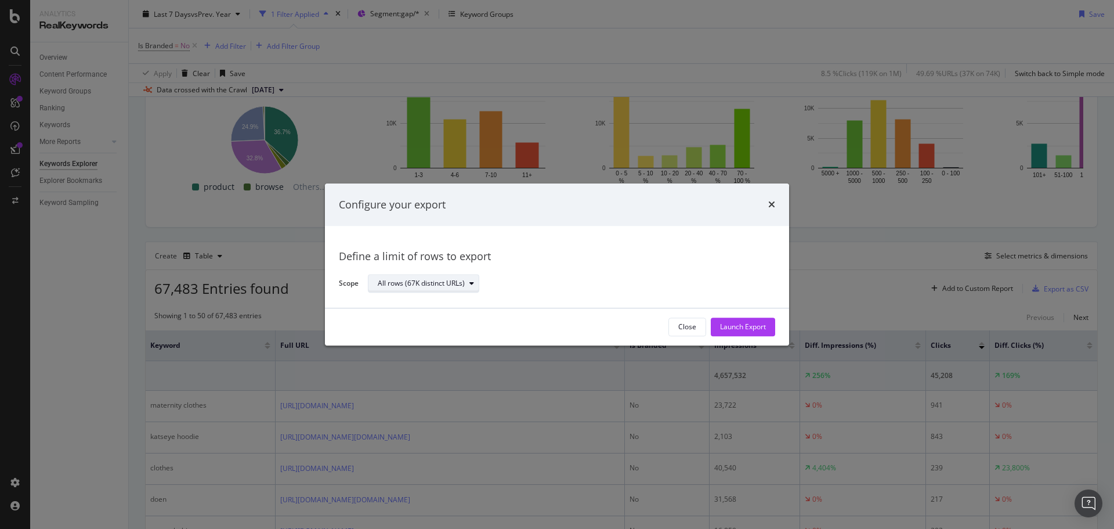
click at [453, 288] on div "All rows (67K distinct URLs)" at bounding box center [428, 284] width 101 height 16
click at [451, 319] on div "Define a limit" at bounding box center [429, 322] width 113 height 15
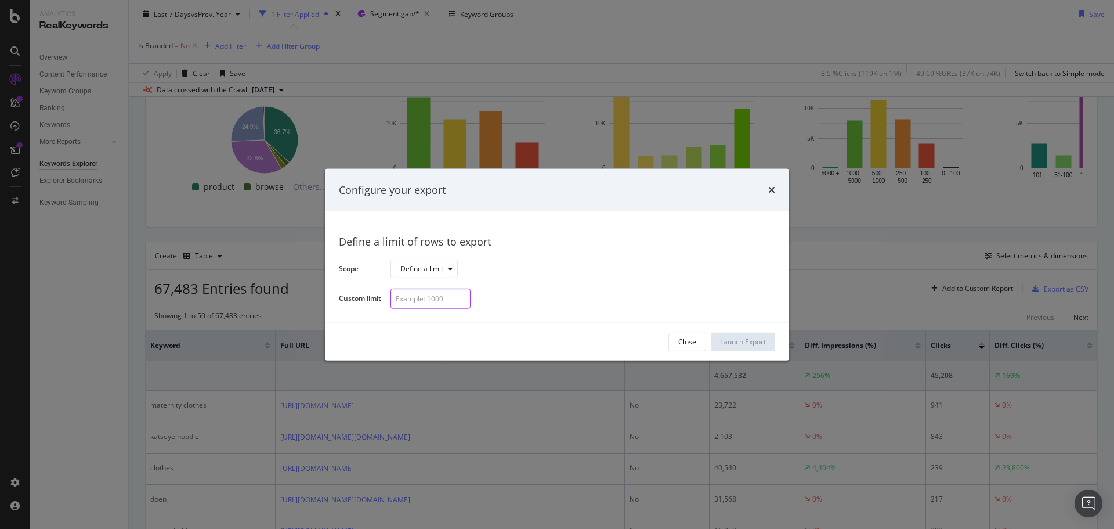
click at [422, 302] on input "modal" at bounding box center [430, 298] width 80 height 20
type input "300"
click at [737, 339] on div "Launch Export" at bounding box center [743, 341] width 46 height 10
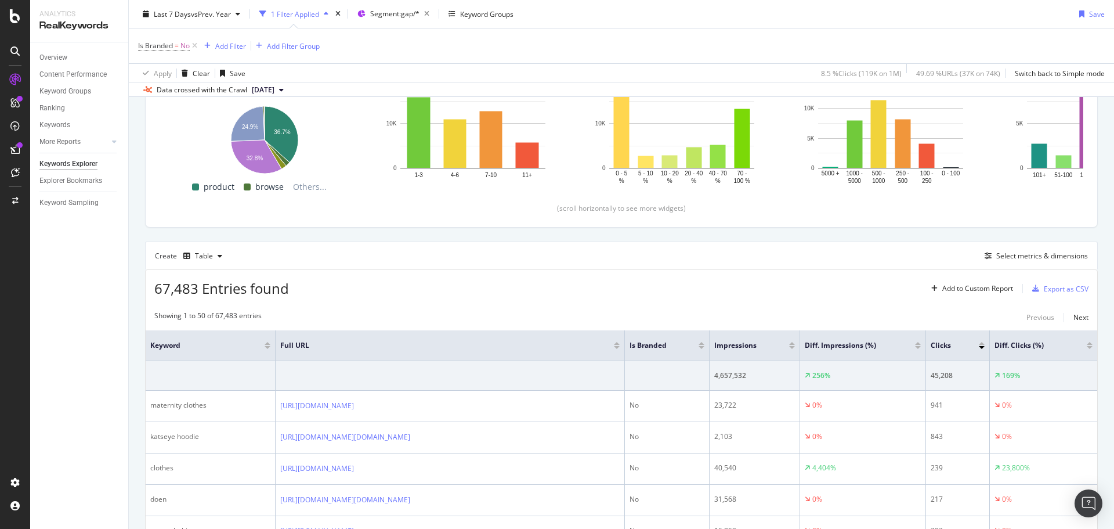
click at [745, 251] on div "Create Table Select metrics & dimensions" at bounding box center [621, 255] width 953 height 28
click at [1052, 287] on div "Export as CSV" at bounding box center [1066, 289] width 45 height 10
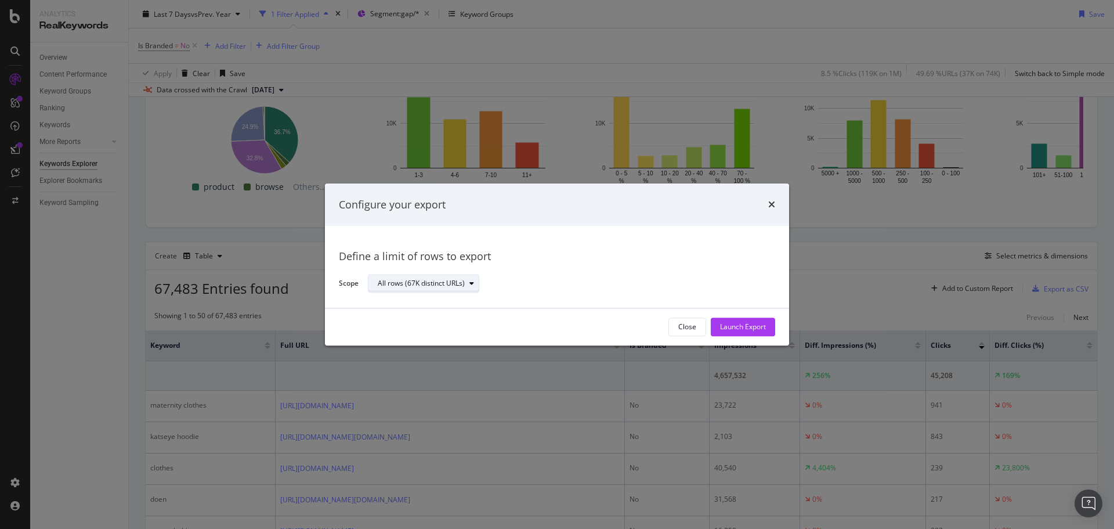
click at [450, 282] on div "All rows (67K distinct URLs)" at bounding box center [421, 283] width 87 height 7
click at [429, 317] on div "Define a limit" at bounding box center [429, 322] width 113 height 15
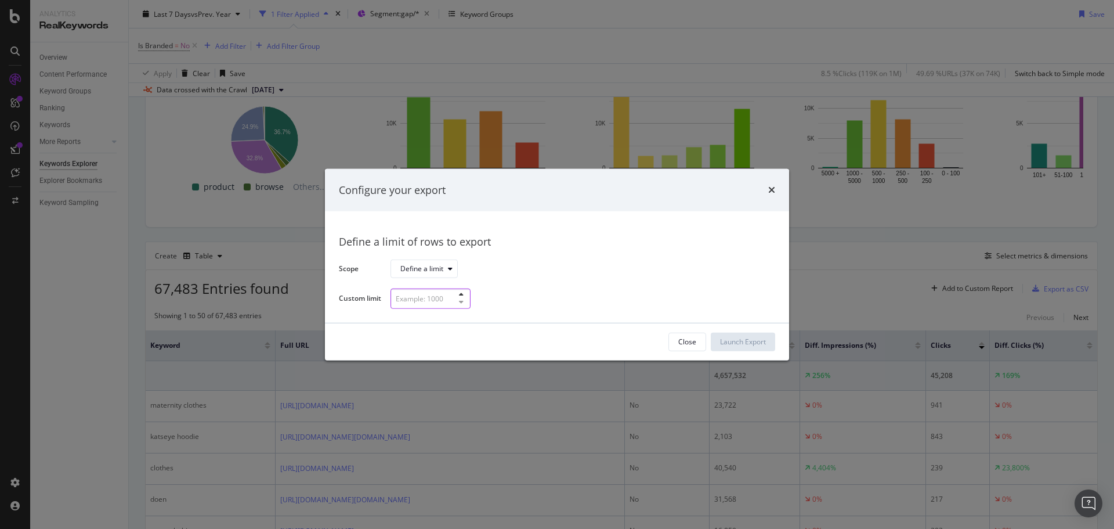
click at [429, 299] on input "modal" at bounding box center [430, 298] width 80 height 20
type input "300"
click at [765, 345] on div "Launch Export" at bounding box center [743, 341] width 46 height 10
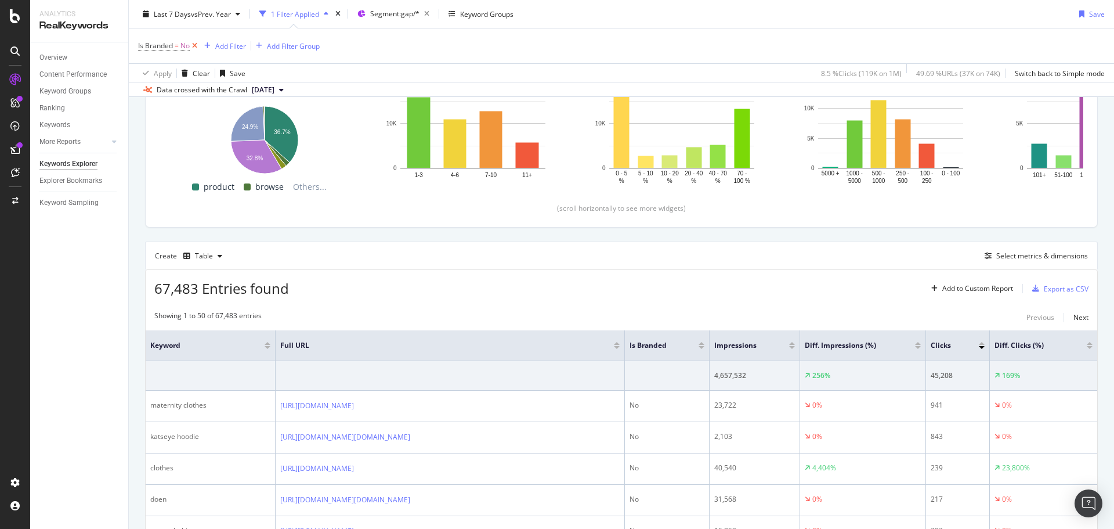
click at [193, 44] on icon at bounding box center [195, 46] width 10 height 12
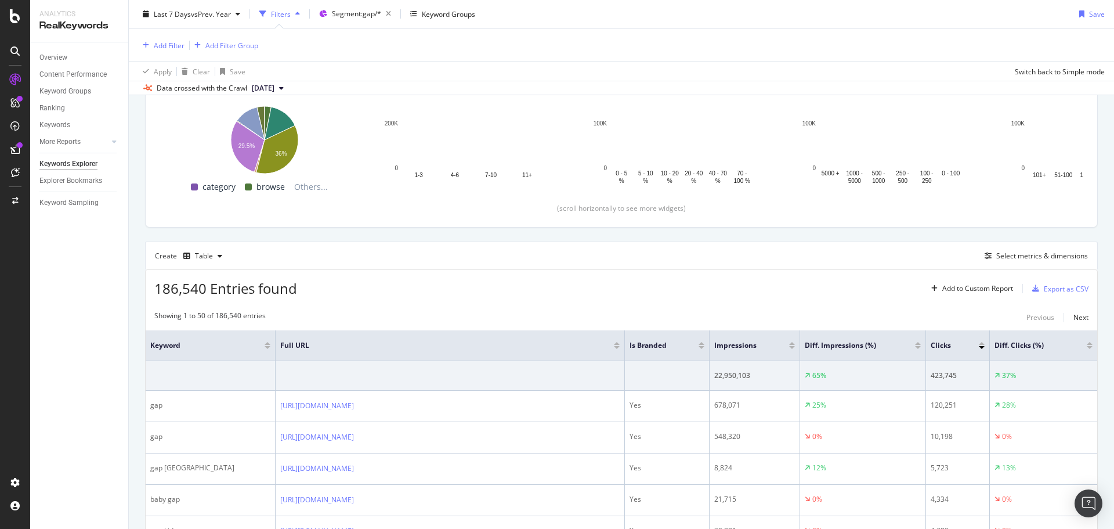
scroll to position [520, 0]
